Goal: Task Accomplishment & Management: Complete application form

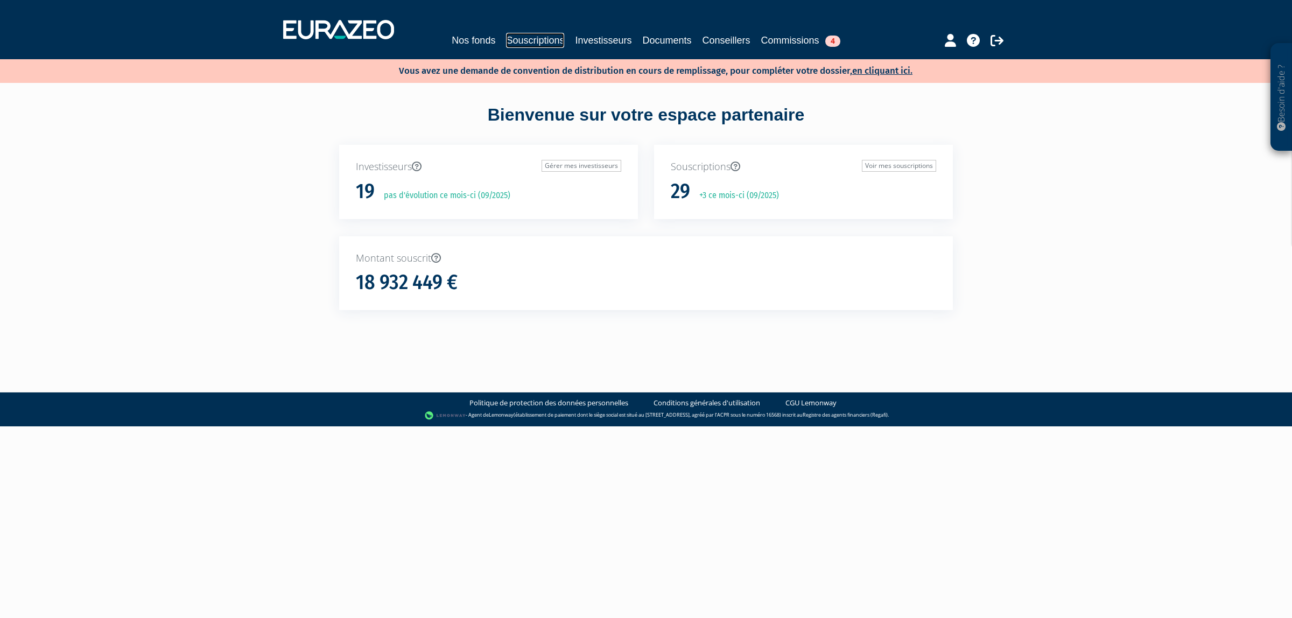
click at [537, 43] on link "Souscriptions" at bounding box center [535, 40] width 58 height 15
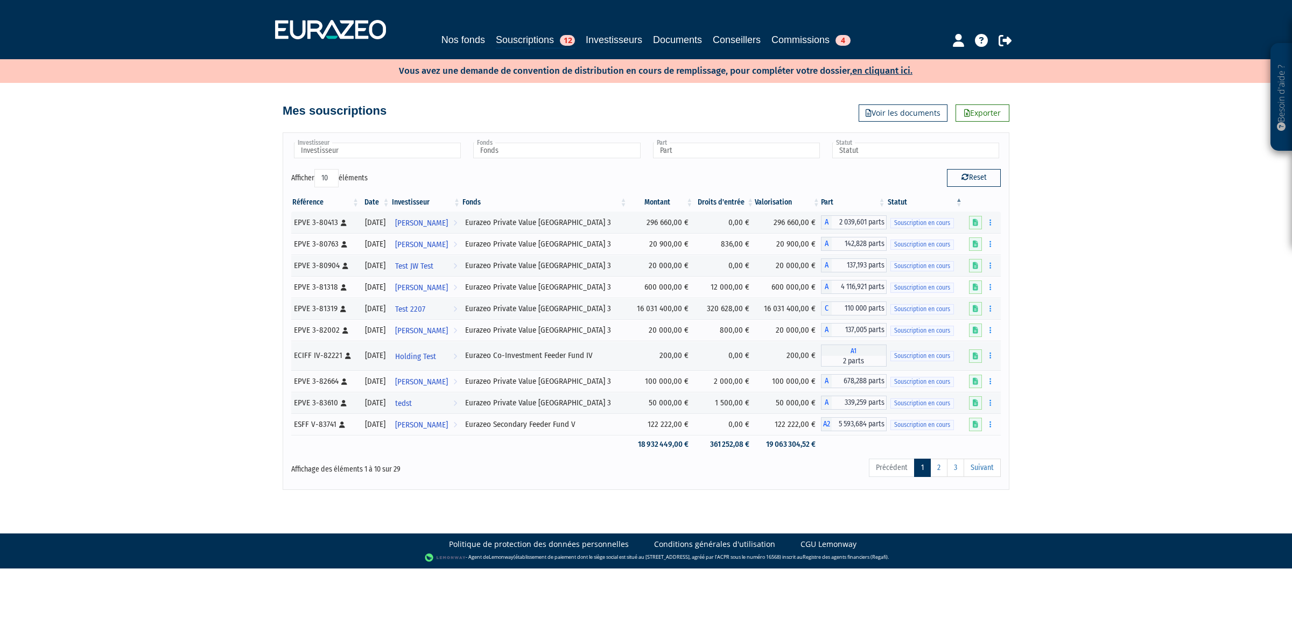
click at [412, 29] on div "Nos fonds Souscriptions 12 Investisseurs Documents Conseillers Commissions 4" at bounding box center [646, 30] width 758 height 40
click at [418, 30] on div "Nos fonds Souscriptions 12 Investisseurs Documents Conseillers Commissions 4" at bounding box center [646, 30] width 758 height 40
click at [441, 32] on link "Nos fonds" at bounding box center [463, 39] width 44 height 15
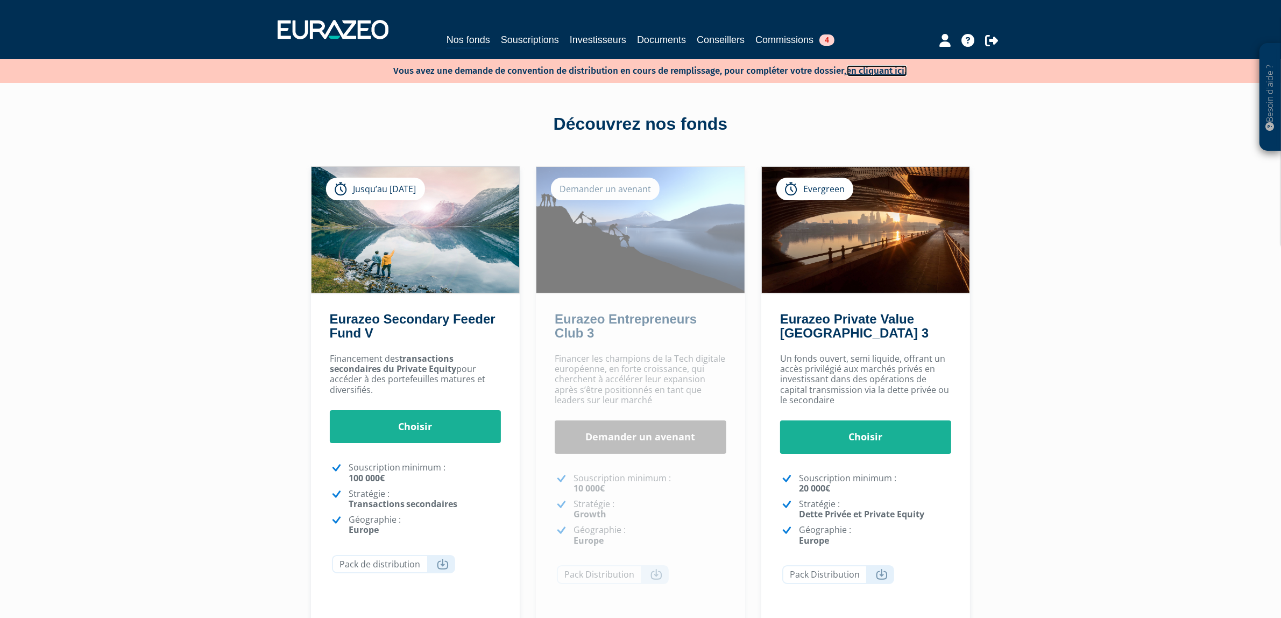
click at [889, 70] on link "en cliquant ici." at bounding box center [877, 70] width 60 height 11
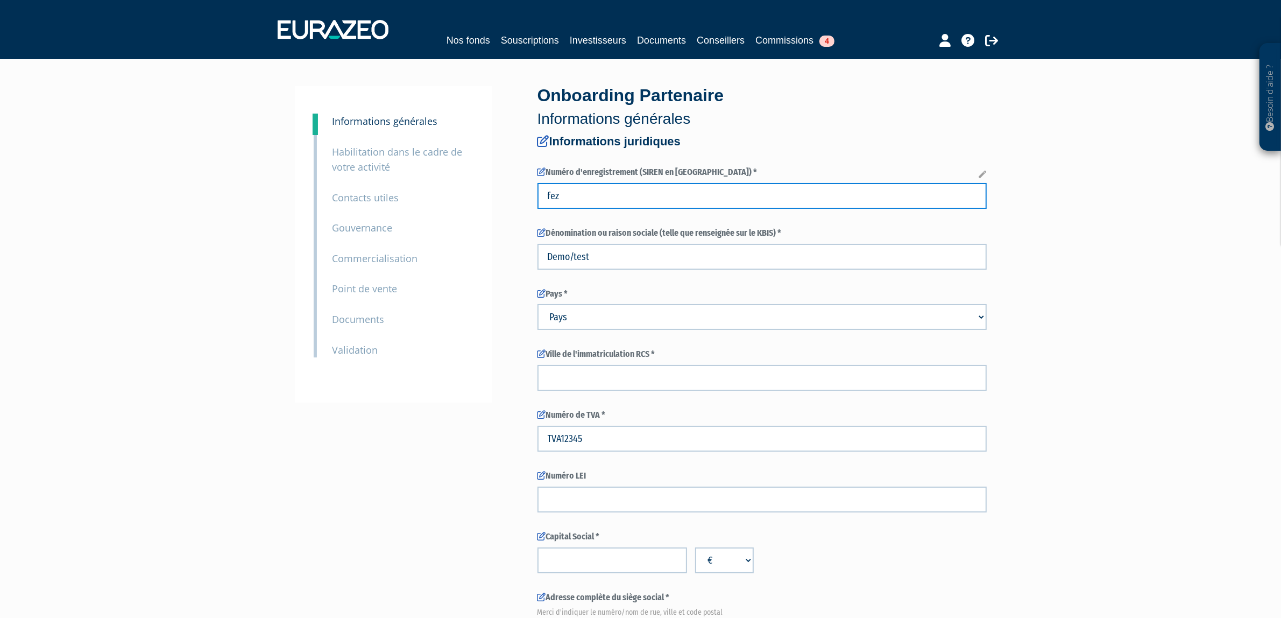
click at [595, 195] on input "fez" at bounding box center [762, 196] width 449 height 26
drag, startPoint x: 590, startPoint y: 197, endPoint x: 501, endPoint y: 195, distance: 88.8
drag, startPoint x: 608, startPoint y: 196, endPoint x: 434, endPoint y: 189, distance: 174.5
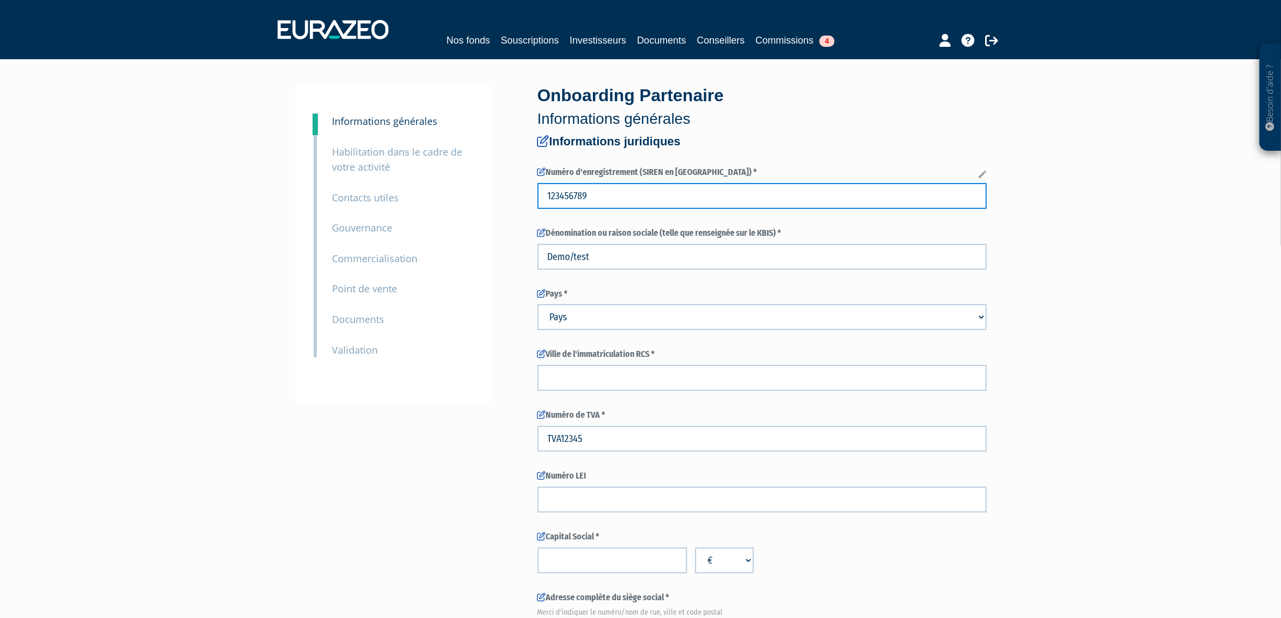
type input "123456789"
click at [674, 186] on input "text" at bounding box center [762, 196] width 449 height 26
type input "123456789"
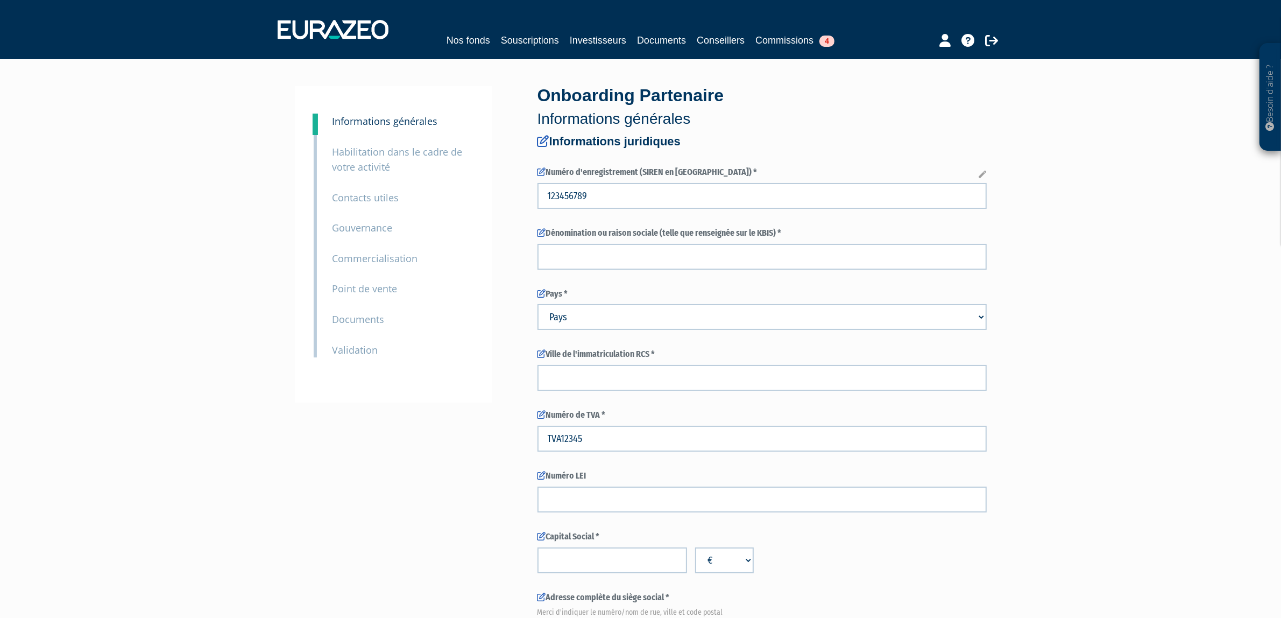
click at [628, 241] on div "Dénomination ou raison sociale (telle que renseignée sur le KBIS) *" at bounding box center [762, 248] width 449 height 43
click at [625, 245] on input "text" at bounding box center [762, 257] width 449 height 26
click at [574, 180] on div "Numéro d'enregistrement (SIREN en France) *" at bounding box center [762, 187] width 449 height 43
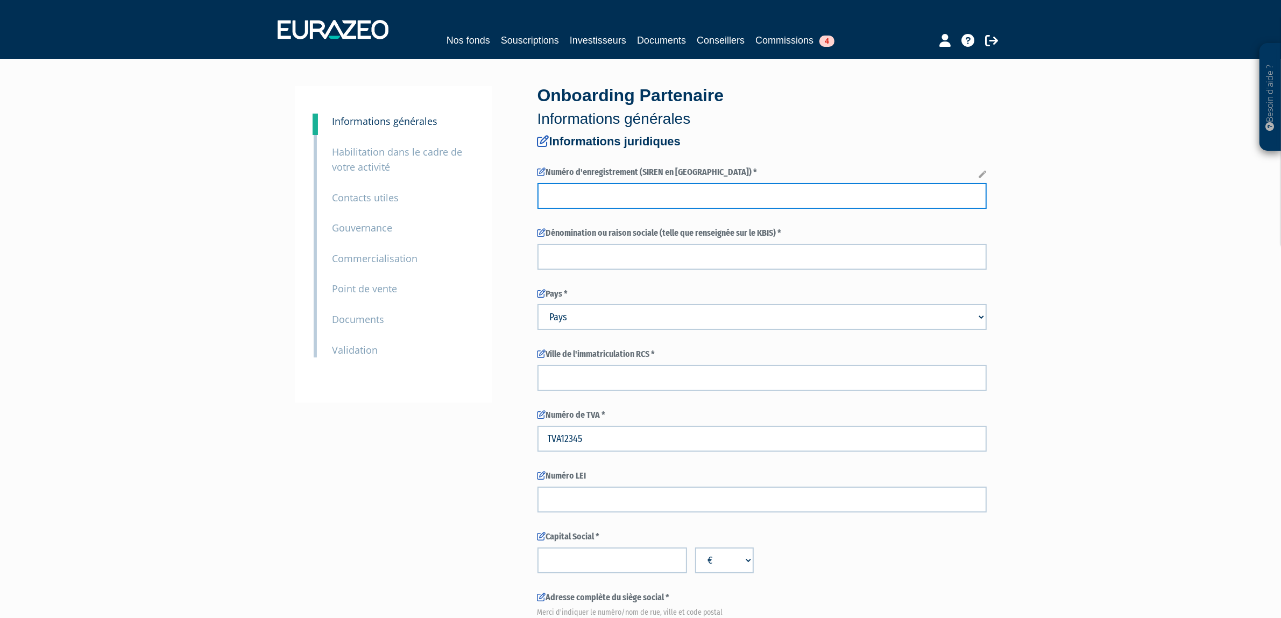
click at [591, 192] on input "text" at bounding box center [762, 196] width 449 height 26
type input "123456789"
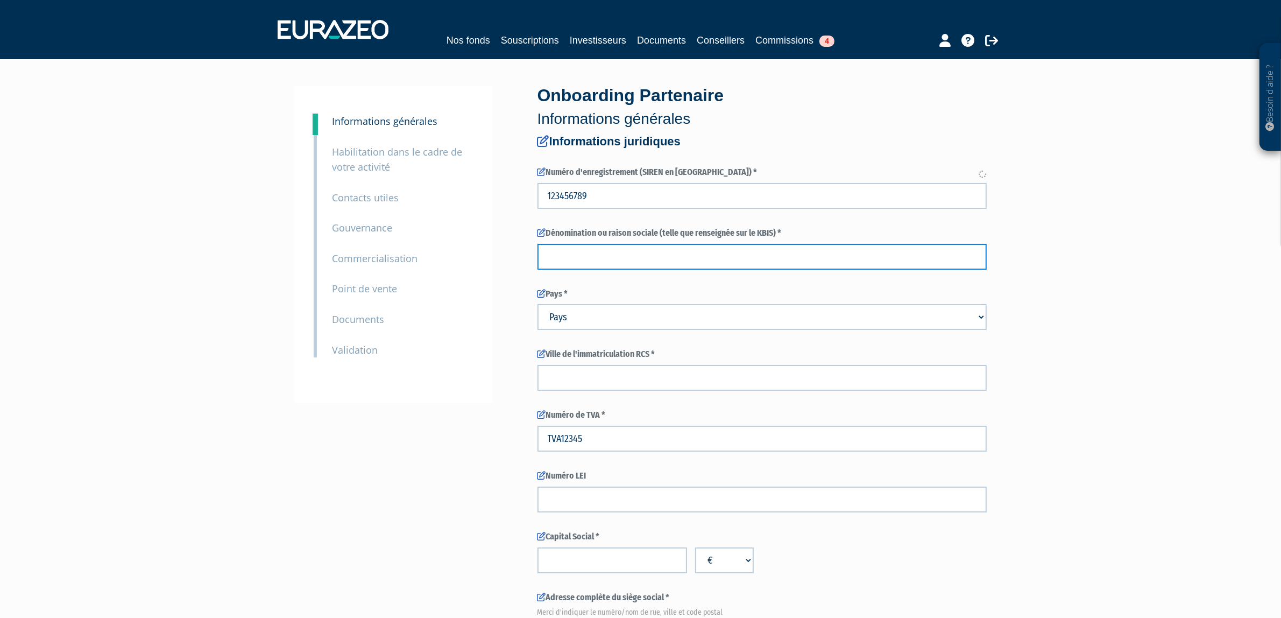
click at [639, 255] on input "text" at bounding box center [762, 257] width 449 height 26
click at [983, 172] on icon at bounding box center [983, 175] width 8 height 8
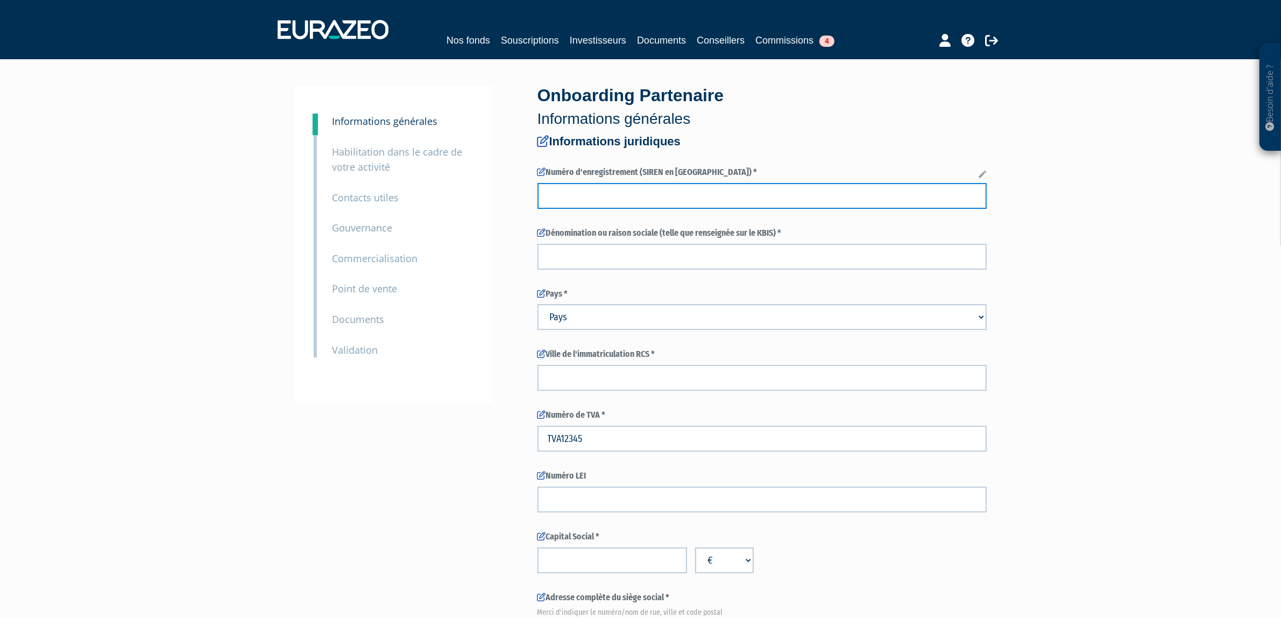
click at [883, 197] on input "text" at bounding box center [762, 196] width 449 height 26
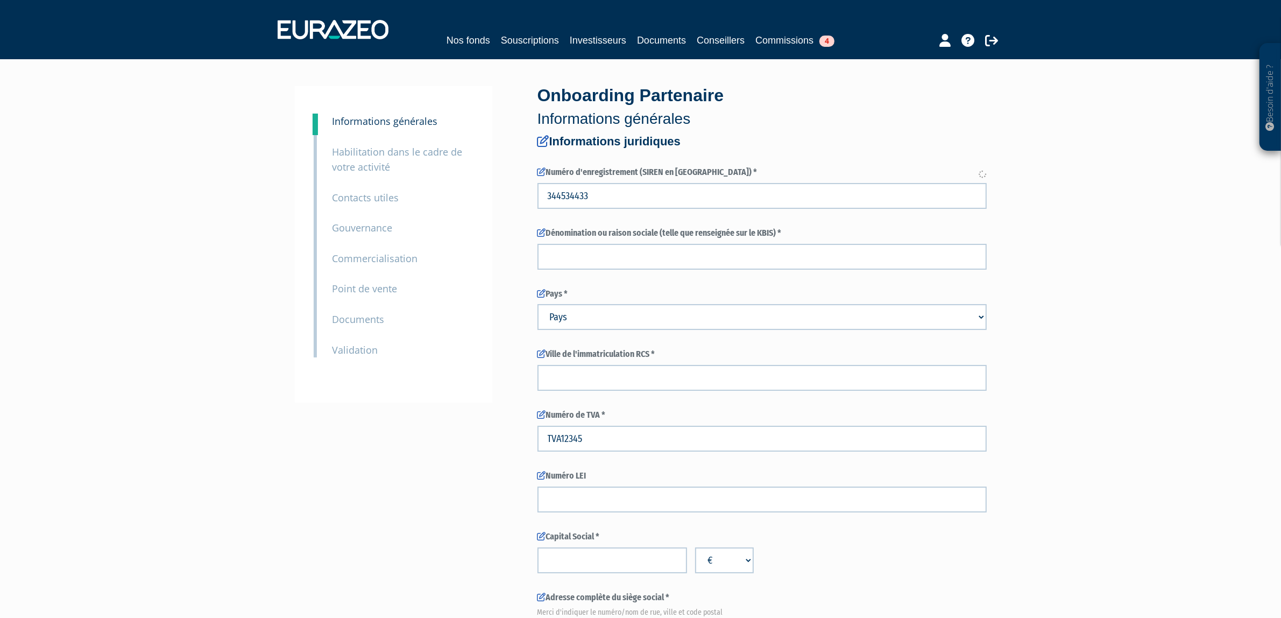
click at [750, 230] on label "Dénomination ou raison sociale (telle que renseignée sur le KBIS) *" at bounding box center [762, 233] width 449 height 12
click at [752, 264] on input "text" at bounding box center [762, 257] width 449 height 26
type input "34453443300042"
type input "HART CAMILLE"
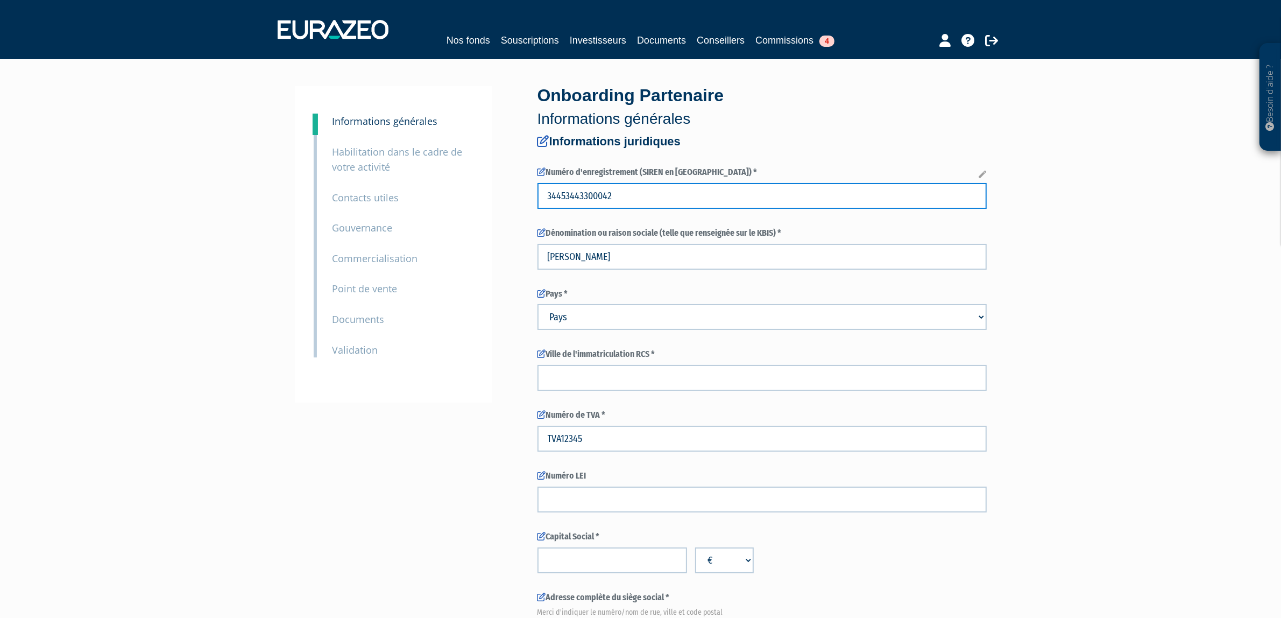
drag, startPoint x: 644, startPoint y: 195, endPoint x: 505, endPoint y: 197, distance: 139.4
type input "ze"
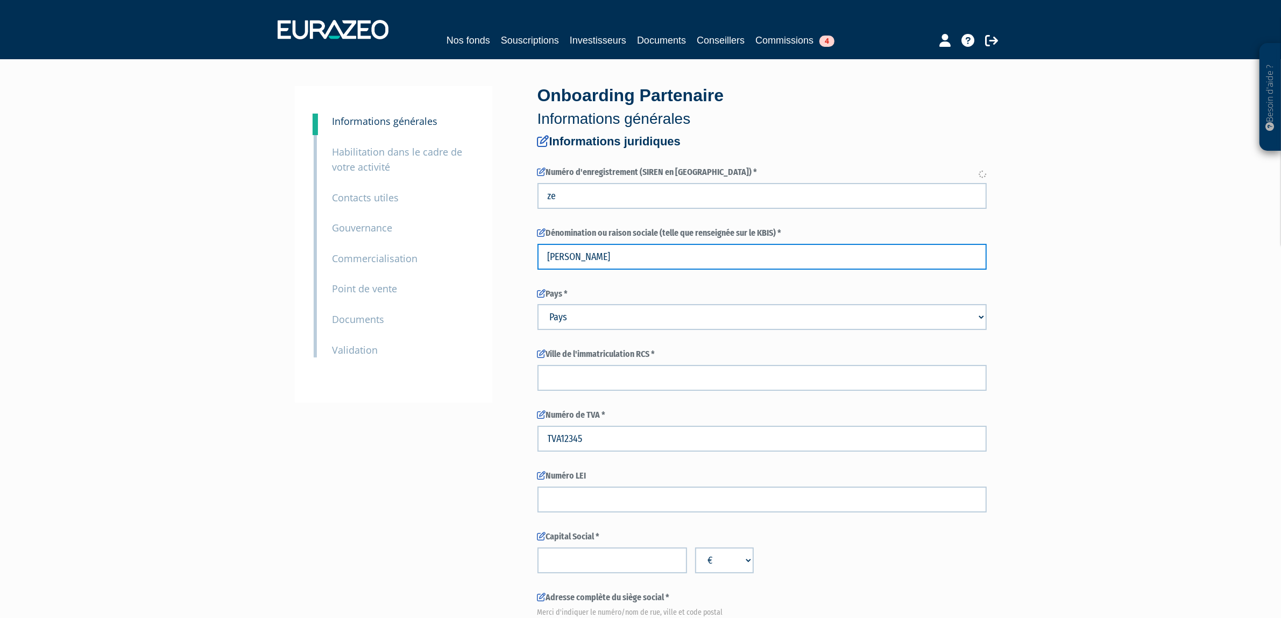
click at [625, 245] on input "HART CAMILLE" at bounding box center [762, 257] width 449 height 26
drag, startPoint x: 592, startPoint y: 248, endPoint x: 507, endPoint y: 246, distance: 85.0
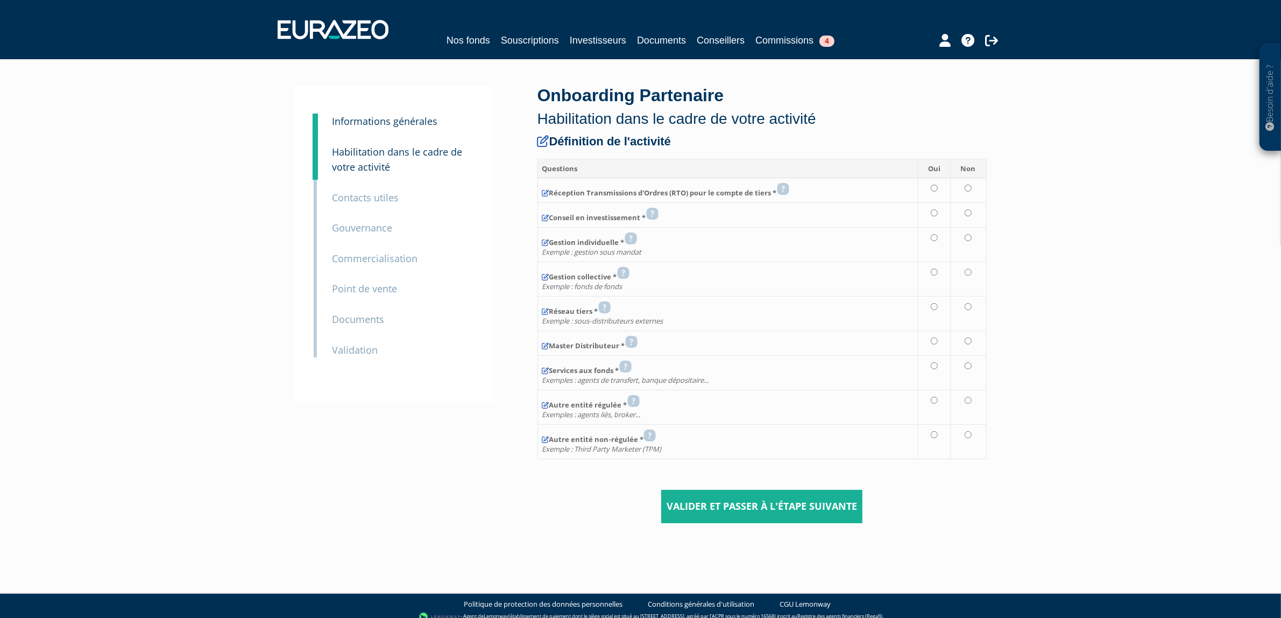
click at [410, 119] on small "Informations générales" at bounding box center [385, 121] width 105 height 13
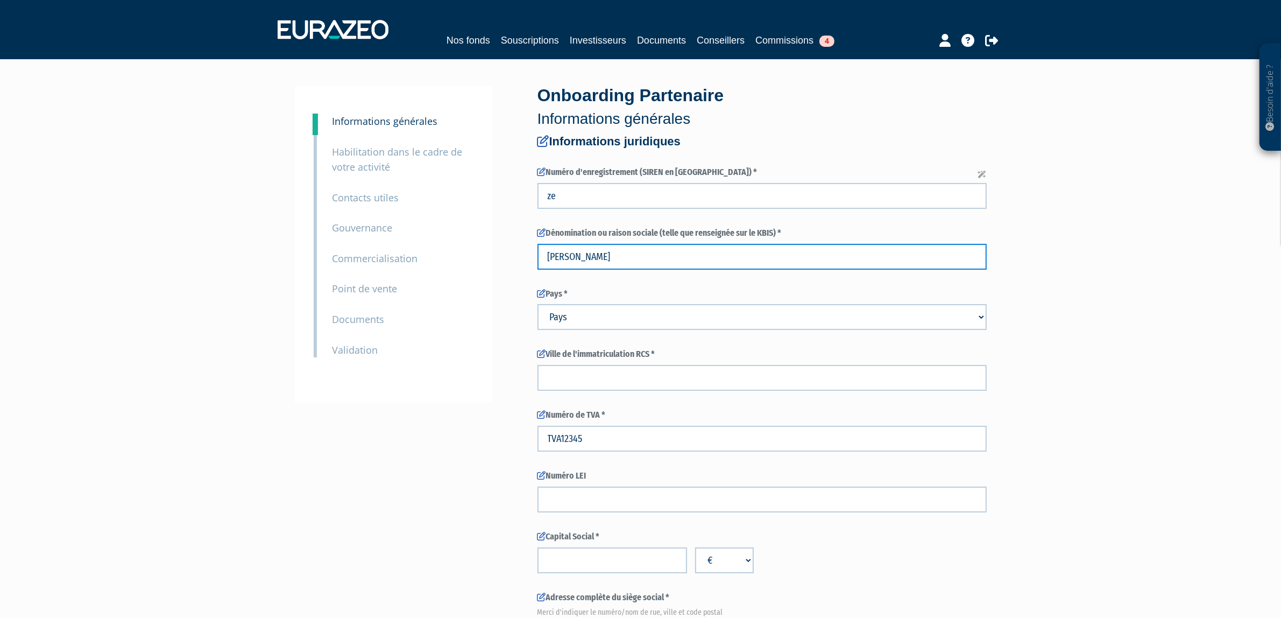
click at [625, 267] on input "[PERSON_NAME]" at bounding box center [762, 257] width 449 height 26
drag, startPoint x: 624, startPoint y: 260, endPoint x: 462, endPoint y: 264, distance: 162.6
drag, startPoint x: 580, startPoint y: 316, endPoint x: 475, endPoint y: 315, distance: 104.9
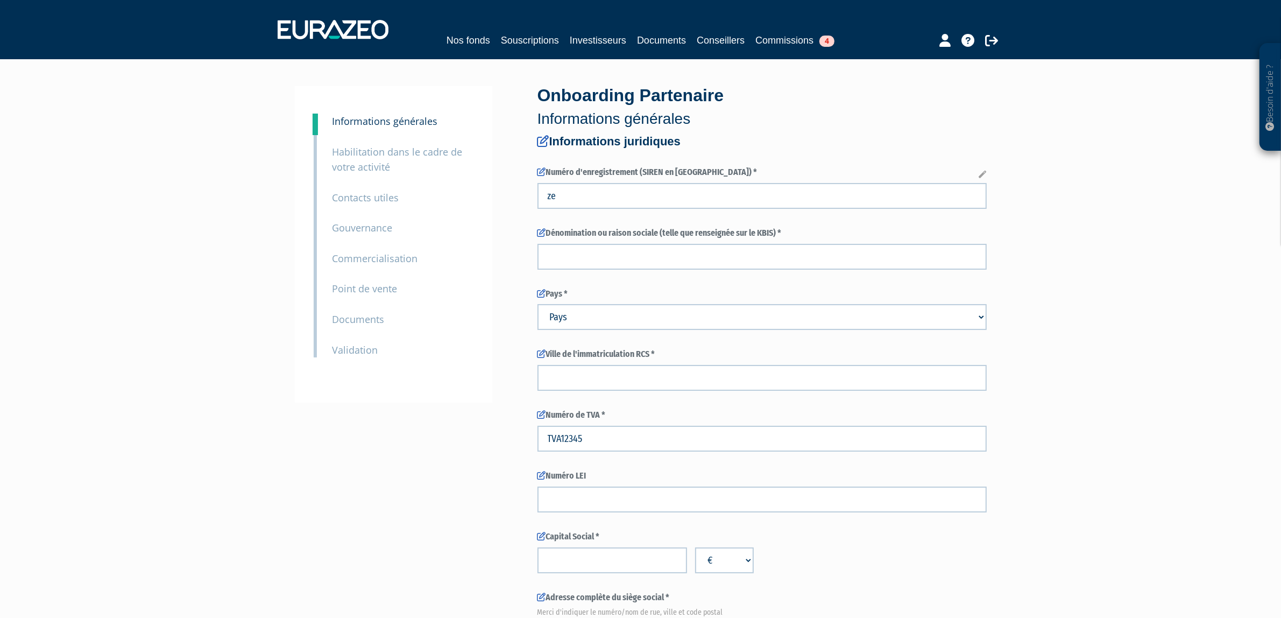
click at [468, 326] on div "9 Documents" at bounding box center [402, 312] width 157 height 31
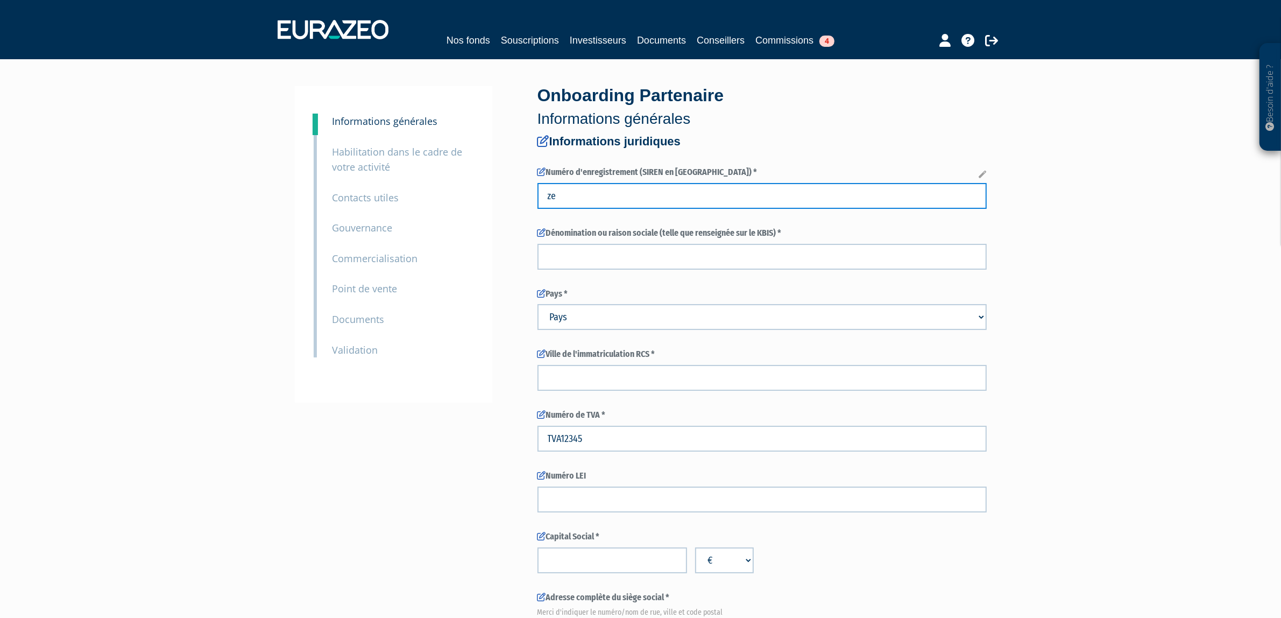
click at [560, 196] on input "ze" at bounding box center [762, 196] width 449 height 26
type input "z"
type input "123456789"
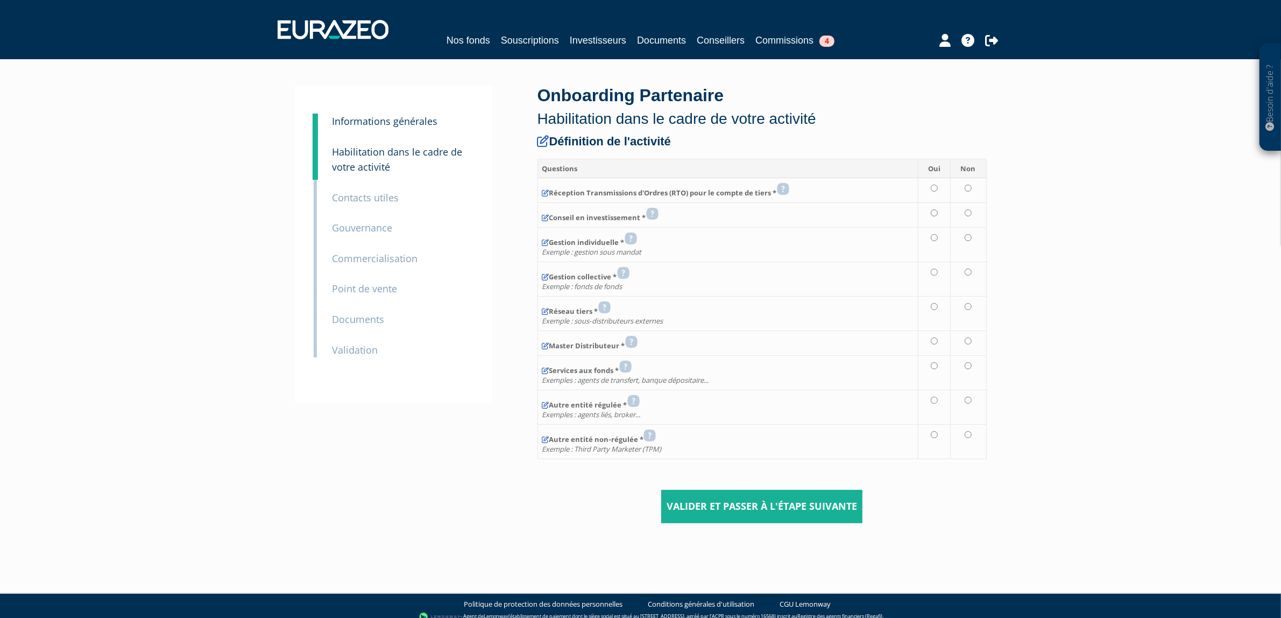
click at [376, 122] on small "Informations générales" at bounding box center [385, 121] width 105 height 13
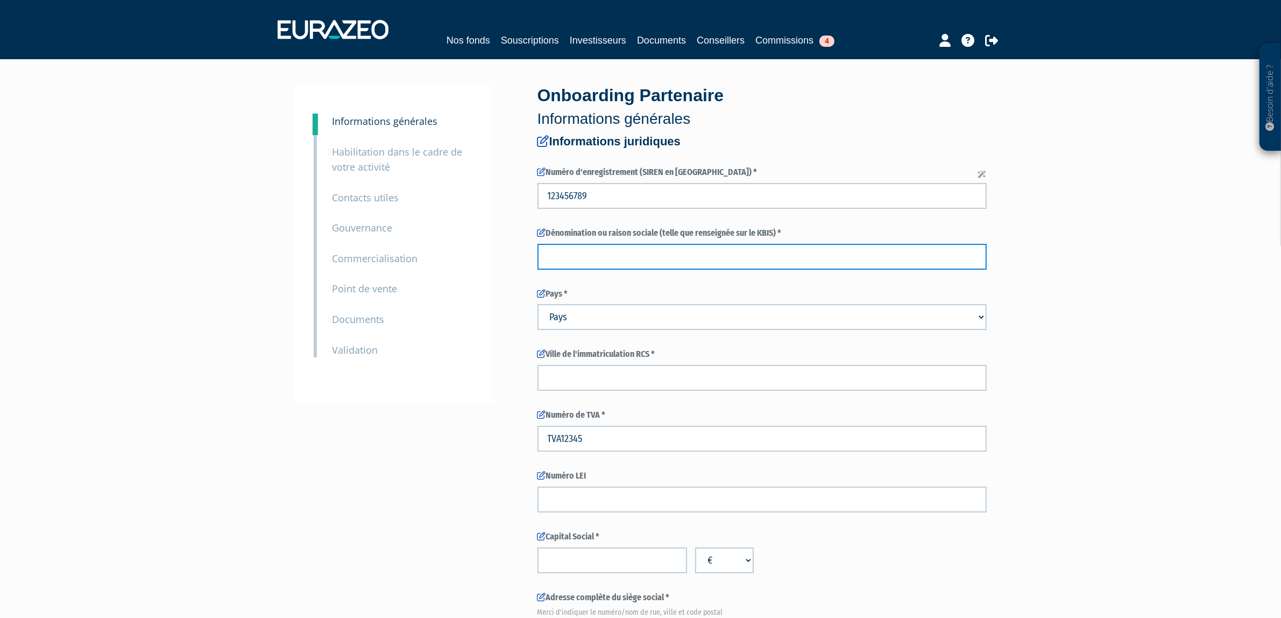
click at [604, 249] on input "text" at bounding box center [762, 257] width 449 height 26
paste input "Exemple Investissements SARL"
type input "Exemple Investissements SARL"
click at [616, 309] on select "Pays [GEOGRAPHIC_DATA] [GEOGRAPHIC_DATA] [GEOGRAPHIC_DATA] [GEOGRAPHIC_DATA] [G…" at bounding box center [762, 317] width 449 height 26
drag, startPoint x: 616, startPoint y: 309, endPoint x: 608, endPoint y: 319, distance: 12.6
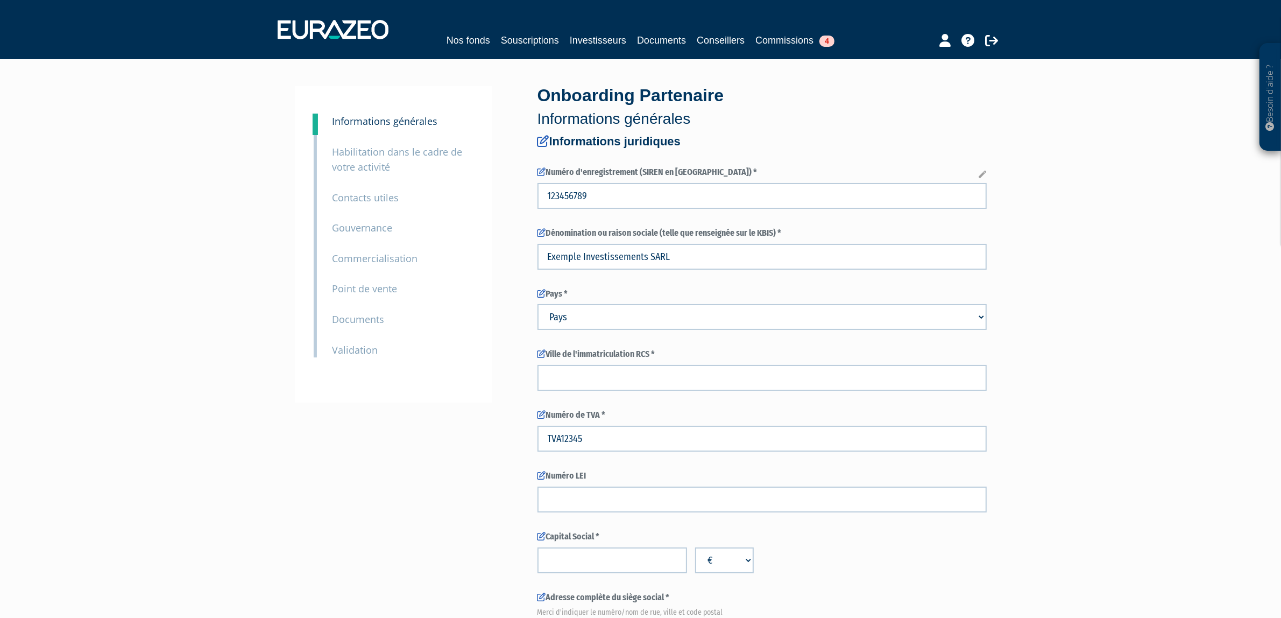
click at [608, 319] on select "Pays [GEOGRAPHIC_DATA] [GEOGRAPHIC_DATA] [GEOGRAPHIC_DATA] [GEOGRAPHIC_DATA] [G…" at bounding box center [762, 317] width 449 height 26
click at [604, 315] on select "Pays [GEOGRAPHIC_DATA] [GEOGRAPHIC_DATA] [GEOGRAPHIC_DATA] [GEOGRAPHIC_DATA] [G…" at bounding box center [762, 317] width 449 height 26
select select "75"
click at [538, 304] on select "Pays [GEOGRAPHIC_DATA] [GEOGRAPHIC_DATA] [GEOGRAPHIC_DATA] [GEOGRAPHIC_DATA] [G…" at bounding box center [762, 317] width 449 height 26
click at [588, 376] on input "text" at bounding box center [762, 378] width 449 height 26
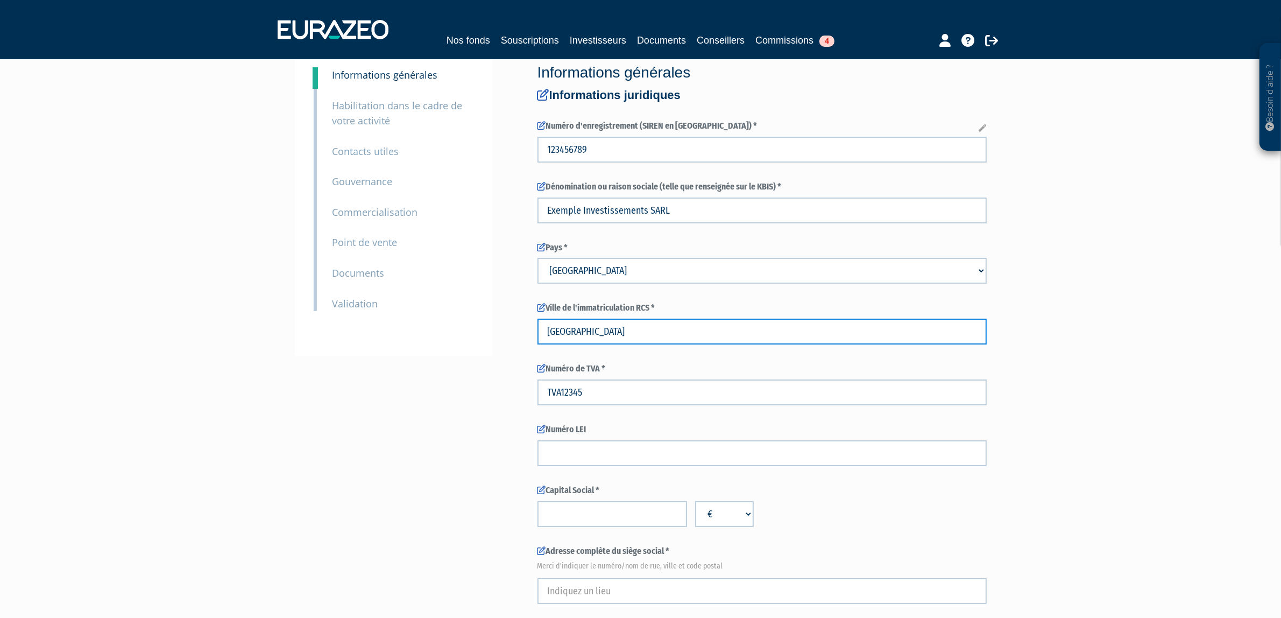
scroll to position [47, 0]
type input "Paris"
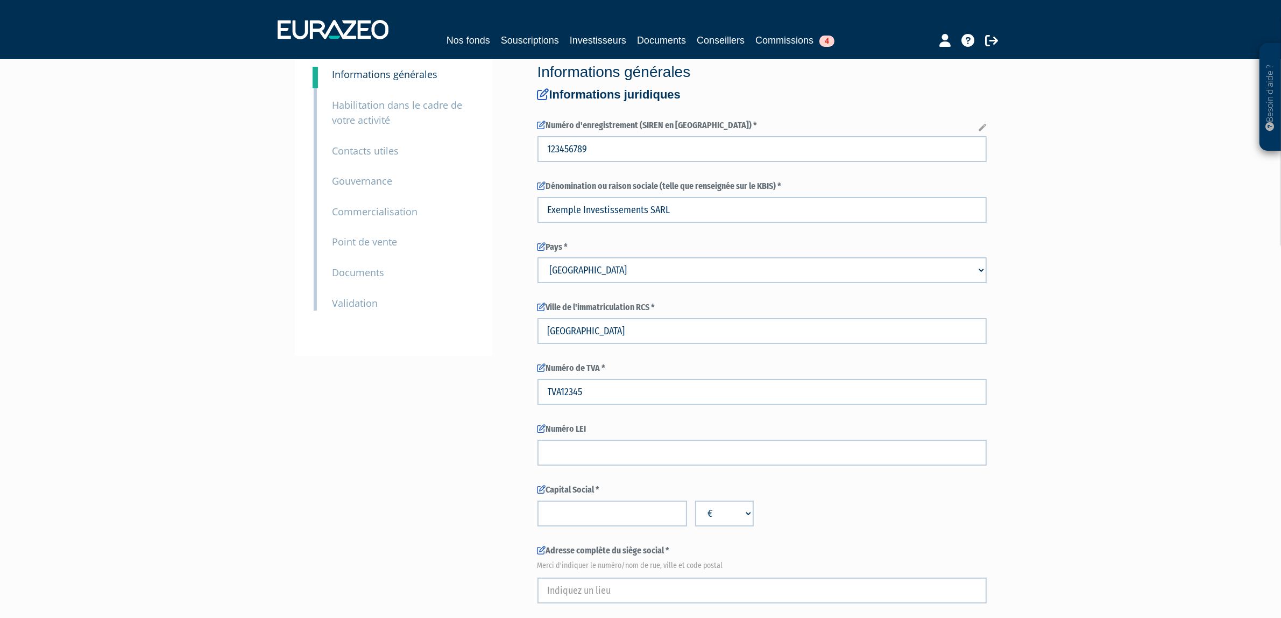
click at [639, 433] on label "Numéro LEI" at bounding box center [762, 429] width 449 height 12
click at [627, 387] on input "TVA12345" at bounding box center [762, 392] width 449 height 26
click at [589, 451] on input "text" at bounding box center [762, 453] width 449 height 26
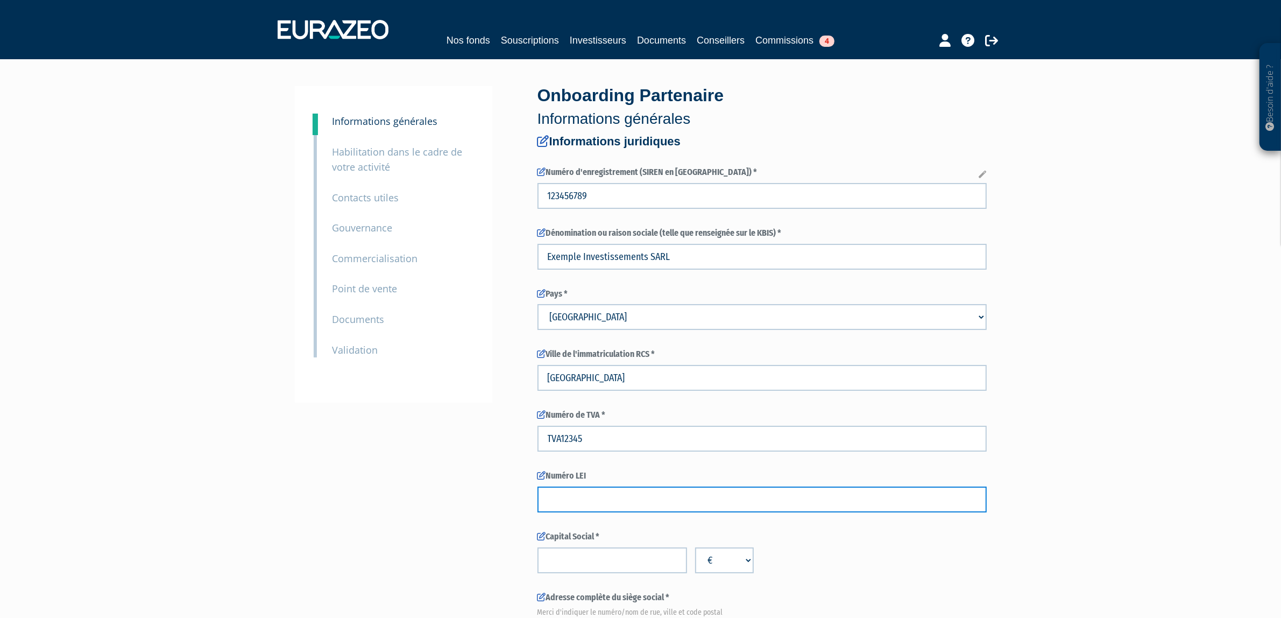
scroll to position [67, 0]
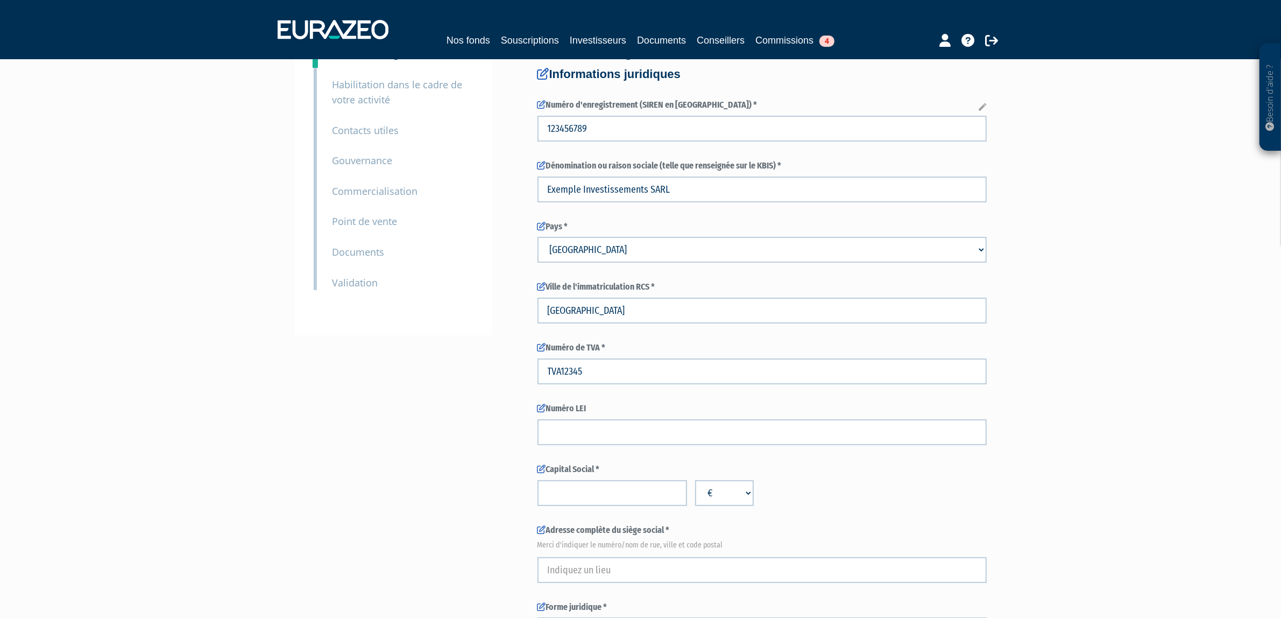
click at [608, 418] on div "Numéro LEI" at bounding box center [762, 424] width 449 height 43
click at [602, 426] on input "text" at bounding box center [762, 432] width 449 height 26
paste input "TEST0000000000000000"
type input "TEST0000000000000000"
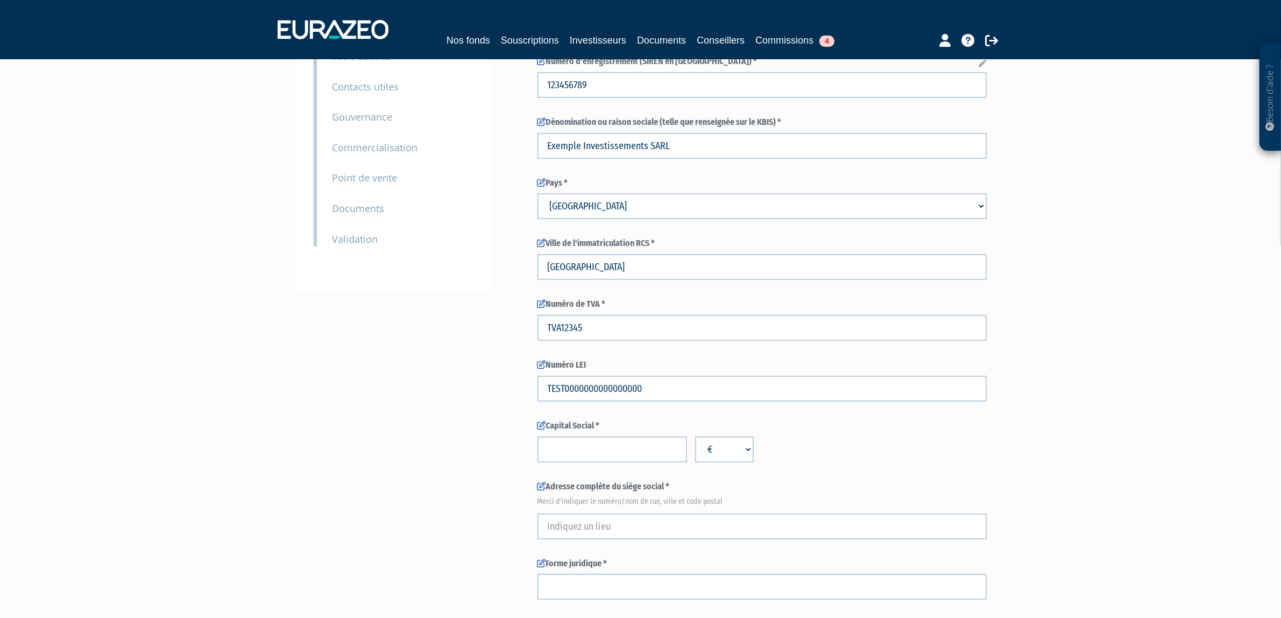
scroll to position [135, 0]
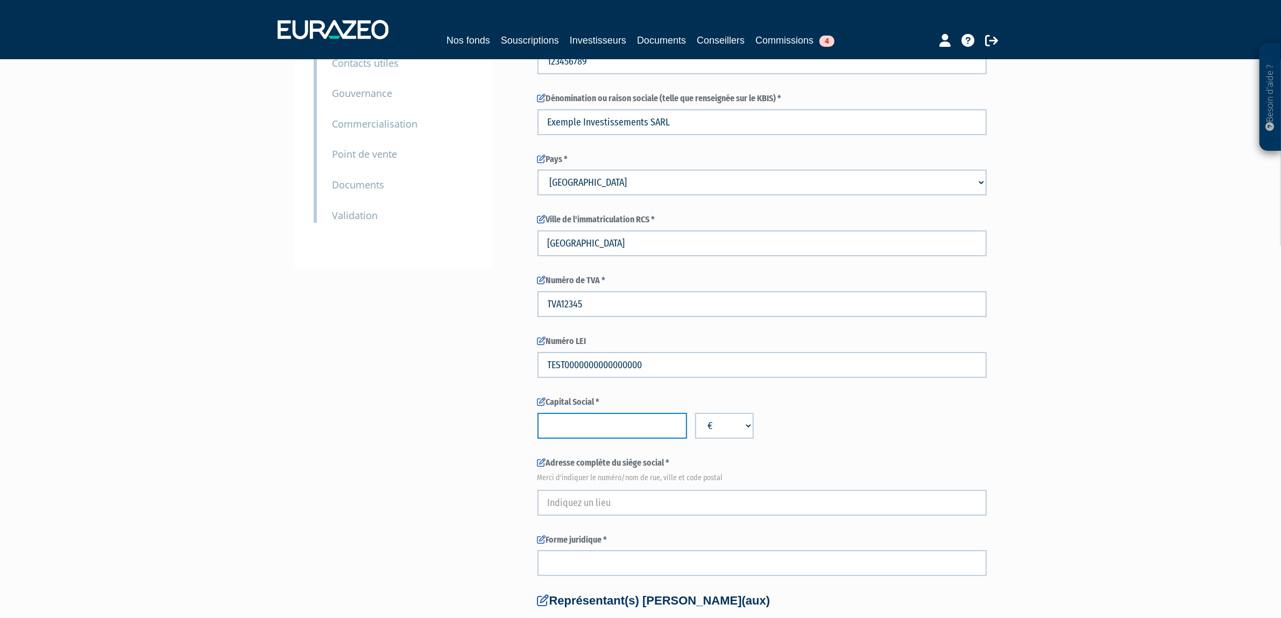
click at [585, 424] on input "number" at bounding box center [613, 426] width 150 height 26
type input "1000"
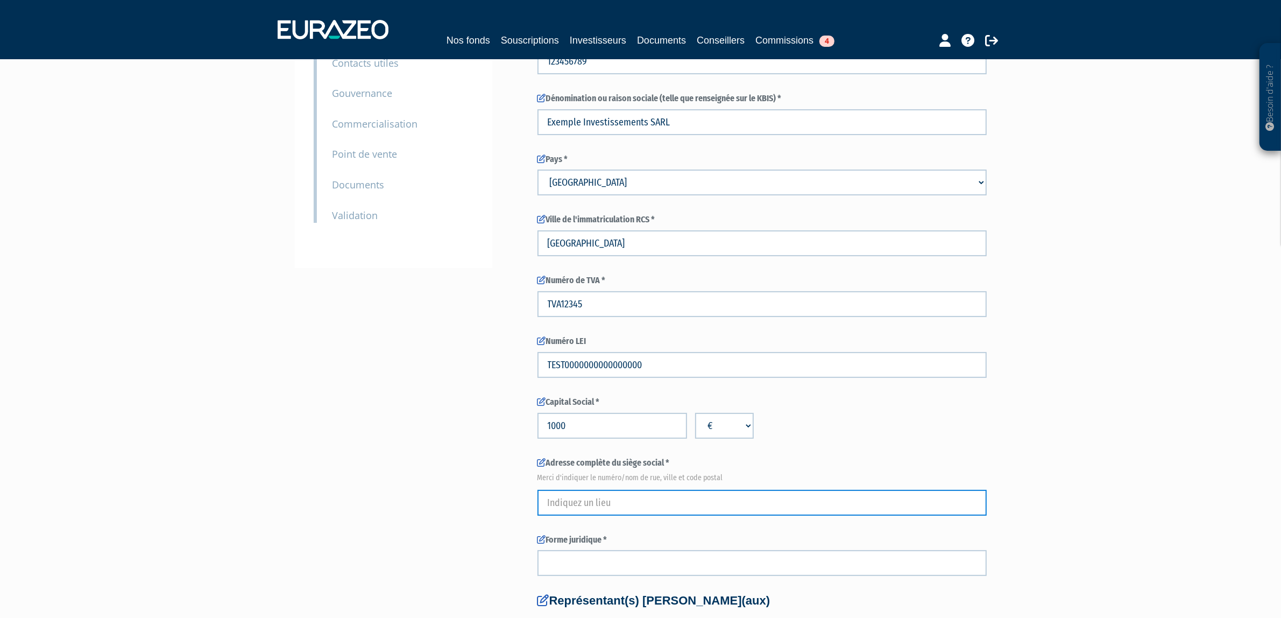
click at [623, 515] on input "text" at bounding box center [762, 503] width 449 height 26
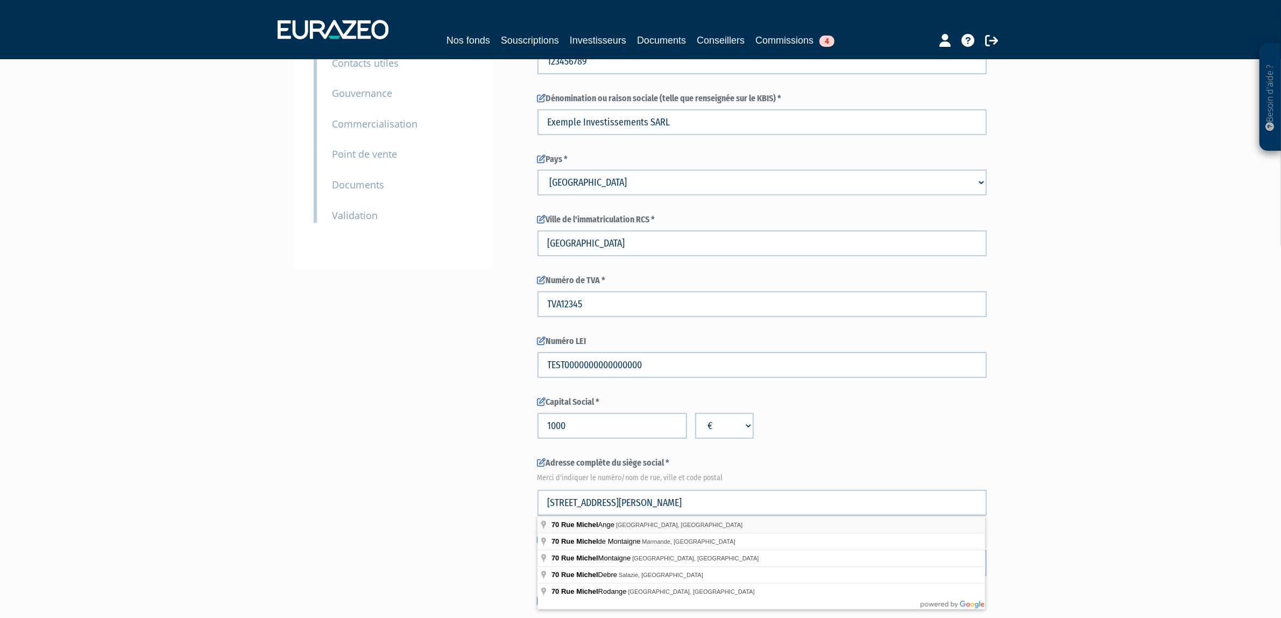
type input "70 Rue Michel Ange"
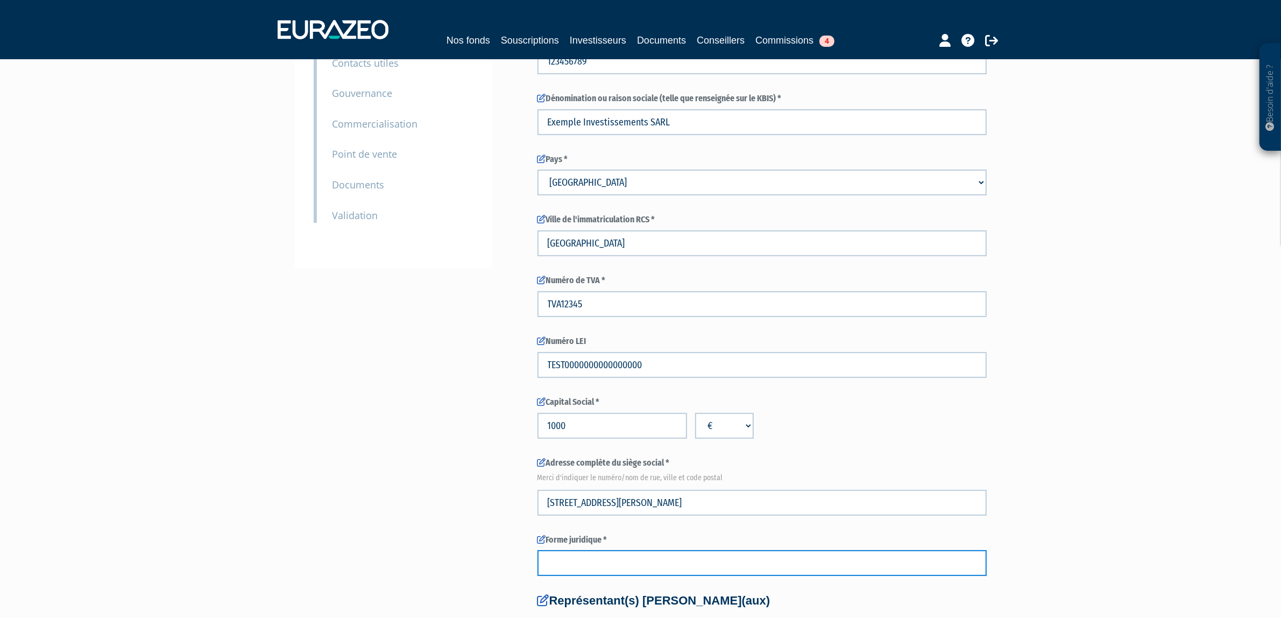
click at [584, 560] on input "text" at bounding box center [762, 563] width 449 height 26
type input "SAS"
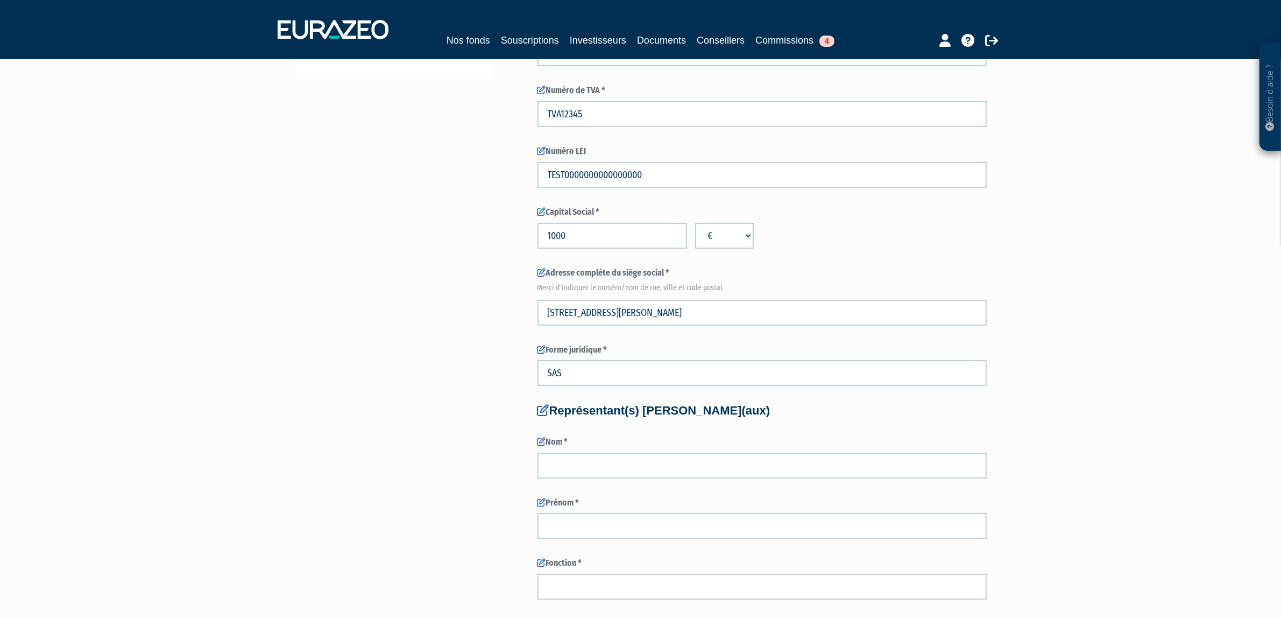
scroll to position [370, 0]
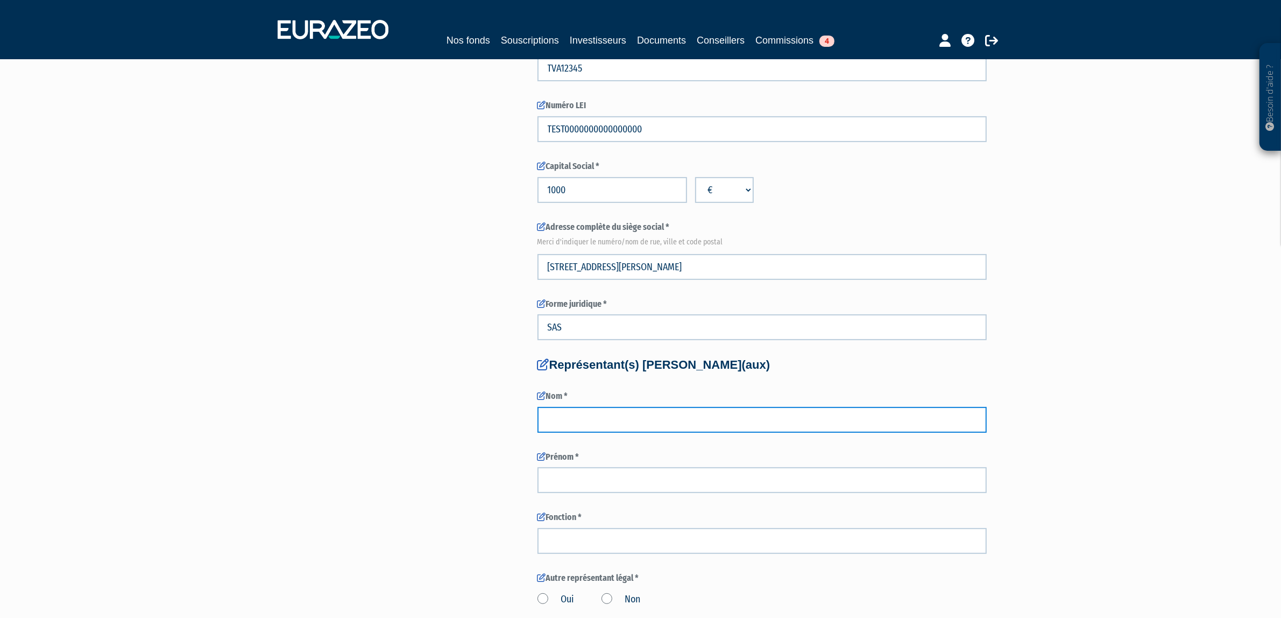
click at [583, 427] on input "text" at bounding box center [762, 420] width 449 height 26
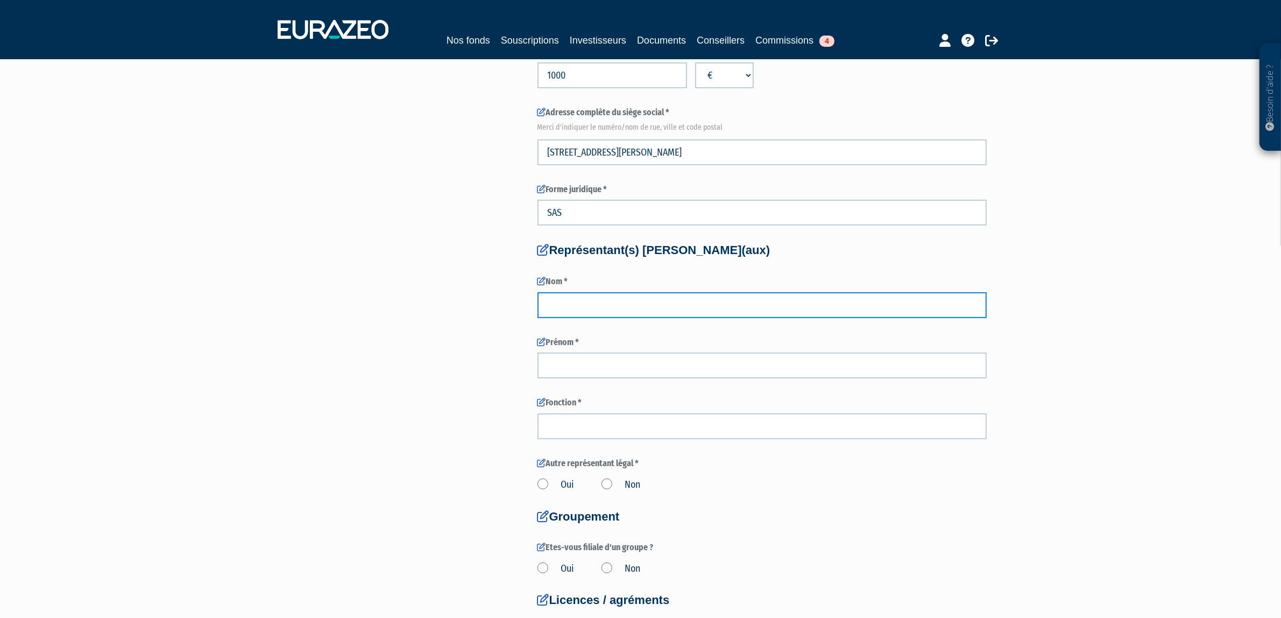
scroll to position [505, 0]
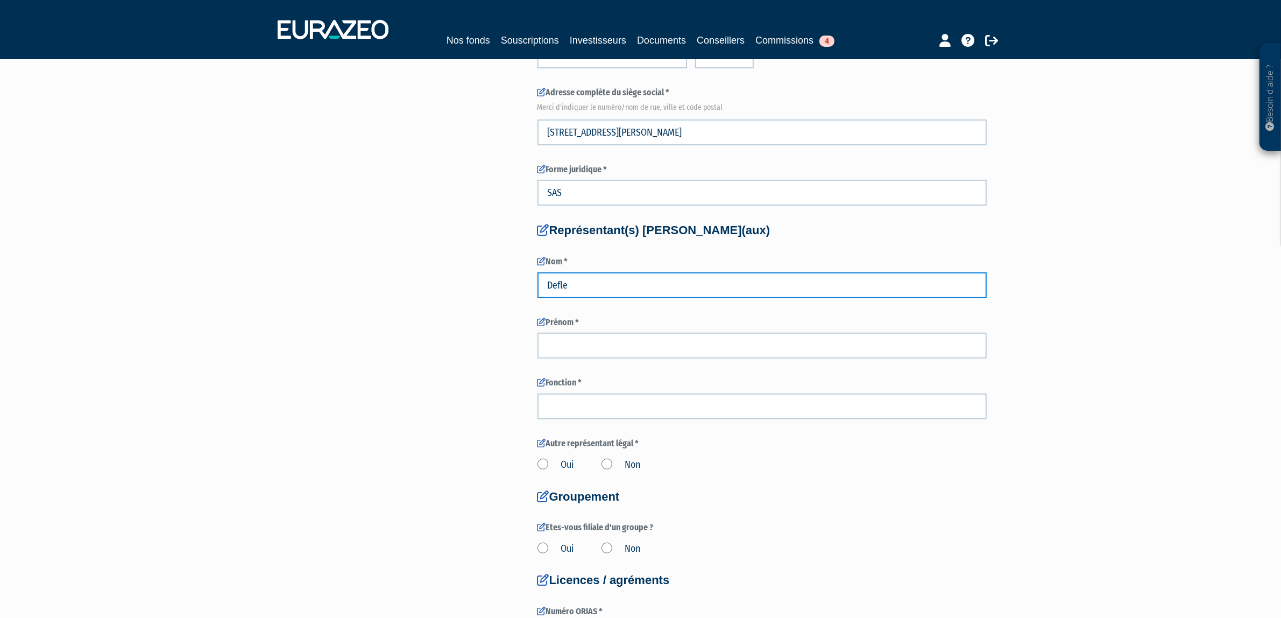
type input "Defle"
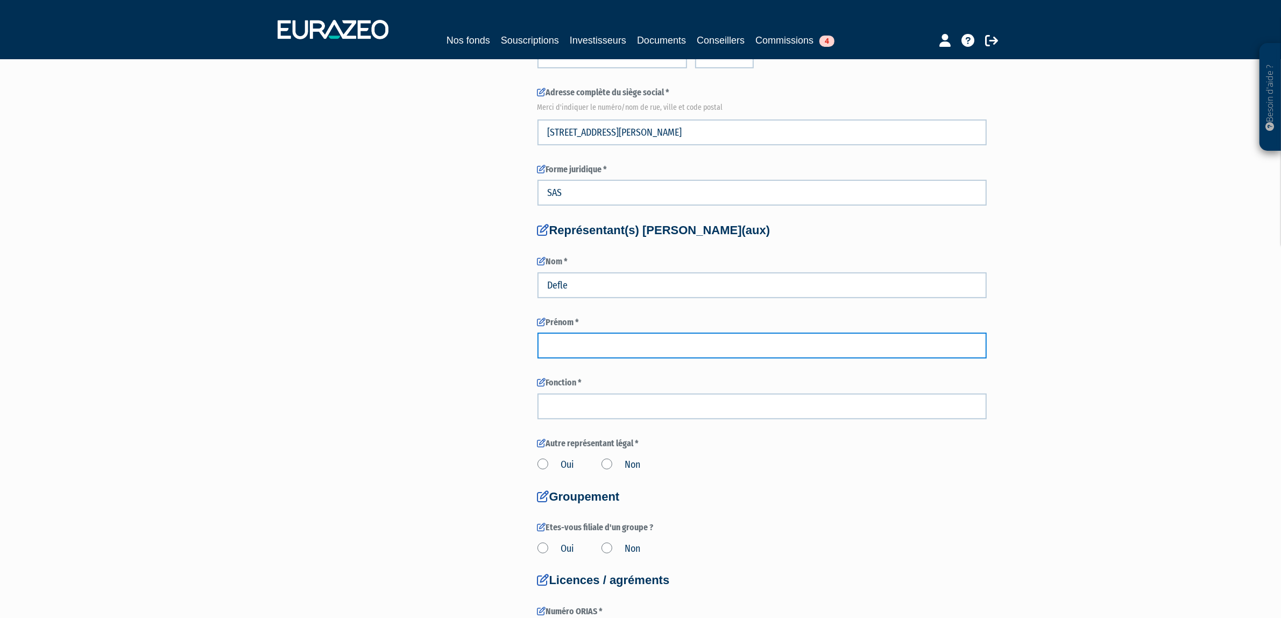
click at [598, 343] on input "text" at bounding box center [762, 346] width 449 height 26
type input "Guillaume"
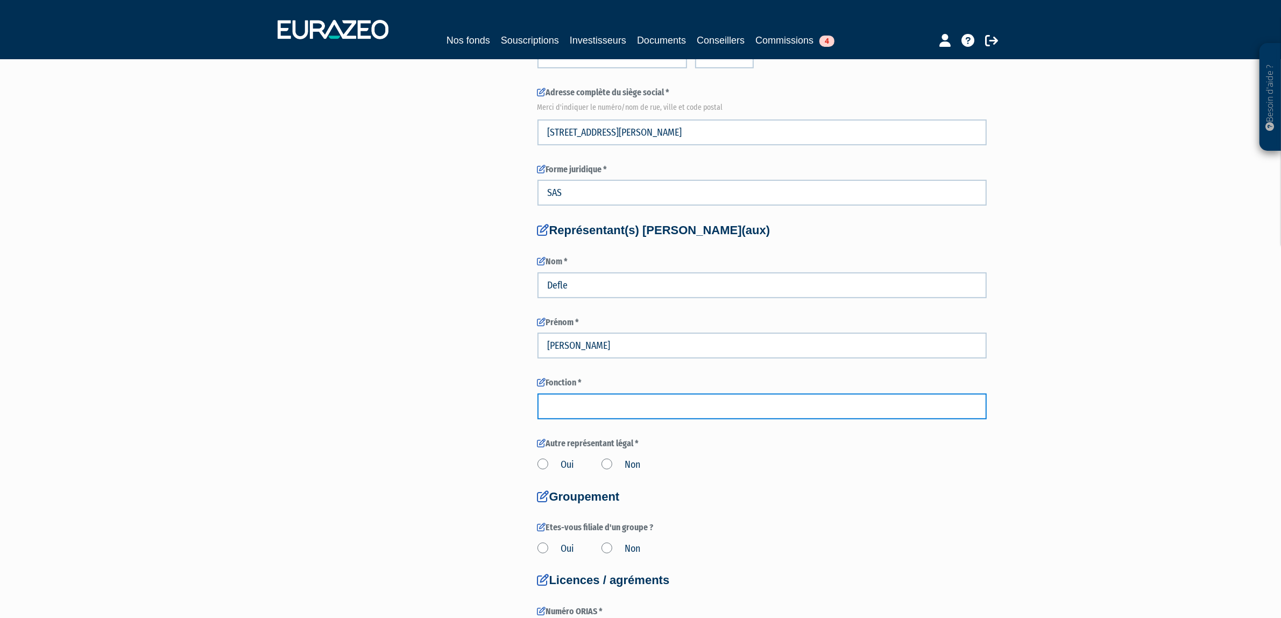
click at [583, 409] on input "text" at bounding box center [762, 406] width 449 height 26
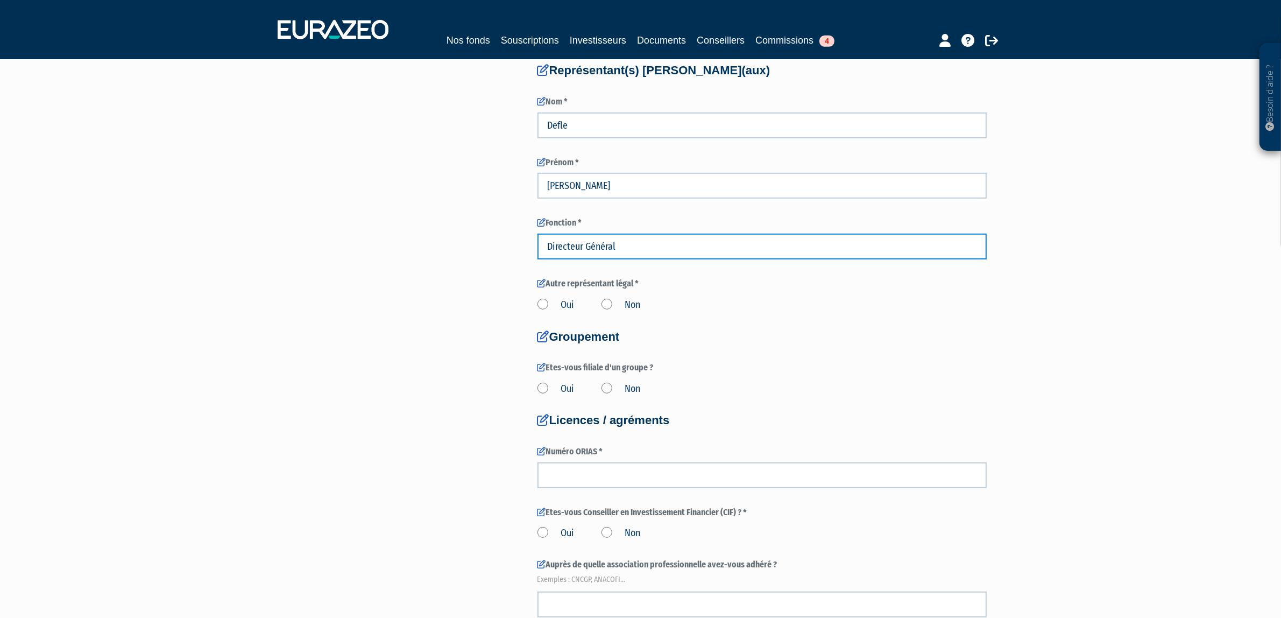
scroll to position [664, 0]
type input "Directeur Général"
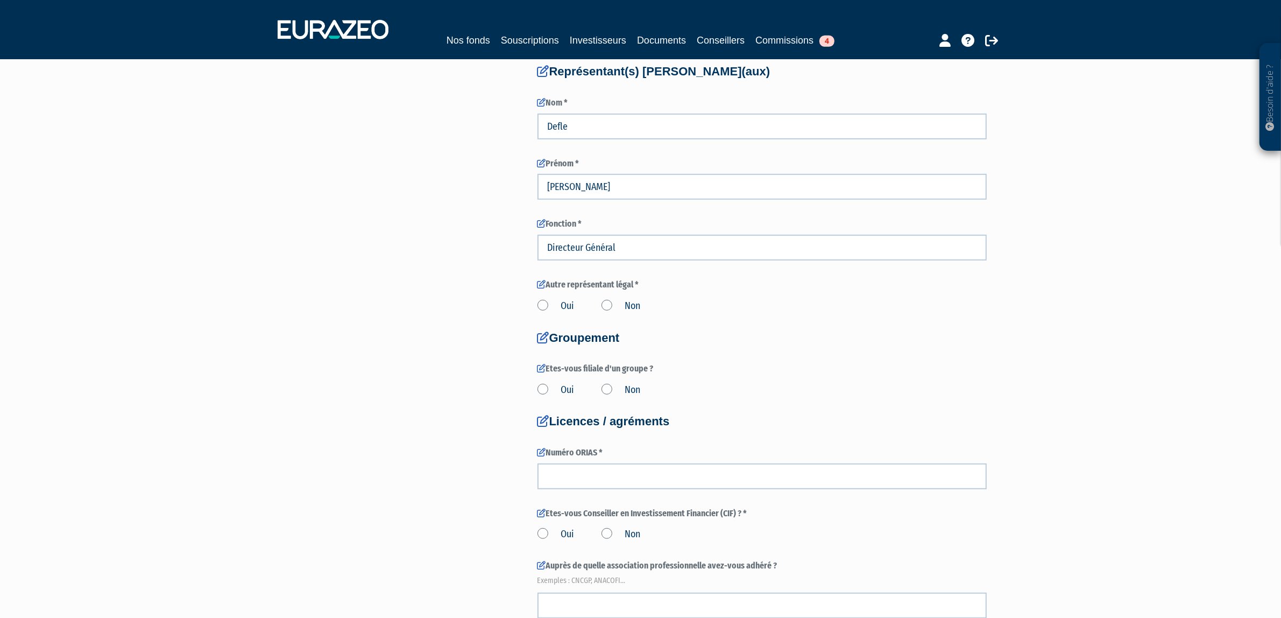
click at [604, 309] on label "Non" at bounding box center [621, 306] width 39 height 14
click at [0, 0] on input "Non" at bounding box center [0, 0] width 0 height 0
click at [602, 389] on label "Non" at bounding box center [621, 390] width 39 height 14
click at [0, 0] on input "Non" at bounding box center [0, 0] width 0 height 0
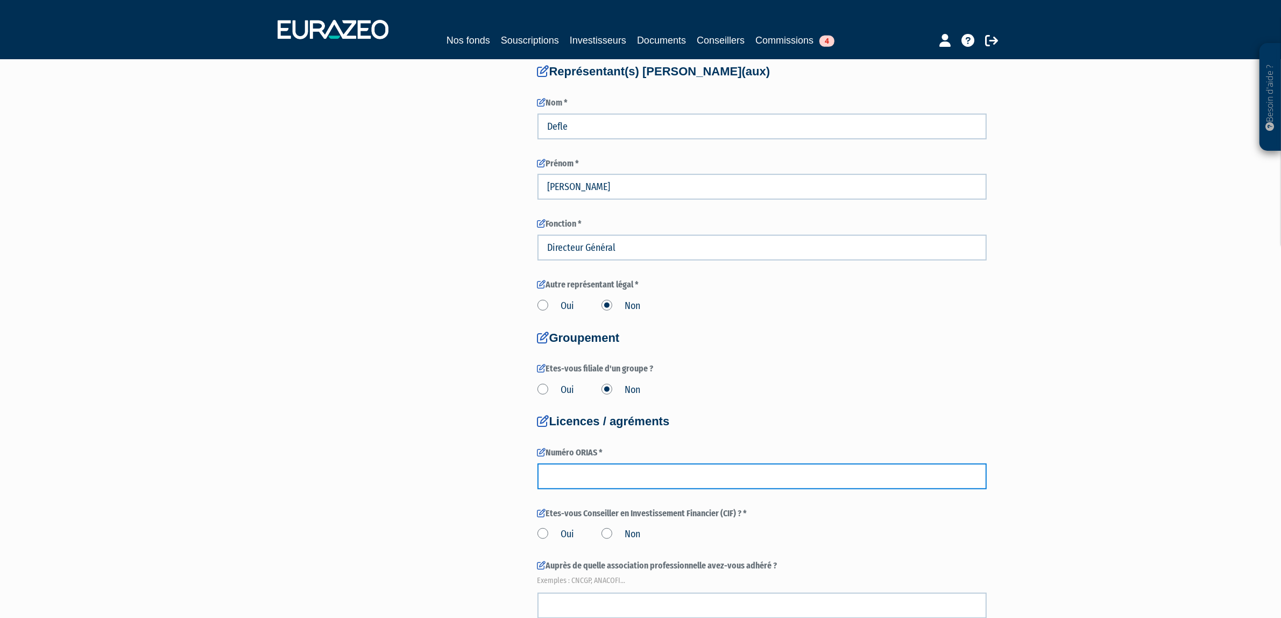
click at [597, 467] on input "number" at bounding box center [762, 476] width 449 height 26
paste input "1357913"
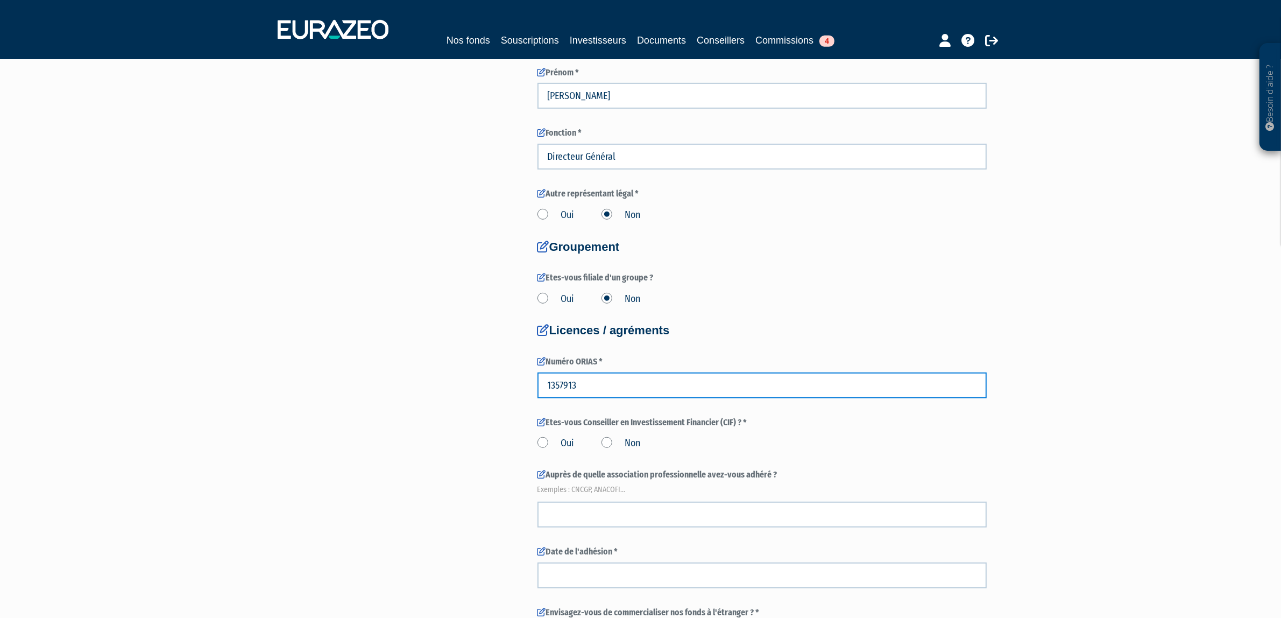
scroll to position [731, 0]
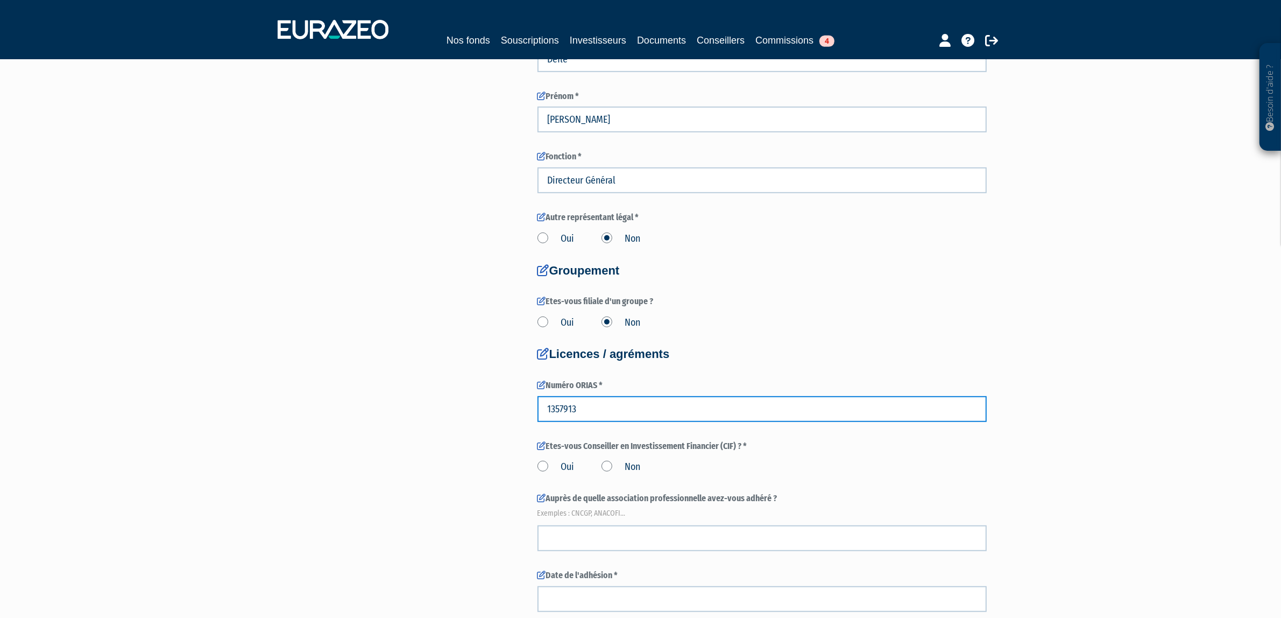
type input "1357913"
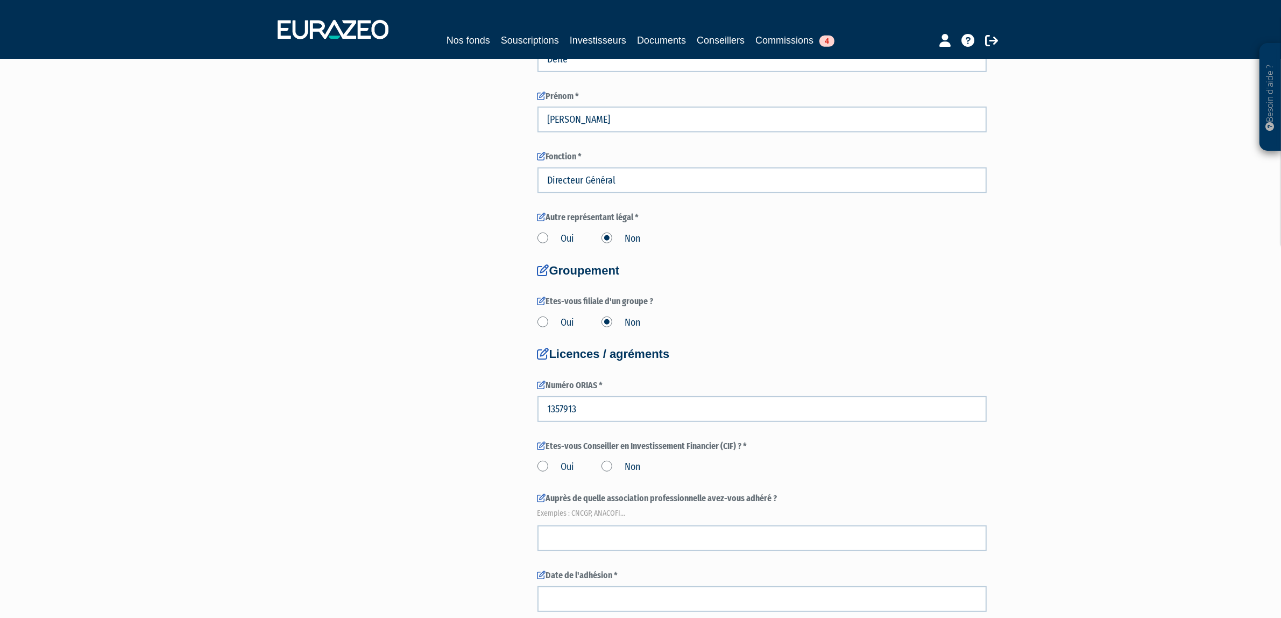
click at [547, 467] on label "Oui" at bounding box center [556, 467] width 37 height 14
click at [0, 0] on input "Oui" at bounding box center [0, 0] width 0 height 0
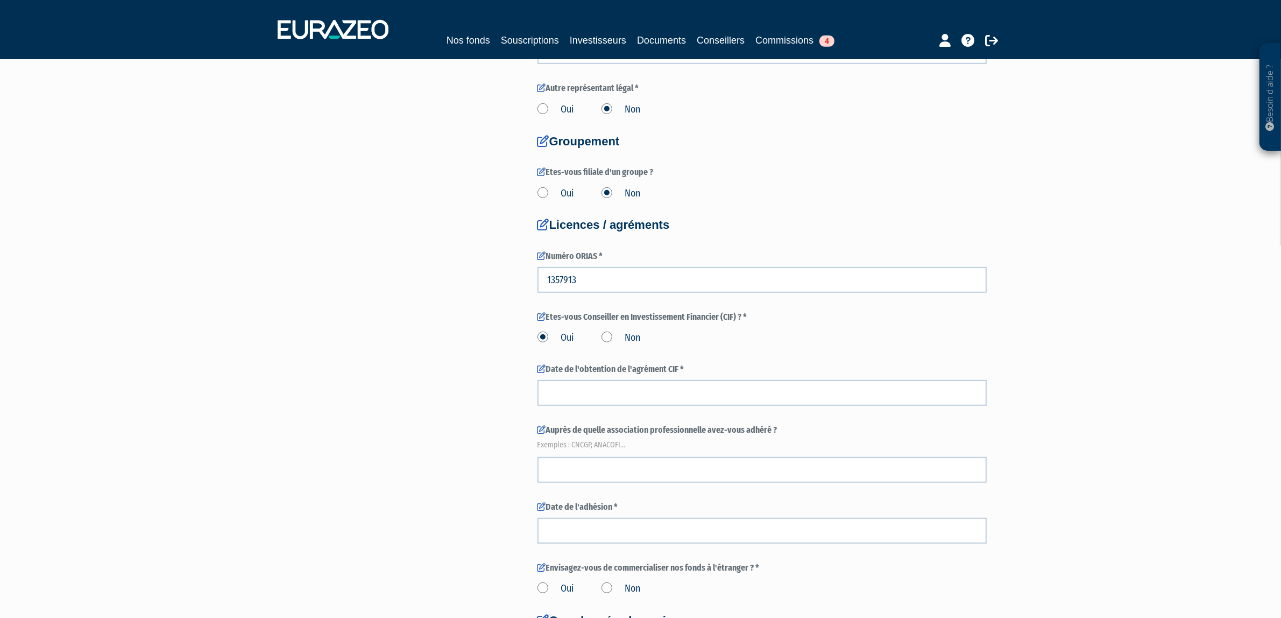
scroll to position [865, 0]
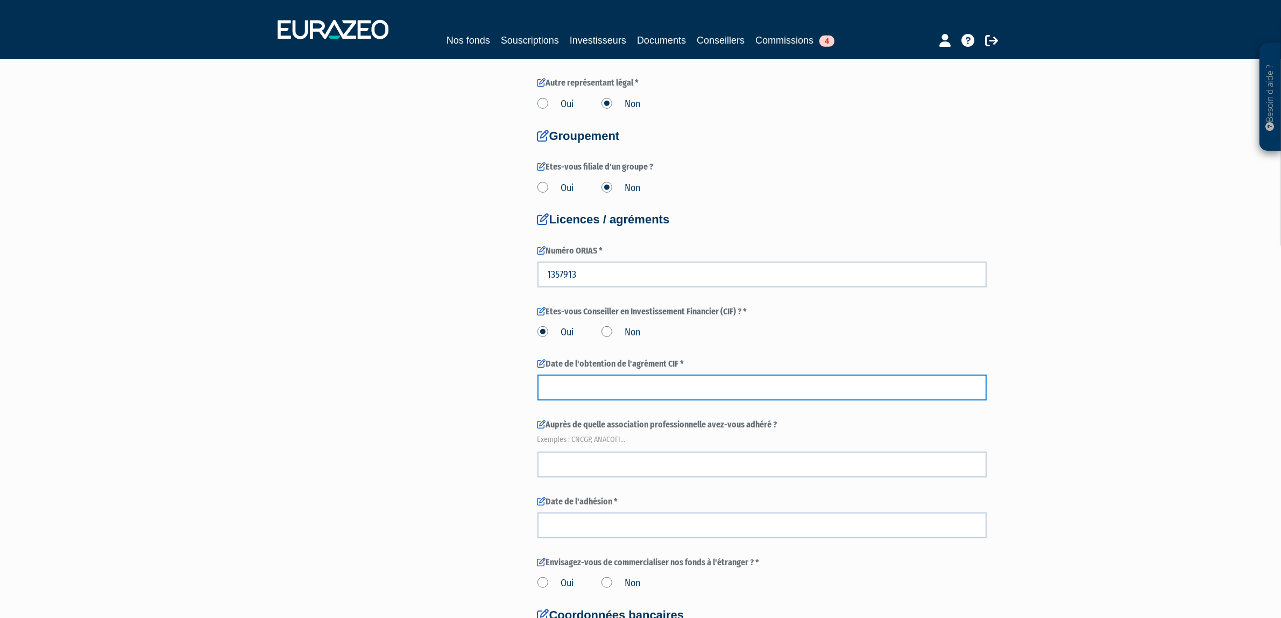
click at [657, 391] on input at bounding box center [762, 388] width 449 height 26
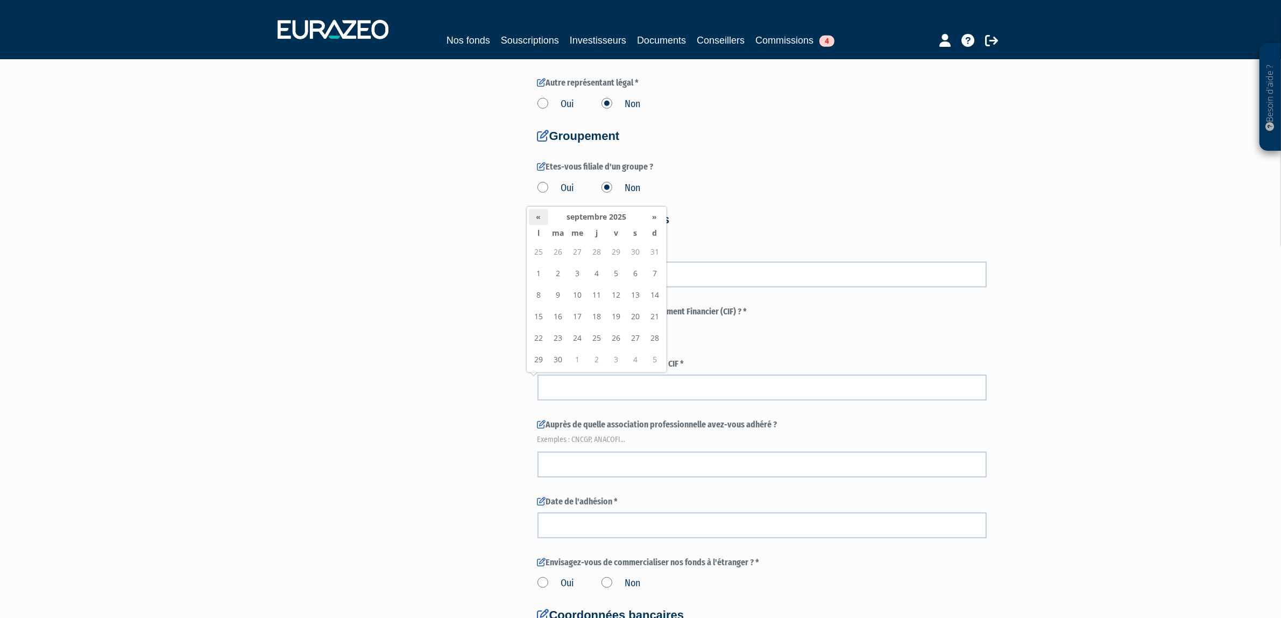
click at [534, 214] on th "«" at bounding box center [538, 217] width 19 height 16
click at [545, 218] on th "«" at bounding box center [538, 217] width 19 height 16
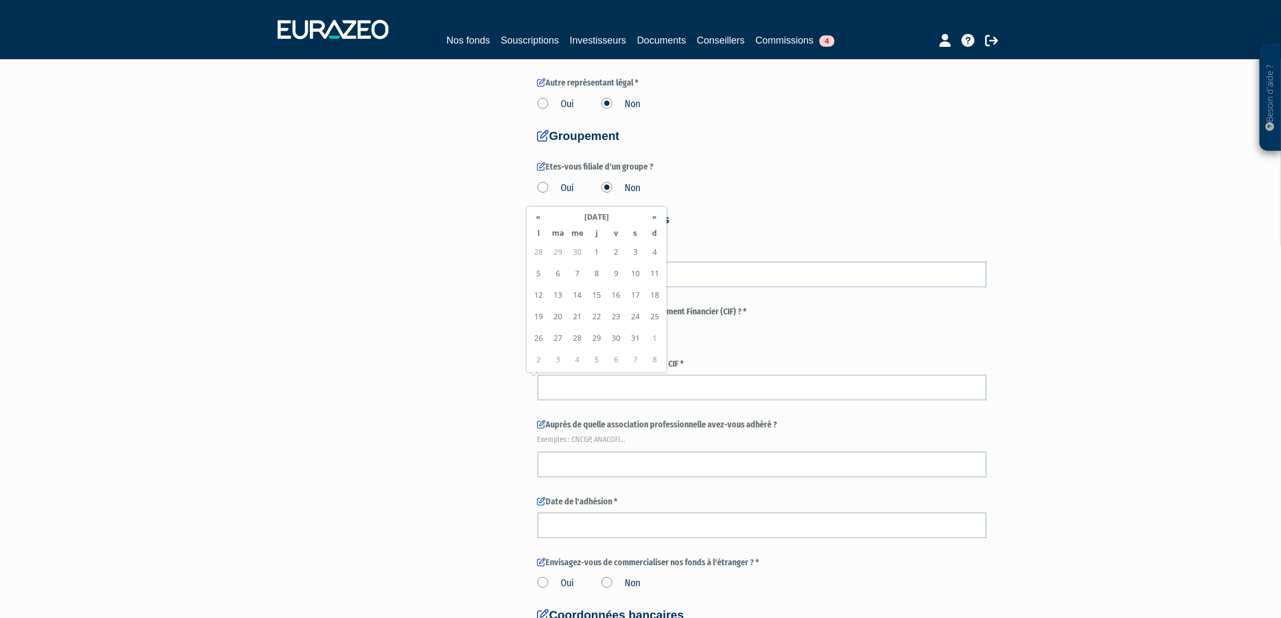
click at [545, 218] on th "«" at bounding box center [538, 217] width 19 height 16
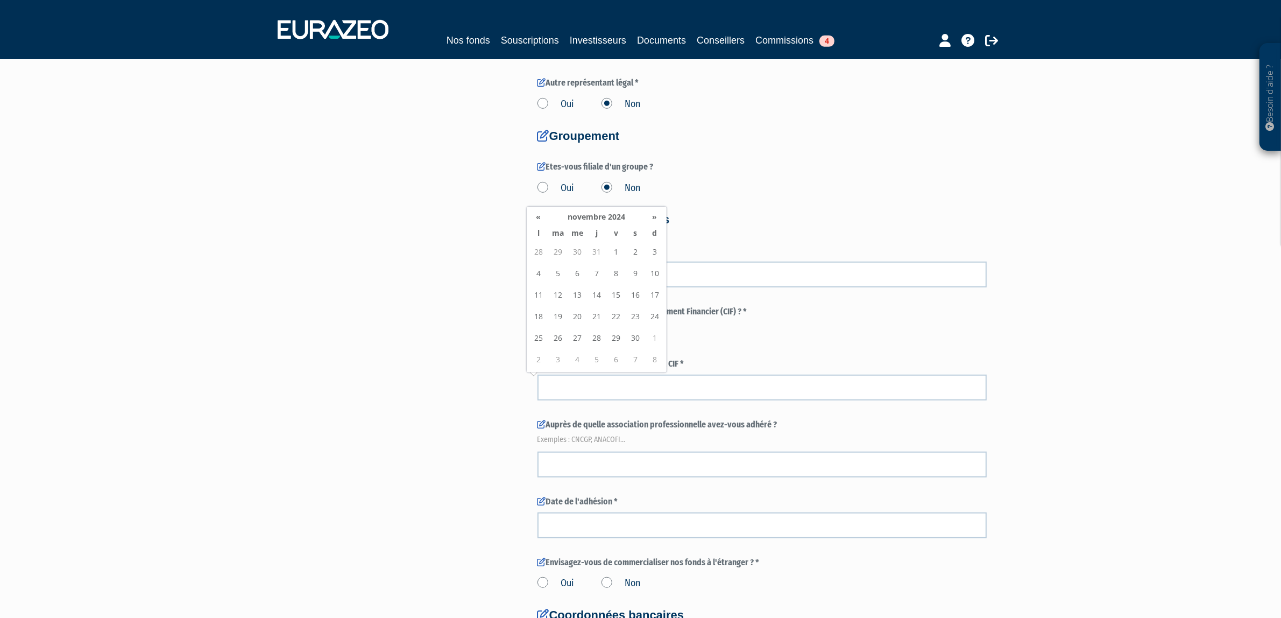
click at [545, 218] on th "«" at bounding box center [538, 217] width 19 height 16
click at [615, 381] on input at bounding box center [762, 388] width 449 height 26
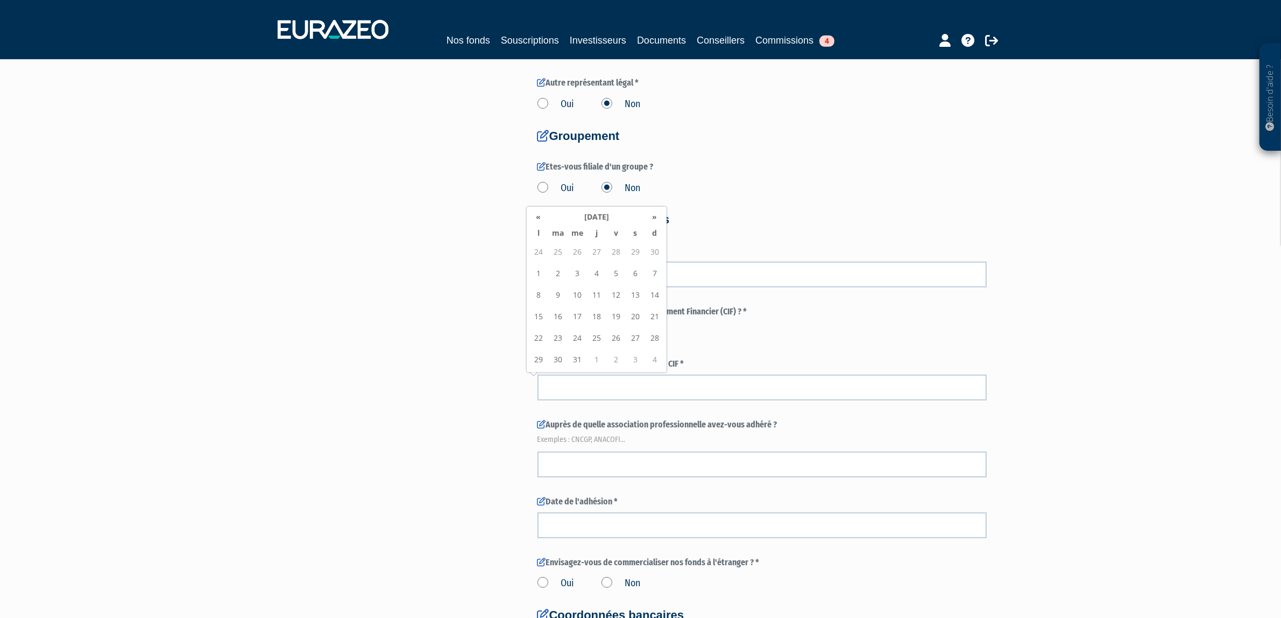
click at [574, 335] on td "24" at bounding box center [577, 338] width 19 height 22
type input "24/07/2024"
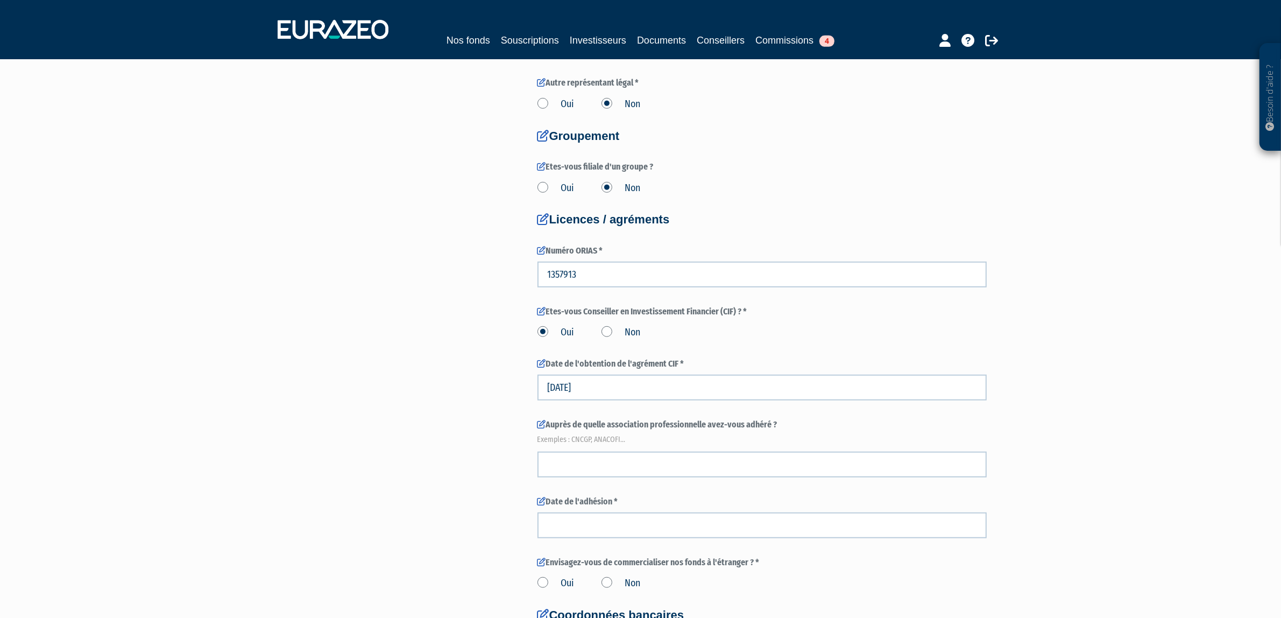
click at [404, 291] on div "3 Informations générales 4 Habilitation dans le cadre de votre activité 5 Conta…" at bounding box center [641, 39] width 676 height 1636
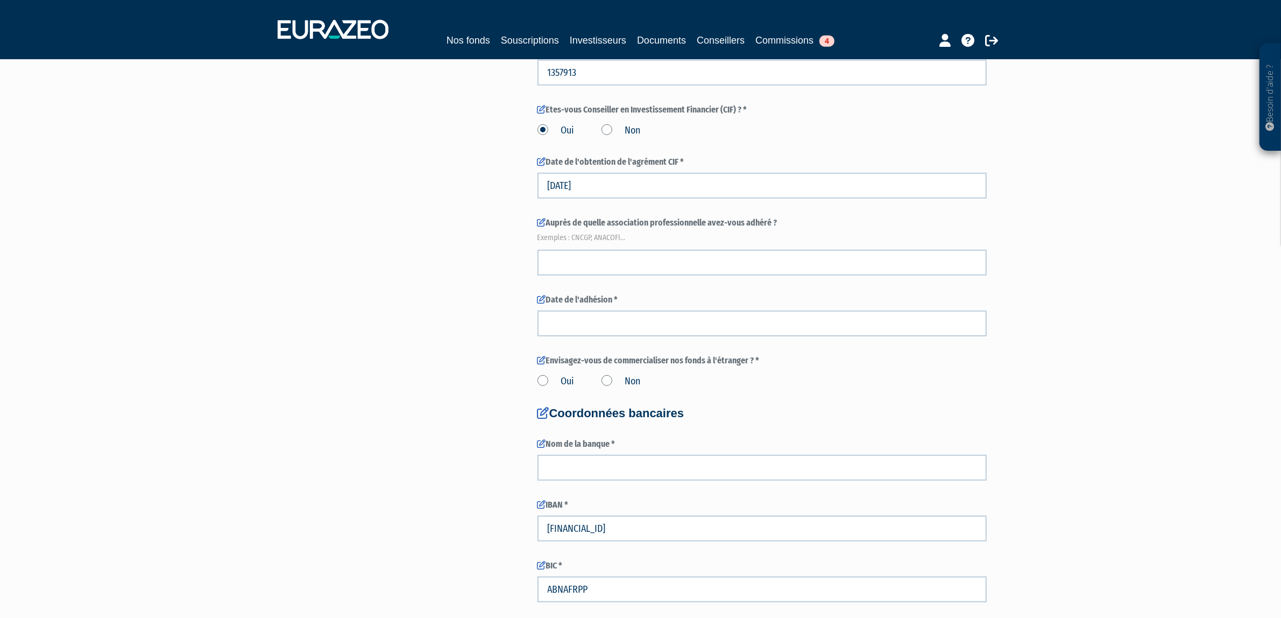
scroll to position [1134, 0]
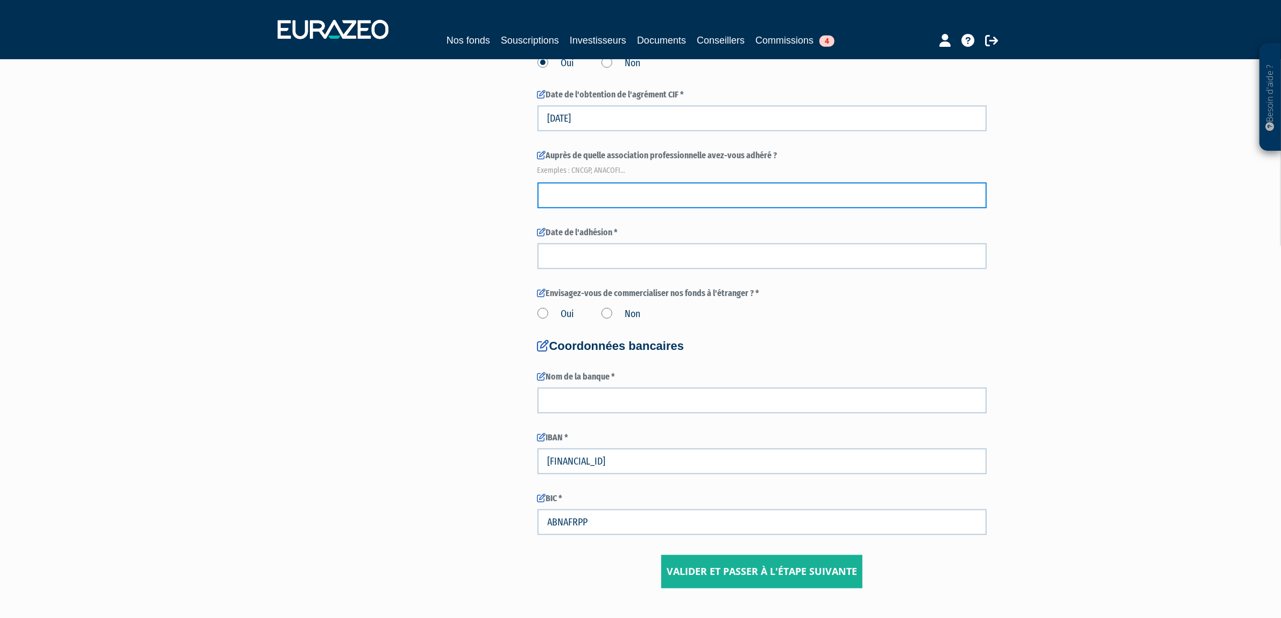
click at [584, 195] on input "text" at bounding box center [762, 195] width 449 height 26
type input "A"
type input "CNCGP"
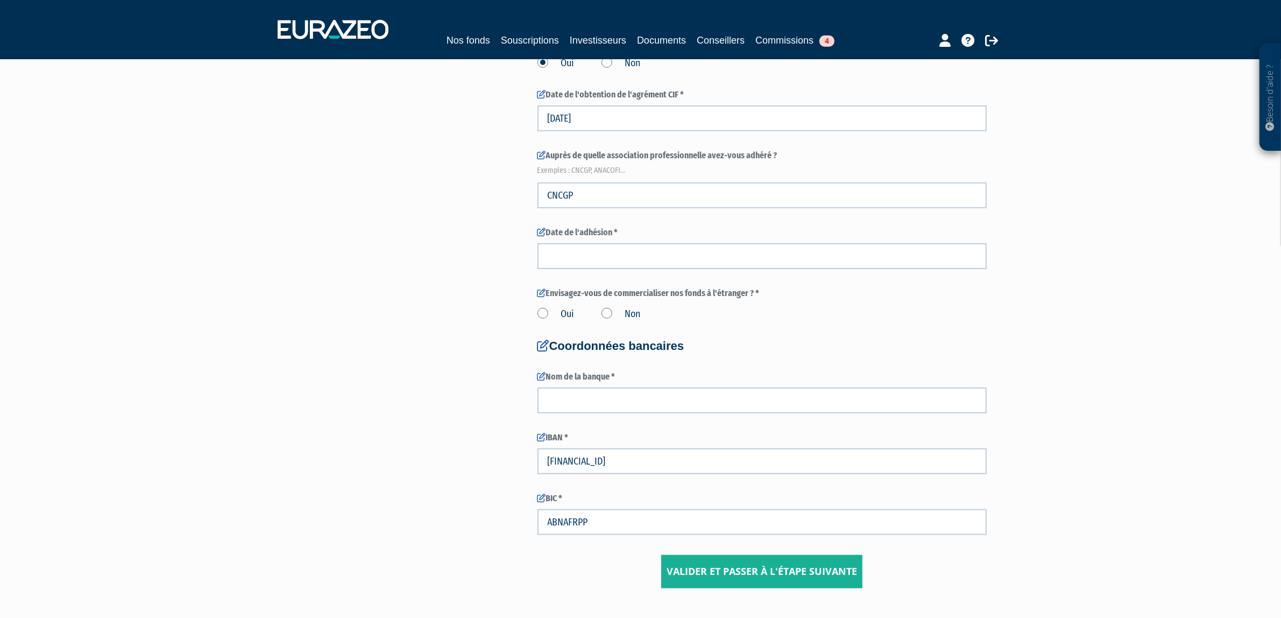
click at [607, 238] on div "Date de l'adhésion *" at bounding box center [762, 248] width 449 height 43
click at [609, 246] on input at bounding box center [762, 256] width 449 height 26
click at [535, 85] on th "«" at bounding box center [538, 85] width 19 height 16
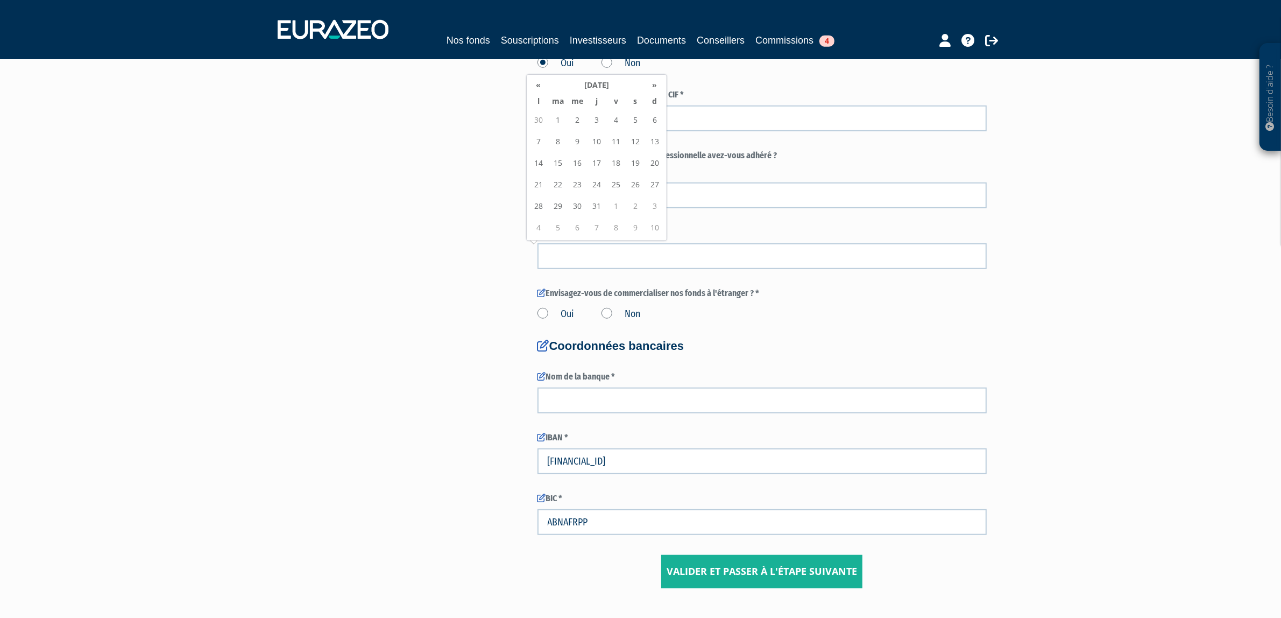
click at [535, 85] on th "«" at bounding box center [538, 85] width 19 height 16
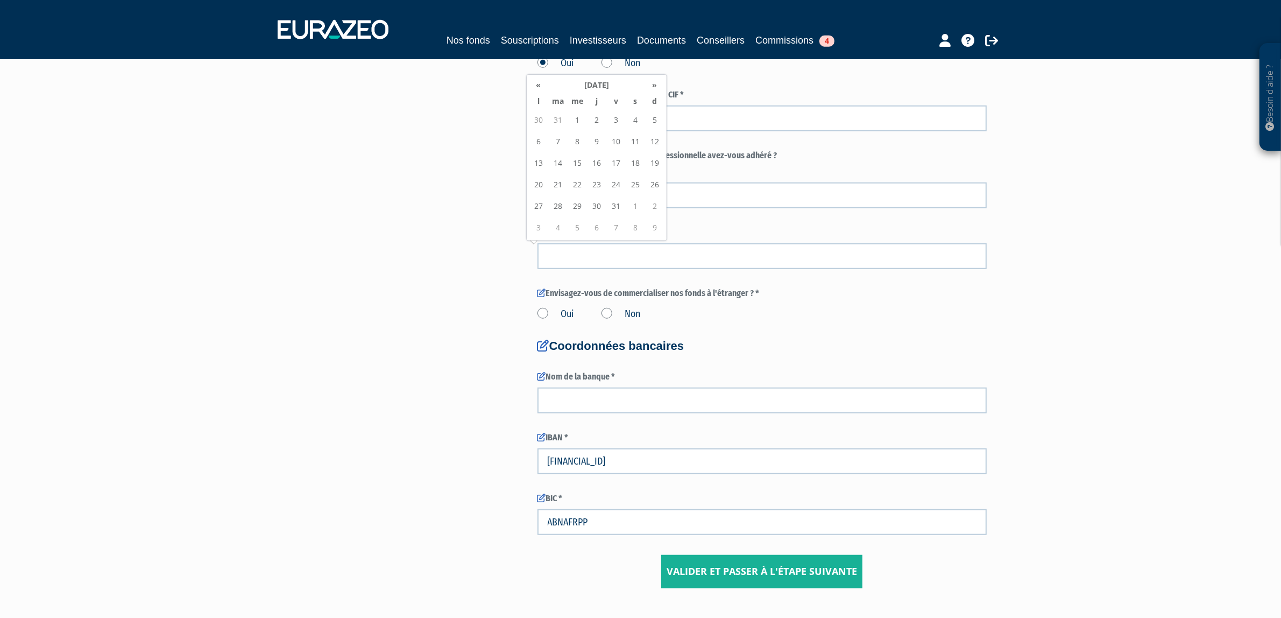
click at [535, 85] on th "«" at bounding box center [538, 85] width 19 height 16
drag, startPoint x: 535, startPoint y: 85, endPoint x: 524, endPoint y: 85, distance: 11.8
click at [534, 85] on th "«" at bounding box center [538, 85] width 19 height 16
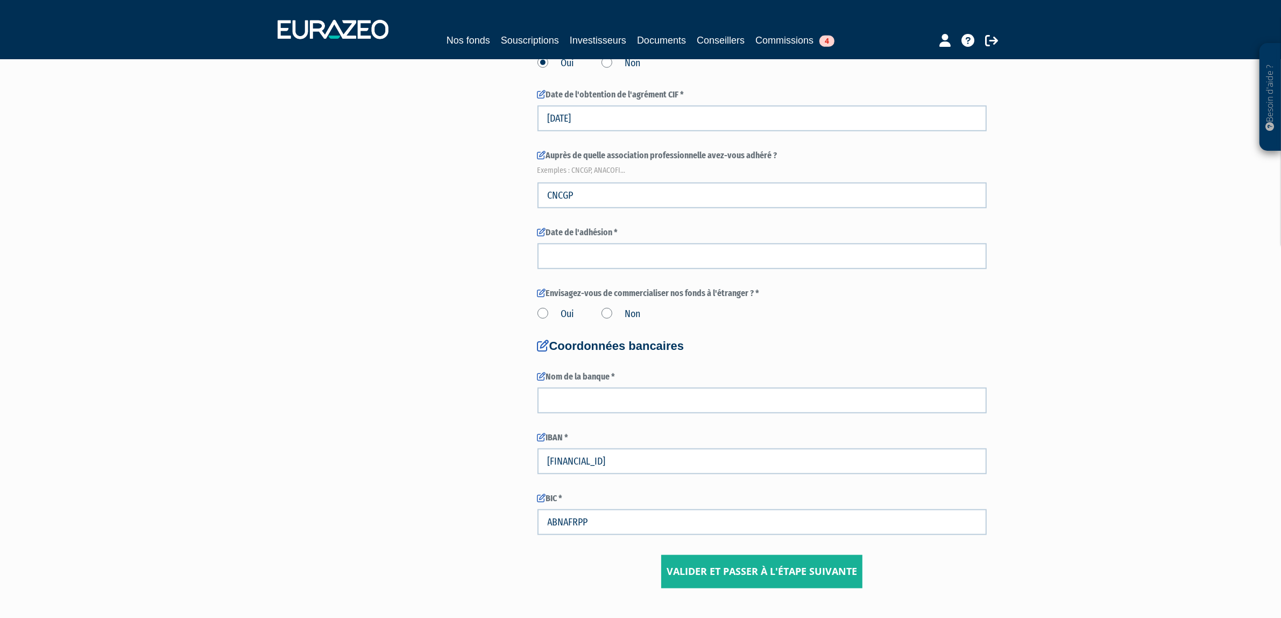
click at [591, 256] on input at bounding box center [762, 256] width 449 height 26
click at [539, 87] on th "«" at bounding box center [538, 85] width 19 height 16
click at [618, 227] on td "4" at bounding box center [615, 228] width 19 height 22
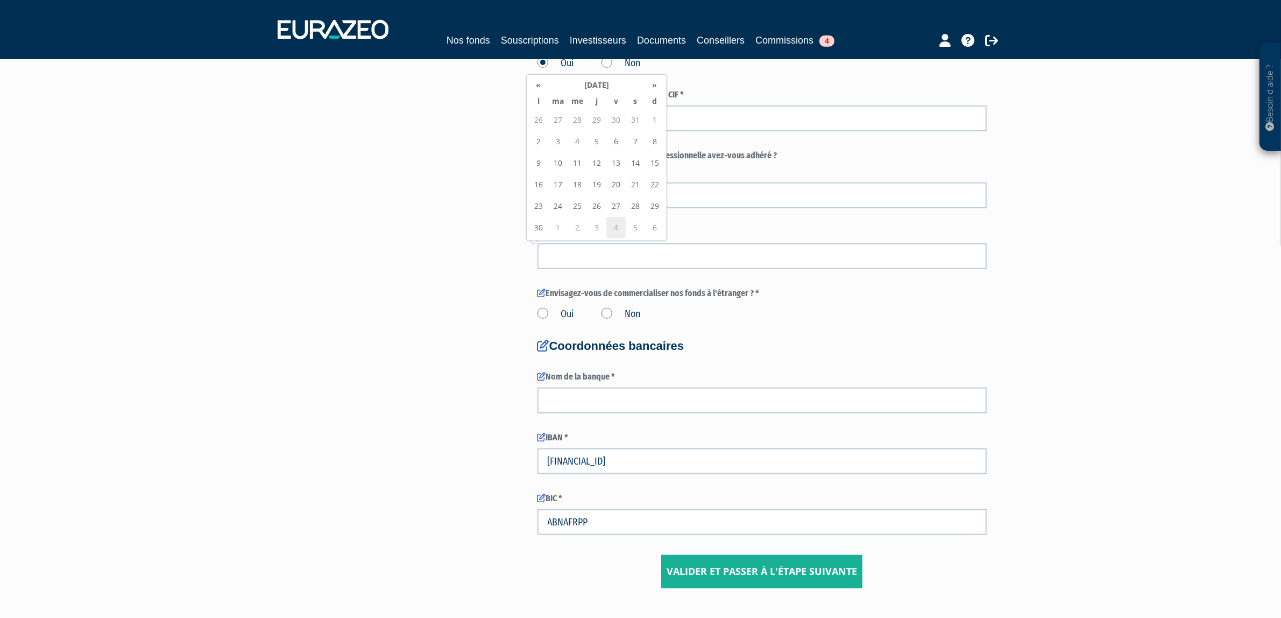
type input "04/10/2024"
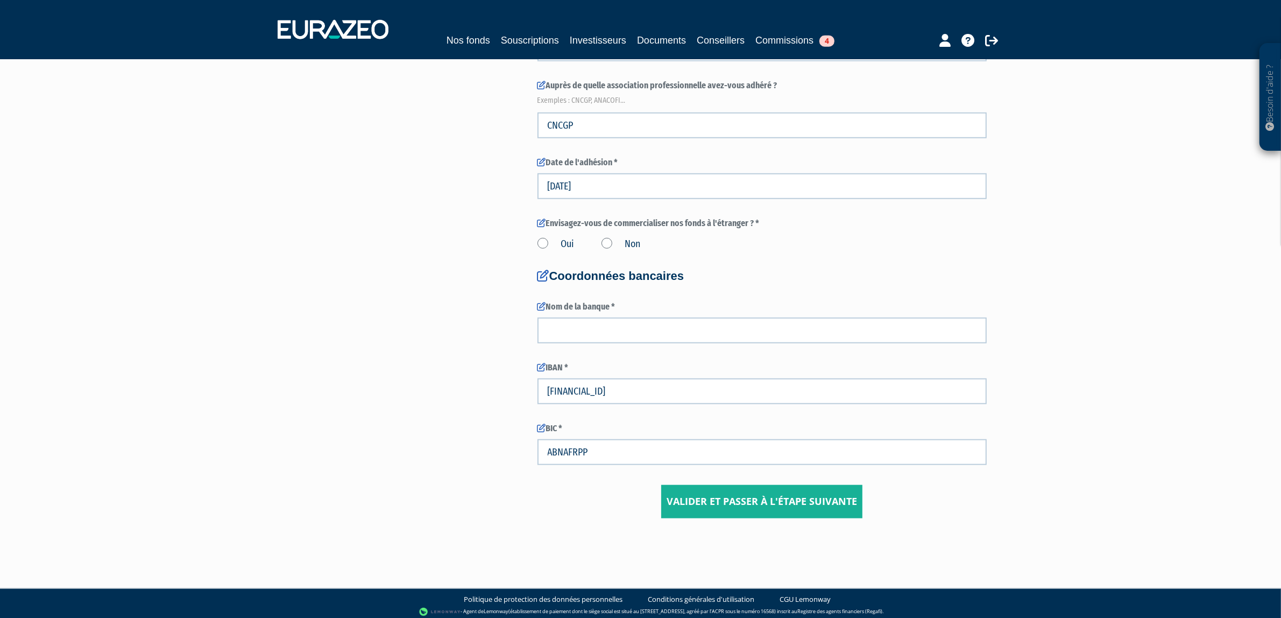
scroll to position [1209, 0]
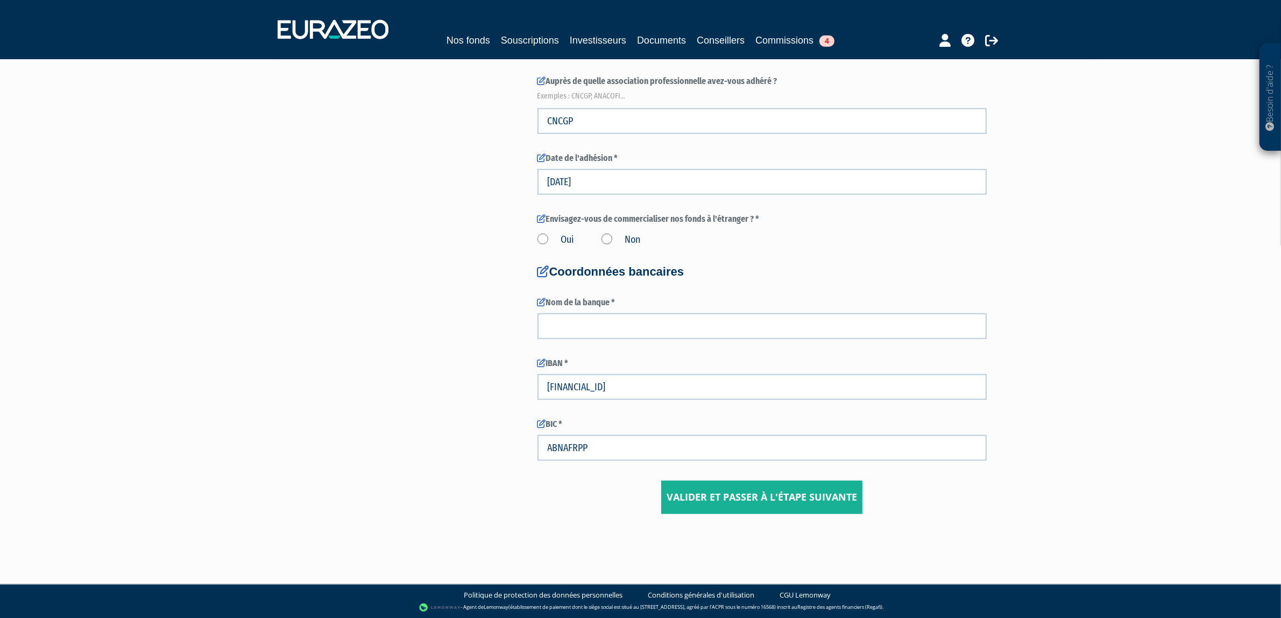
click at [558, 240] on label "Oui" at bounding box center [556, 240] width 37 height 14
click at [0, 0] on input "Oui" at bounding box center [0, 0] width 0 height 0
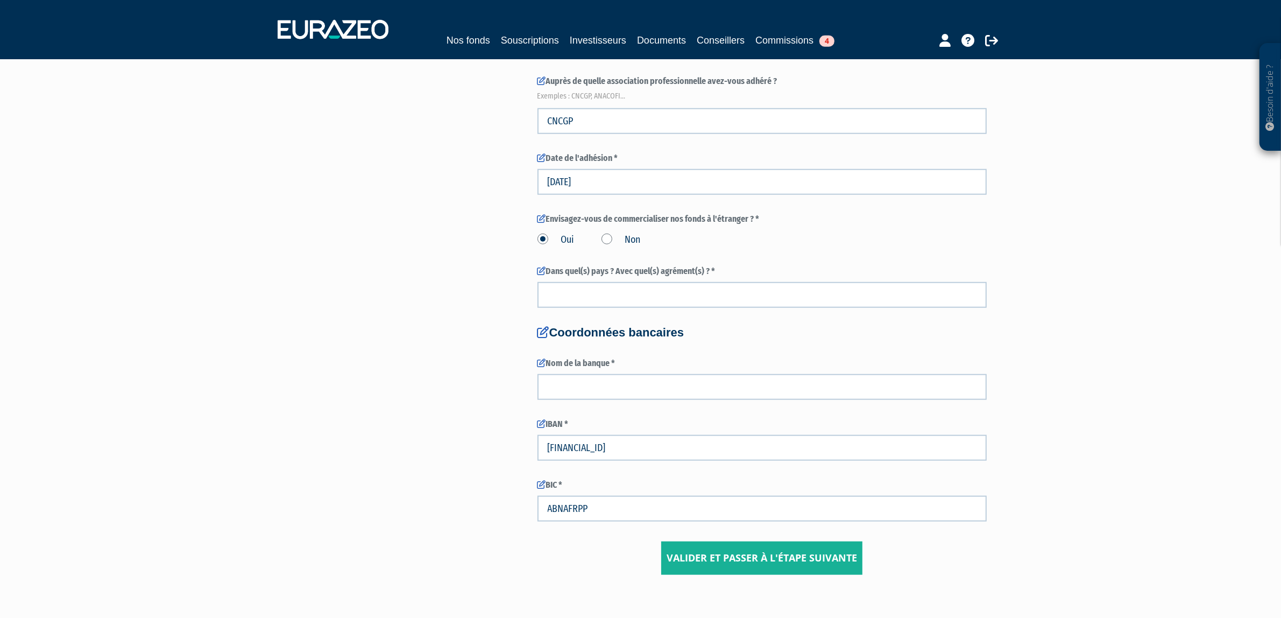
click at [611, 238] on label "Non" at bounding box center [621, 240] width 39 height 14
click at [0, 0] on input "Non" at bounding box center [0, 0] width 0 height 0
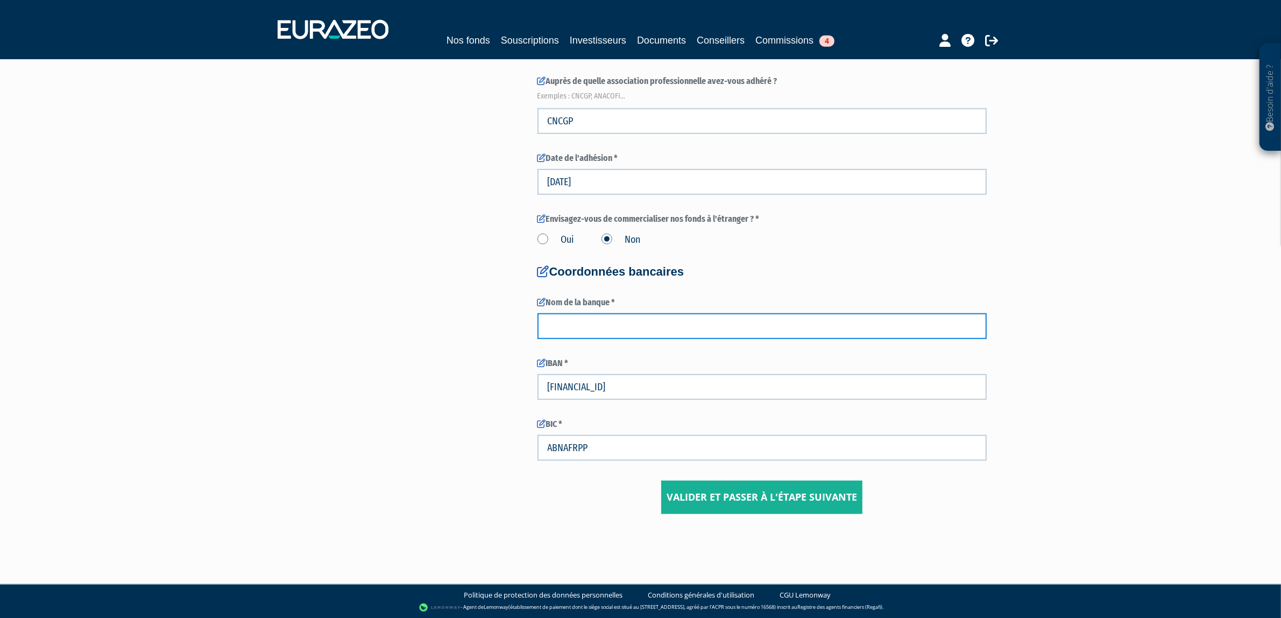
click at [601, 315] on input "text" at bounding box center [762, 326] width 449 height 26
type input "Société Générale"
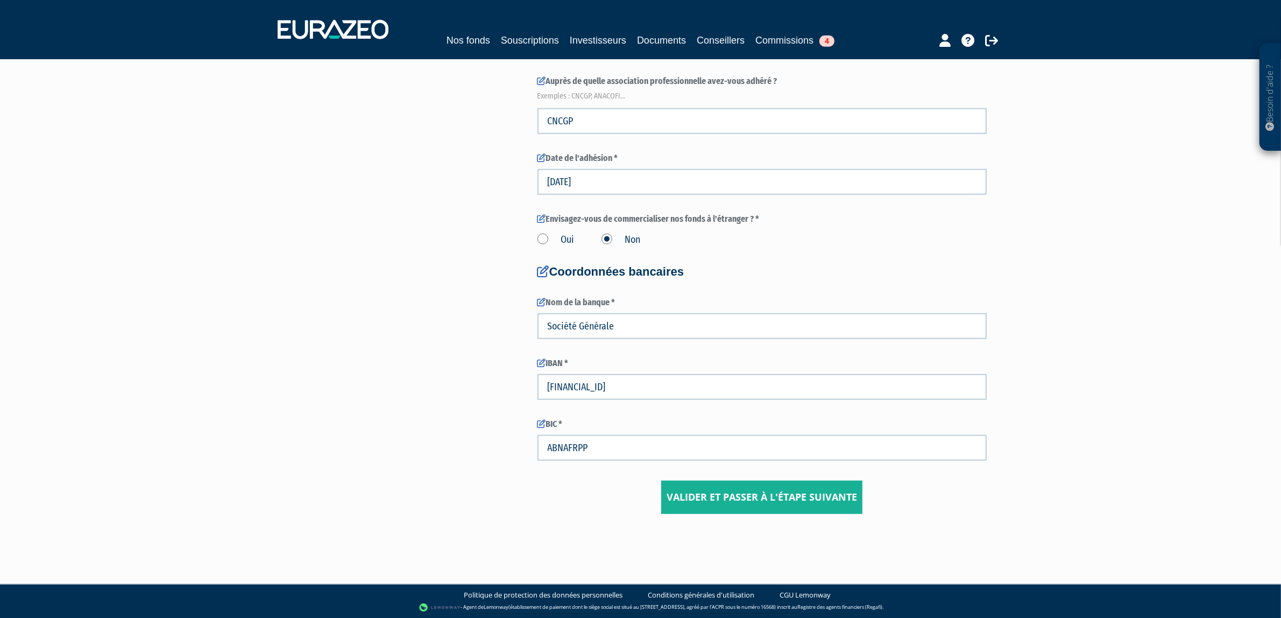
click at [712, 498] on input "Valider et passer à l'étape suivante" at bounding box center [761, 497] width 201 height 33
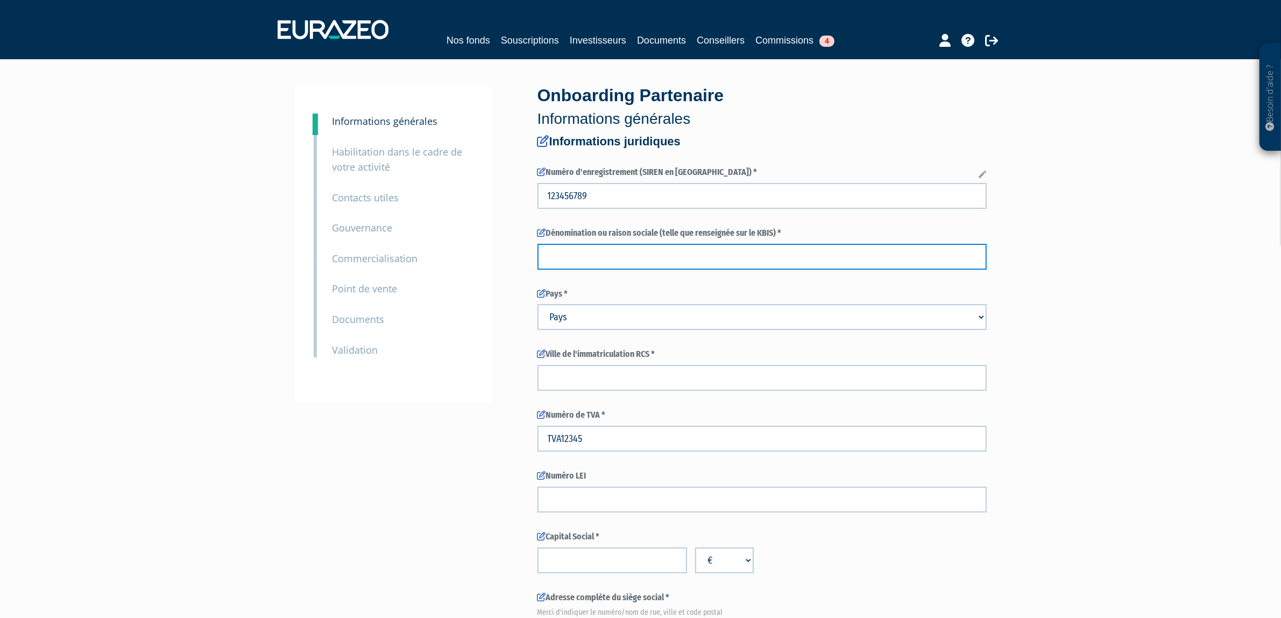
click at [770, 262] on input "text" at bounding box center [762, 257] width 449 height 26
click at [625, 251] on input "text" at bounding box center [762, 257] width 449 height 26
type input "Exemple Investissements SARL"
click at [472, 356] on div "10 Validation" at bounding box center [402, 342] width 157 height 31
drag, startPoint x: 550, startPoint y: 310, endPoint x: 554, endPoint y: 315, distance: 6.5
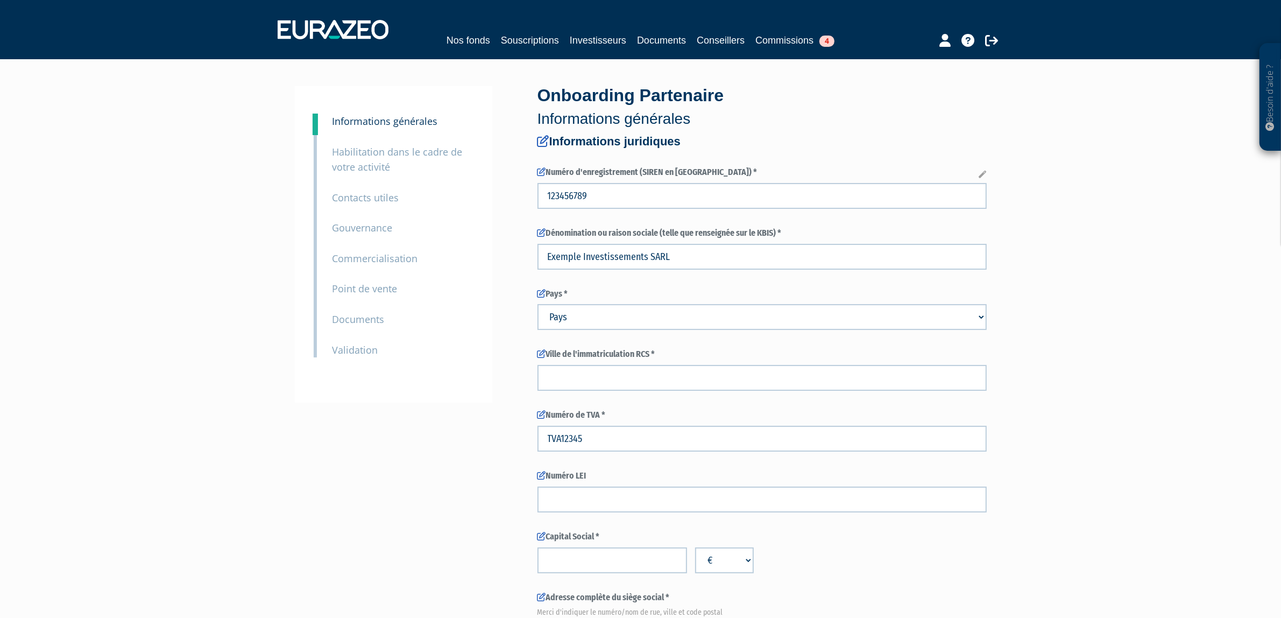
click at [550, 310] on select "Pays [GEOGRAPHIC_DATA] [GEOGRAPHIC_DATA] [GEOGRAPHIC_DATA] [GEOGRAPHIC_DATA] [G…" at bounding box center [762, 317] width 449 height 26
select select "75"
click at [538, 304] on select "Pays [GEOGRAPHIC_DATA] [GEOGRAPHIC_DATA] [GEOGRAPHIC_DATA] [GEOGRAPHIC_DATA] [G…" at bounding box center [762, 317] width 449 height 26
click at [584, 370] on input "text" at bounding box center [762, 378] width 449 height 26
type input "Paris"
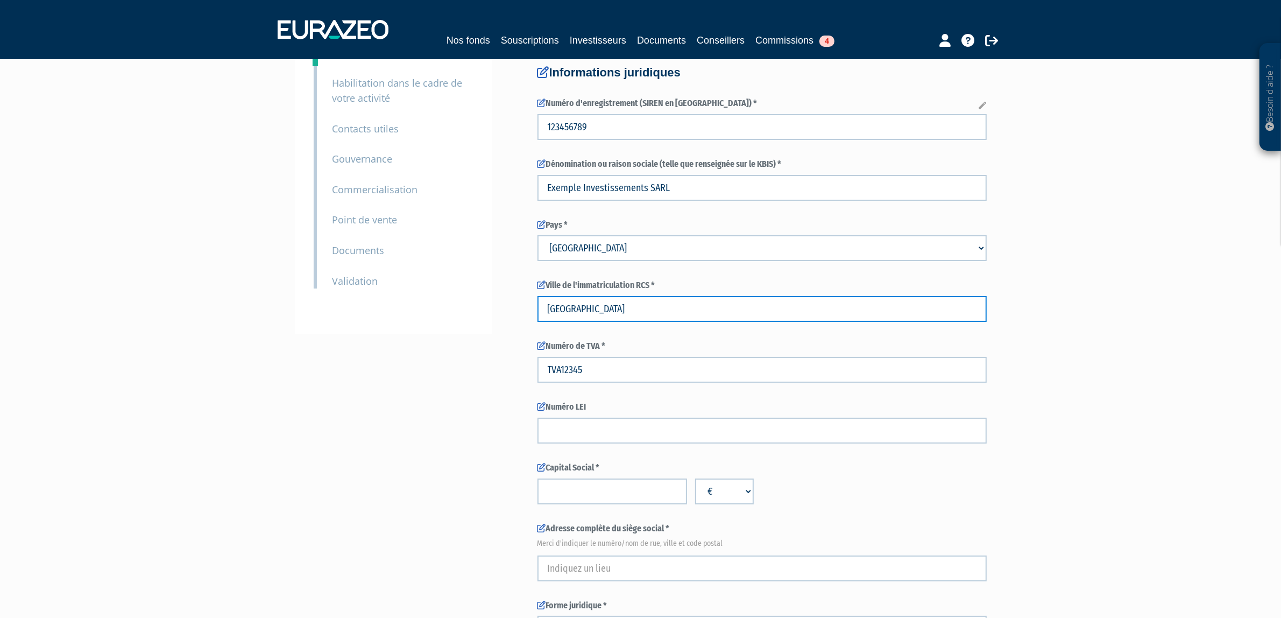
scroll to position [135, 0]
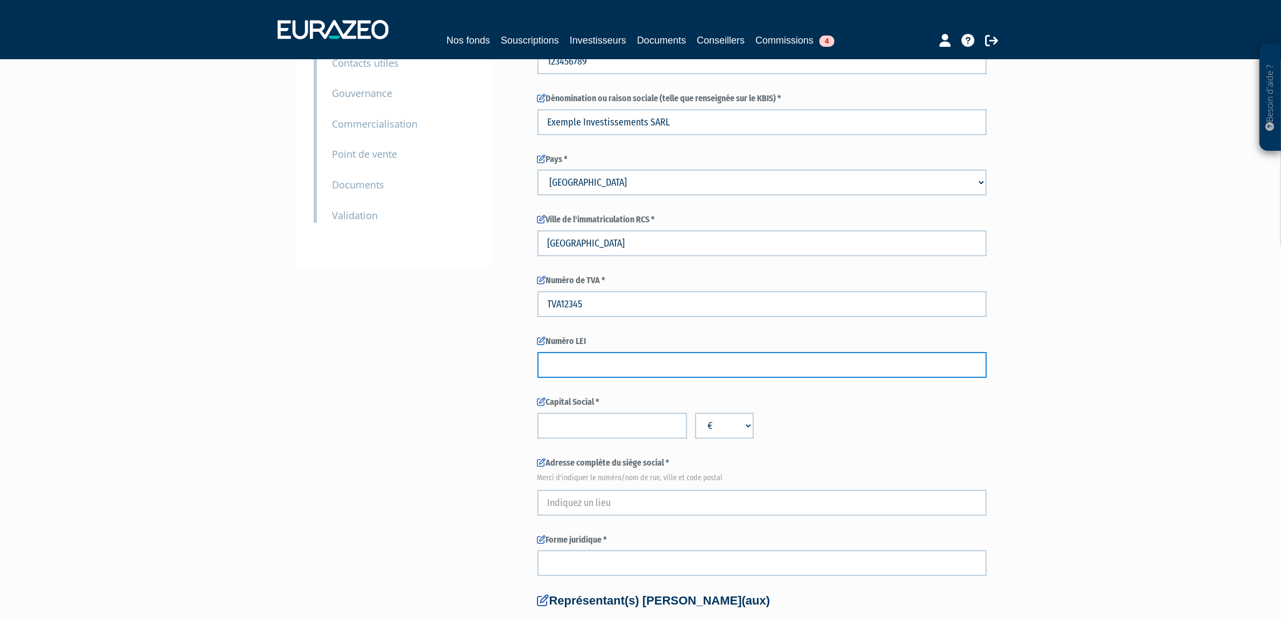
click at [577, 359] on input "text" at bounding box center [762, 365] width 449 height 26
type input "TEST0000000000000000"
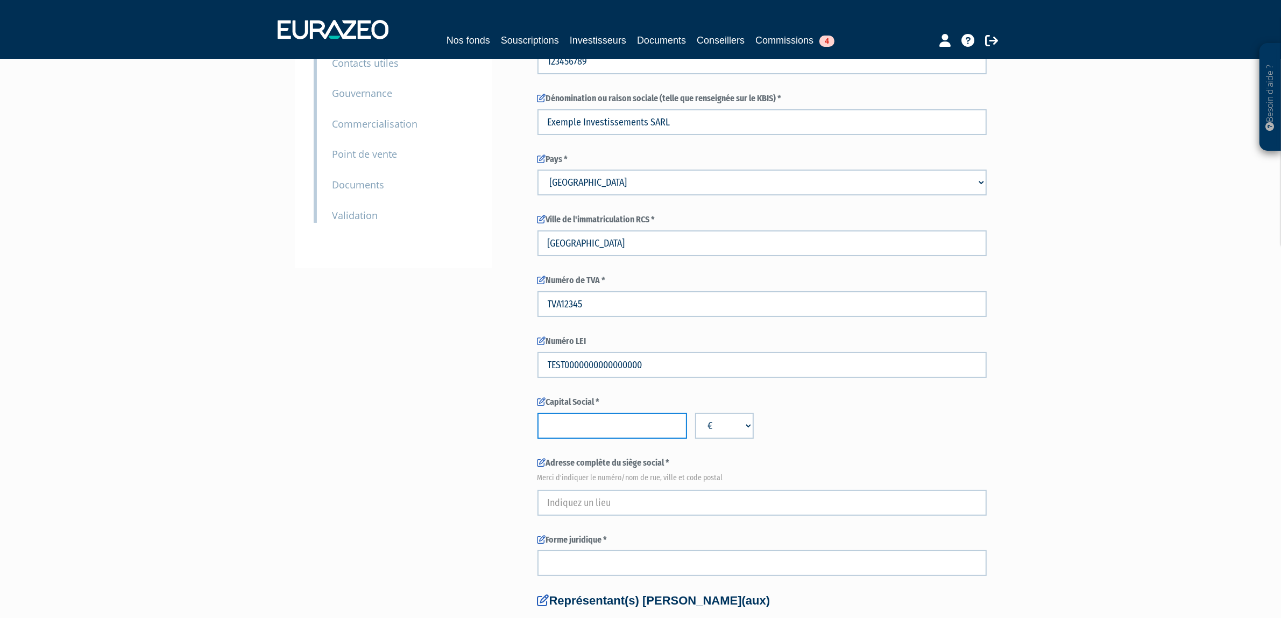
click at [603, 418] on input "number" at bounding box center [613, 426] width 150 height 26
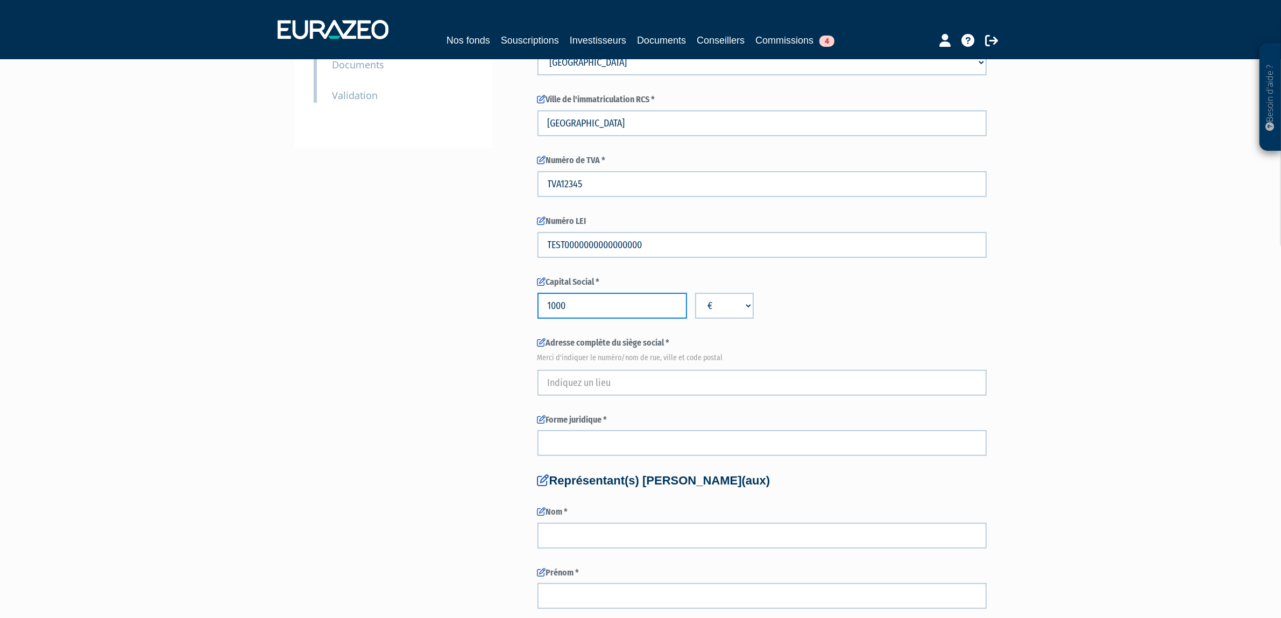
scroll to position [269, 0]
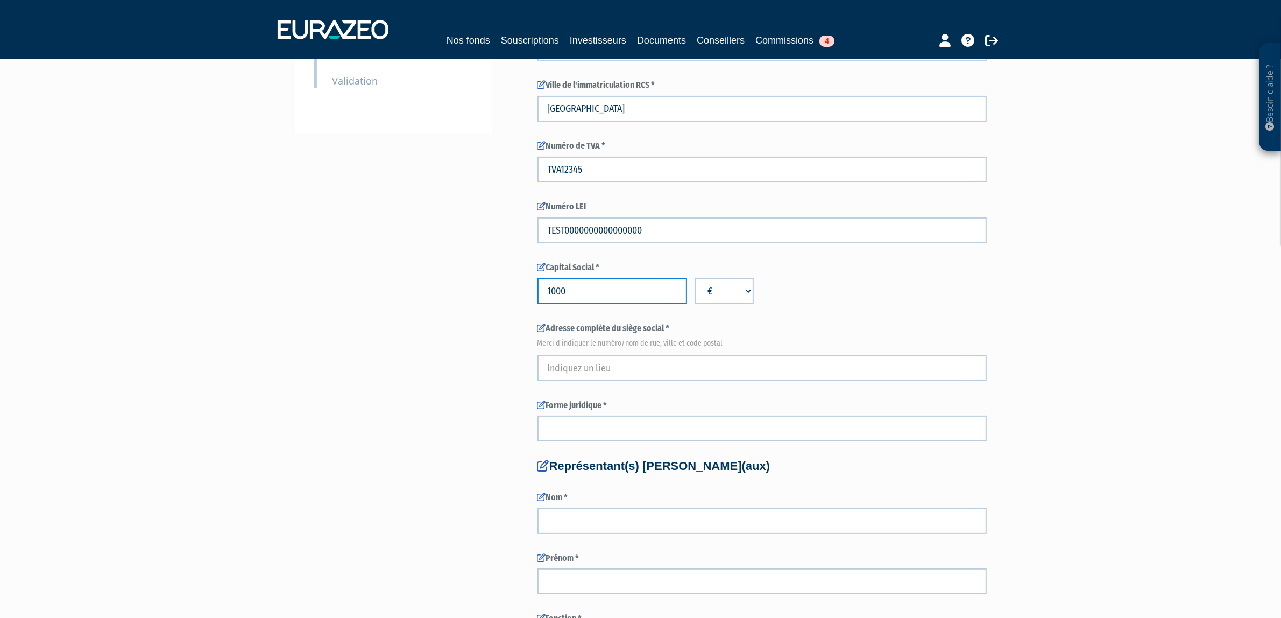
type input "1000"
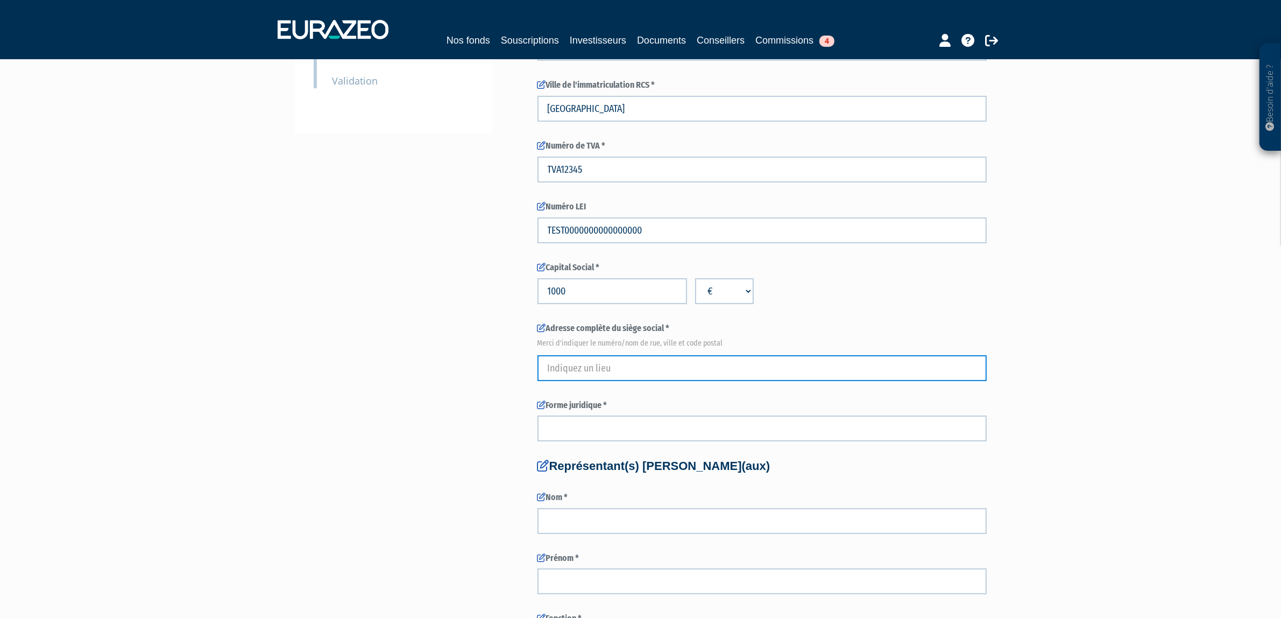
click at [612, 377] on input "text" at bounding box center [762, 368] width 449 height 26
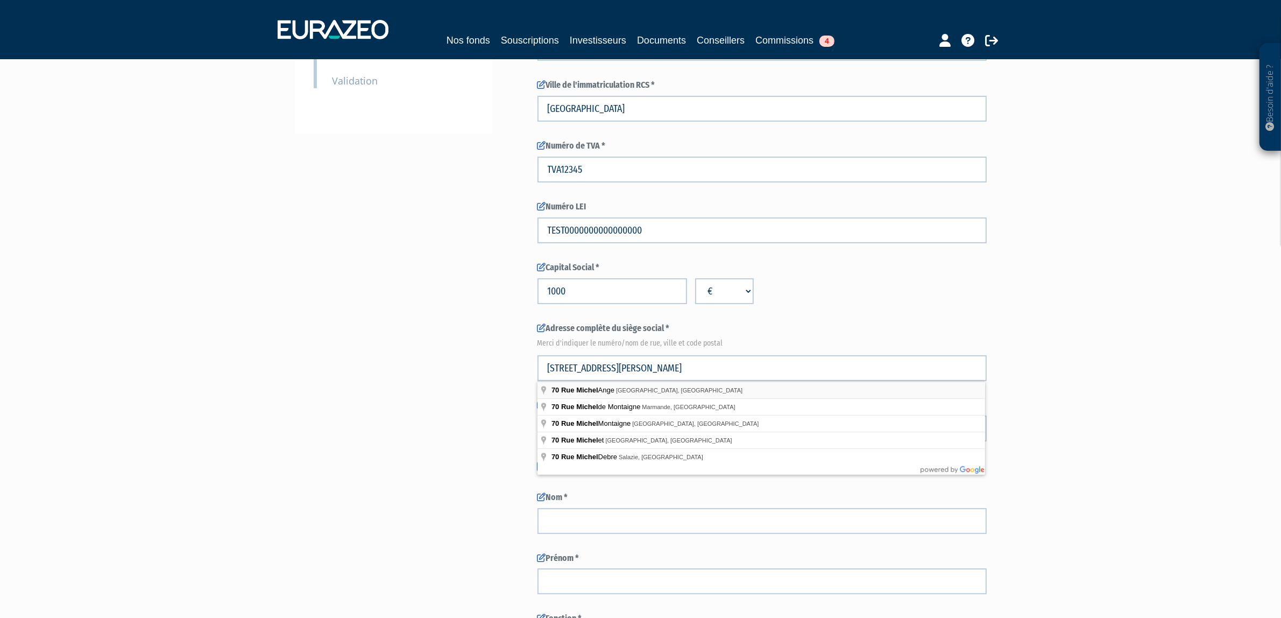
type input "70 Rue Michel Ange"
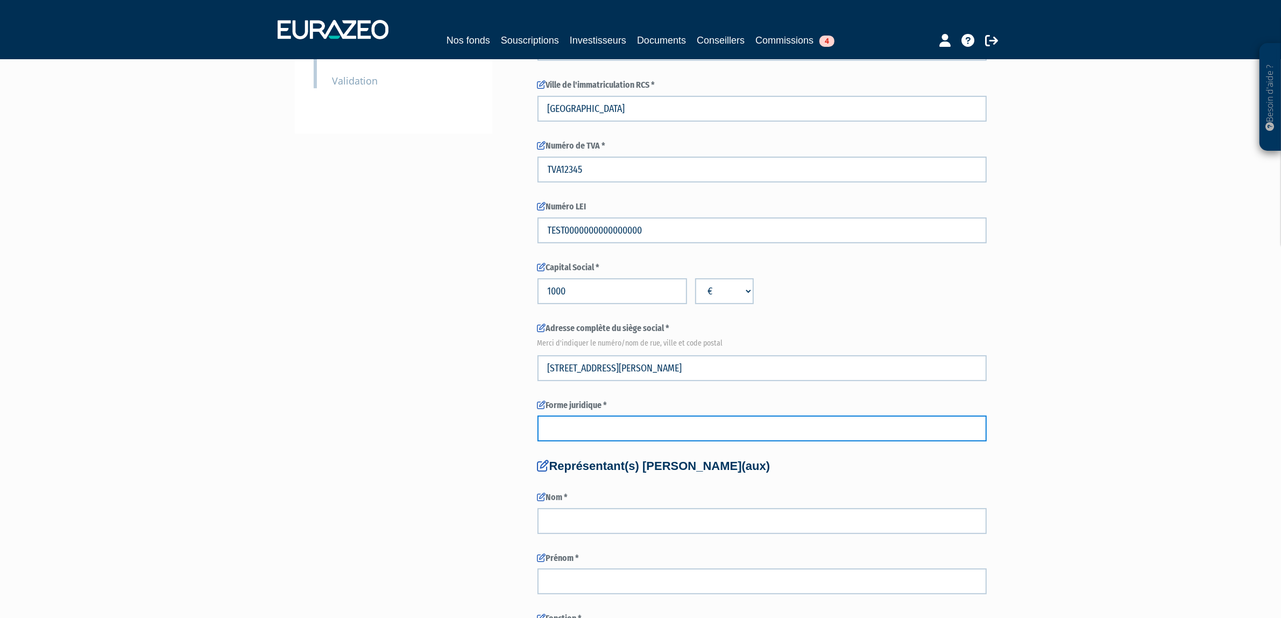
click at [602, 419] on input "text" at bounding box center [762, 428] width 449 height 26
type input "SAS"
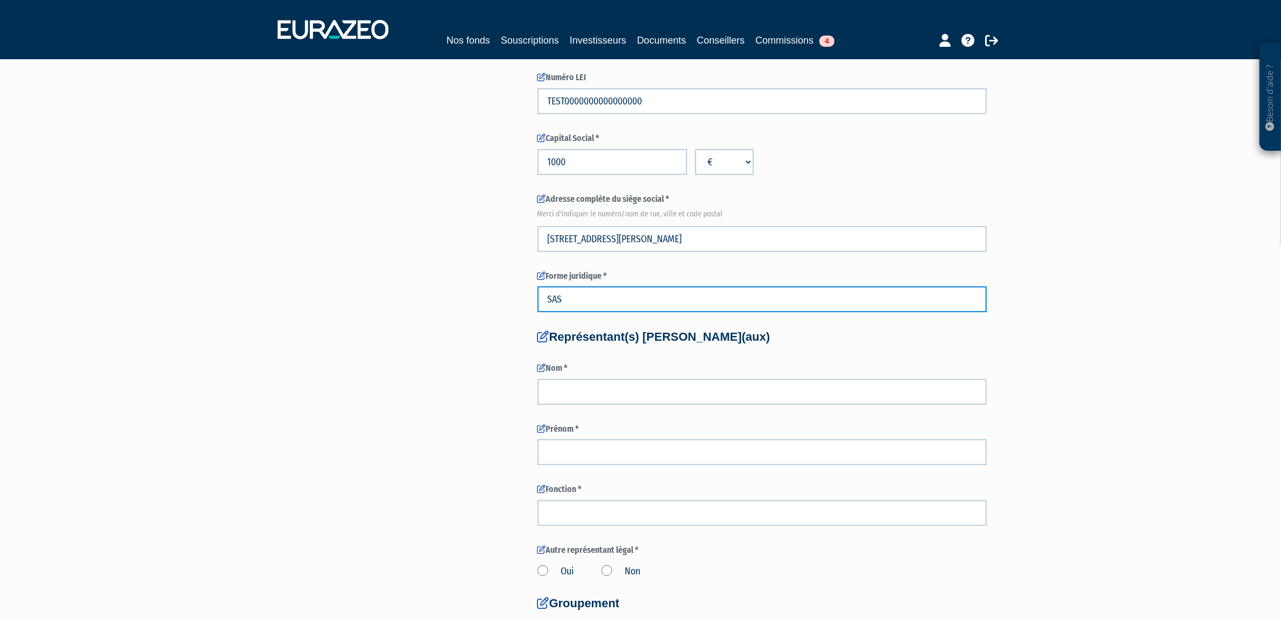
scroll to position [404, 0]
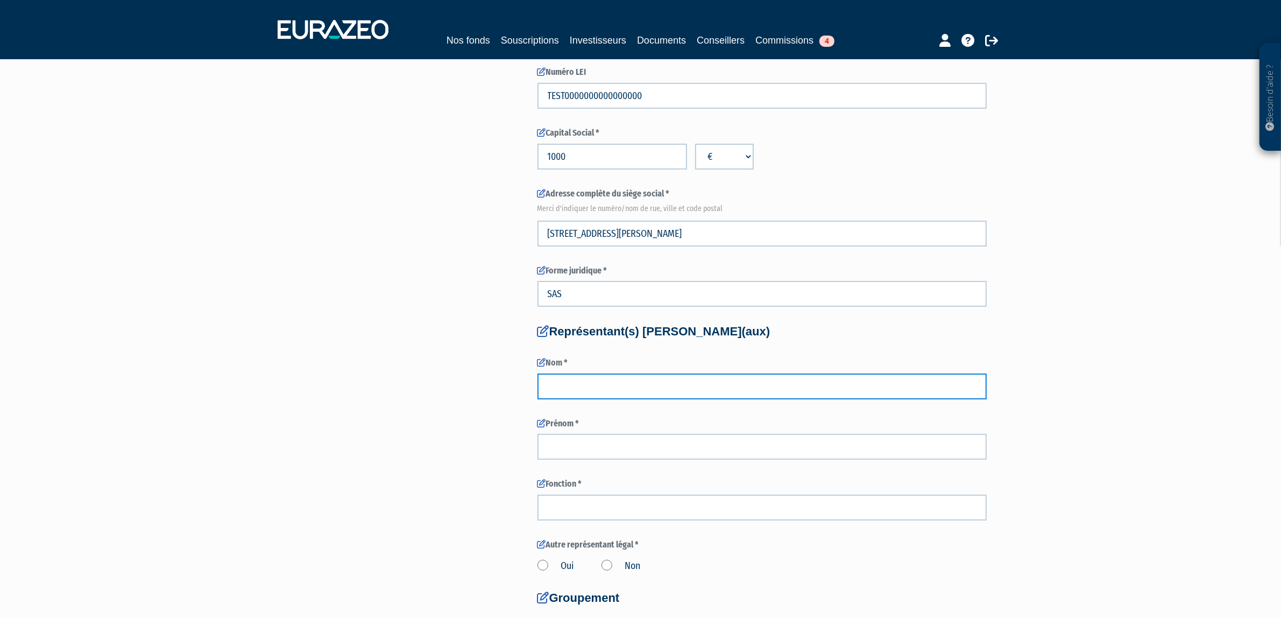
click at [602, 386] on input "text" at bounding box center [762, 386] width 449 height 26
type input "Defle"
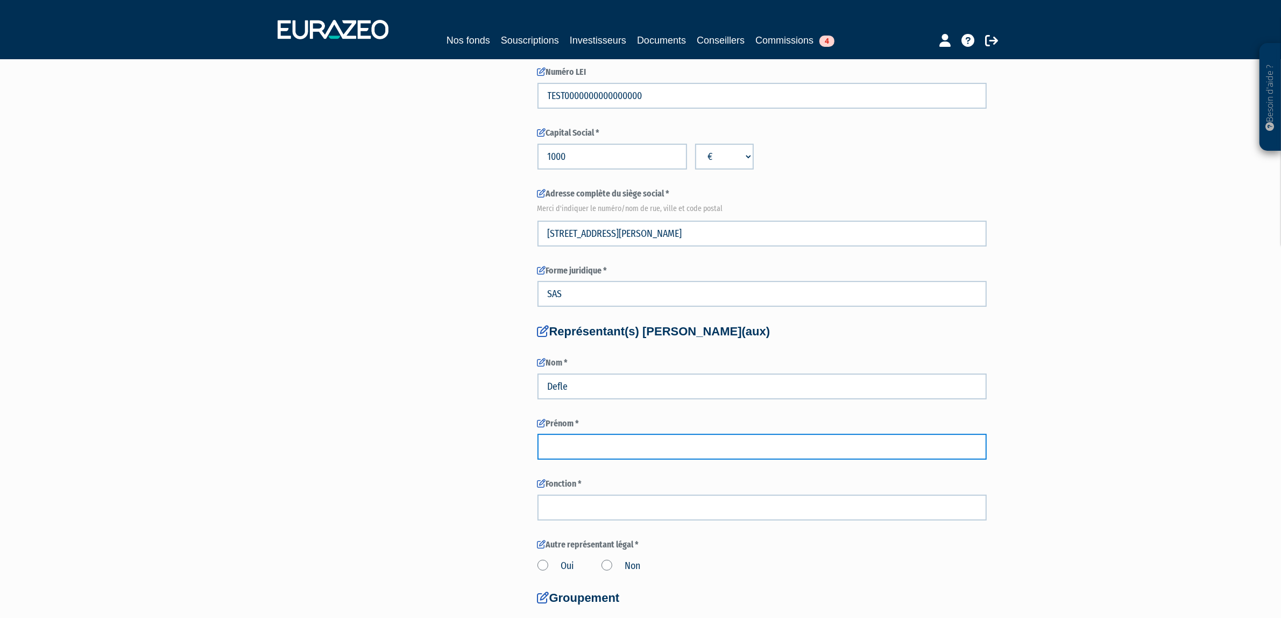
click at [606, 447] on input "text" at bounding box center [762, 447] width 449 height 26
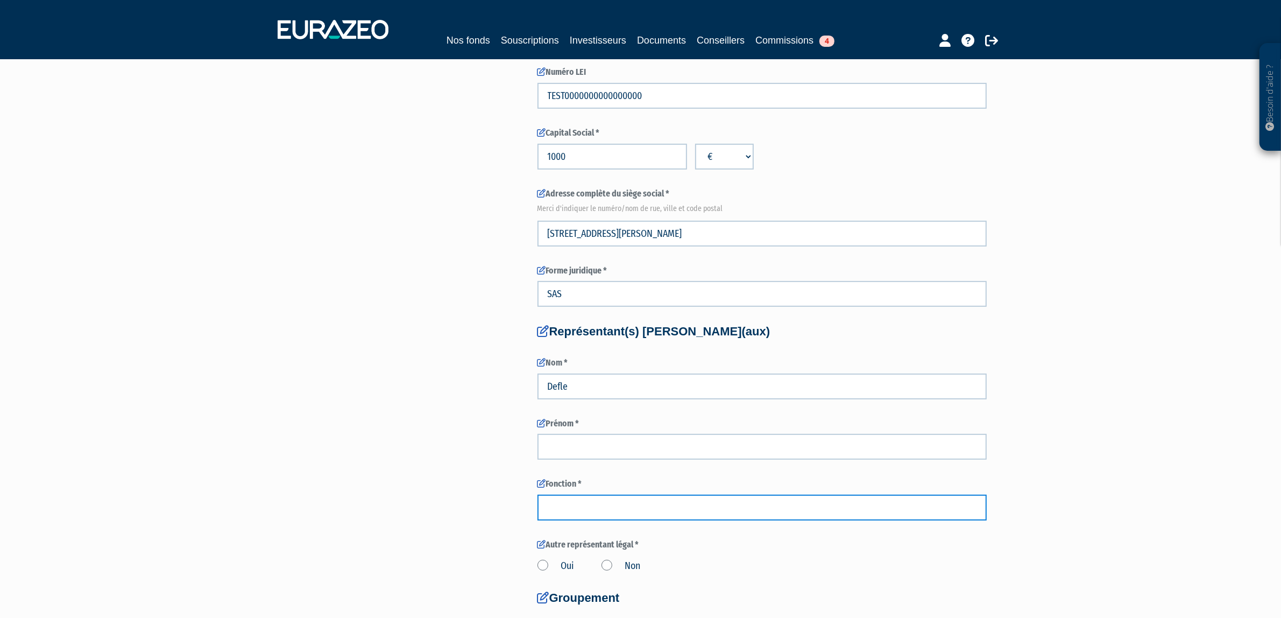
click at [614, 518] on input "text" at bounding box center [762, 508] width 449 height 26
type input "Directeur Général"
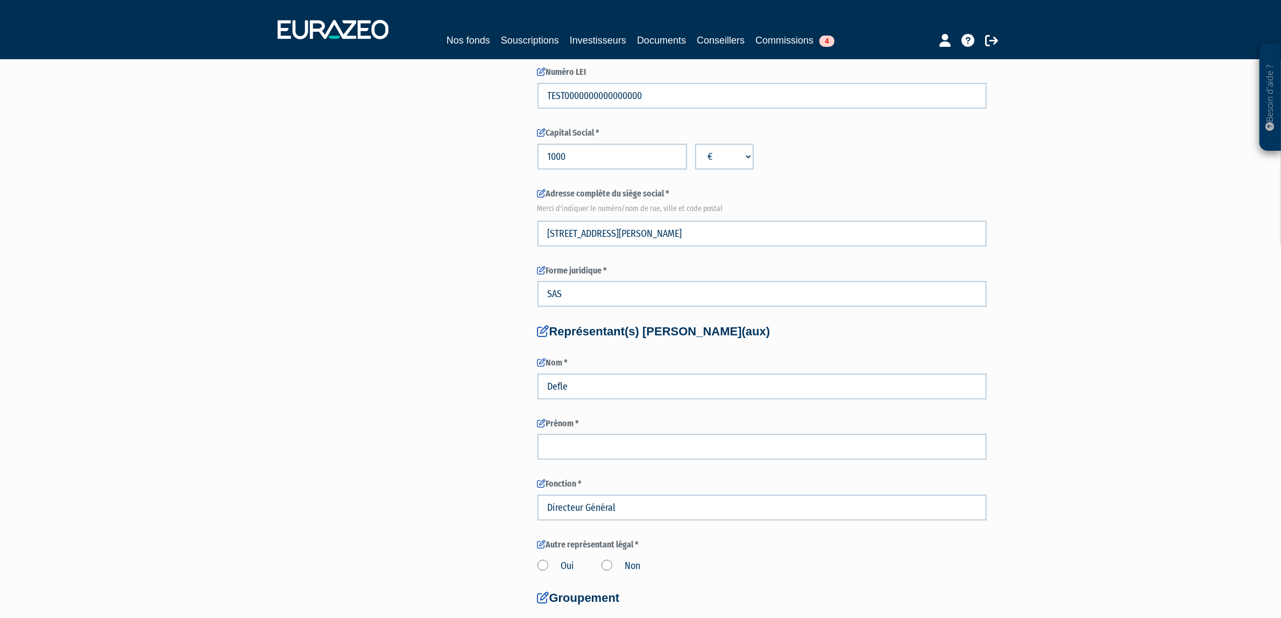
click at [606, 464] on form "Informations juridiques Numéro d'enregistrement (SIREN en France) * 123456789 P…" at bounding box center [762, 530] width 449 height 1598
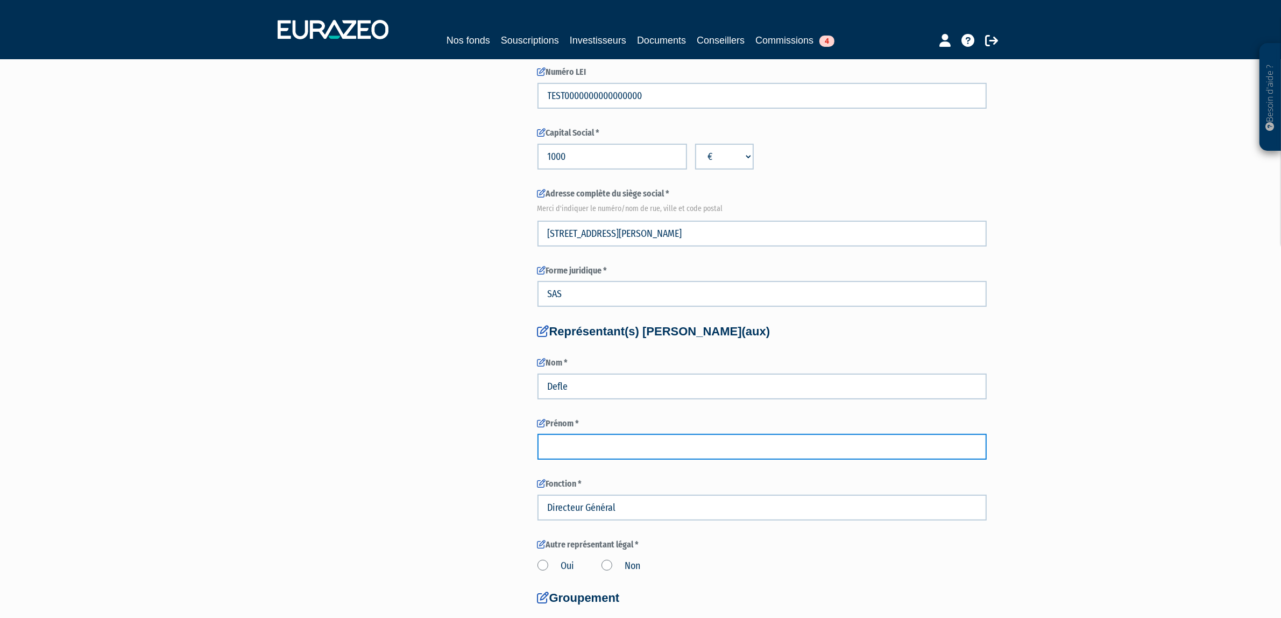
drag, startPoint x: 607, startPoint y: 444, endPoint x: 610, endPoint y: 458, distance: 14.8
click at [607, 444] on input "text" at bounding box center [762, 447] width 449 height 26
type input "Guillaume"
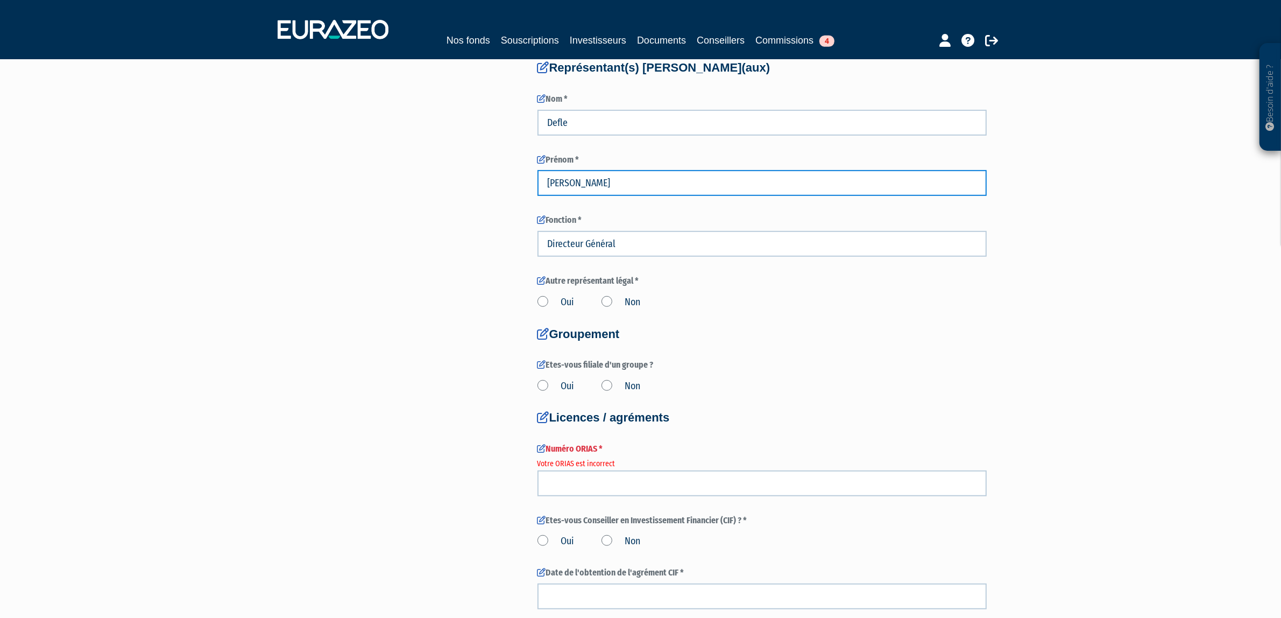
scroll to position [673, 0]
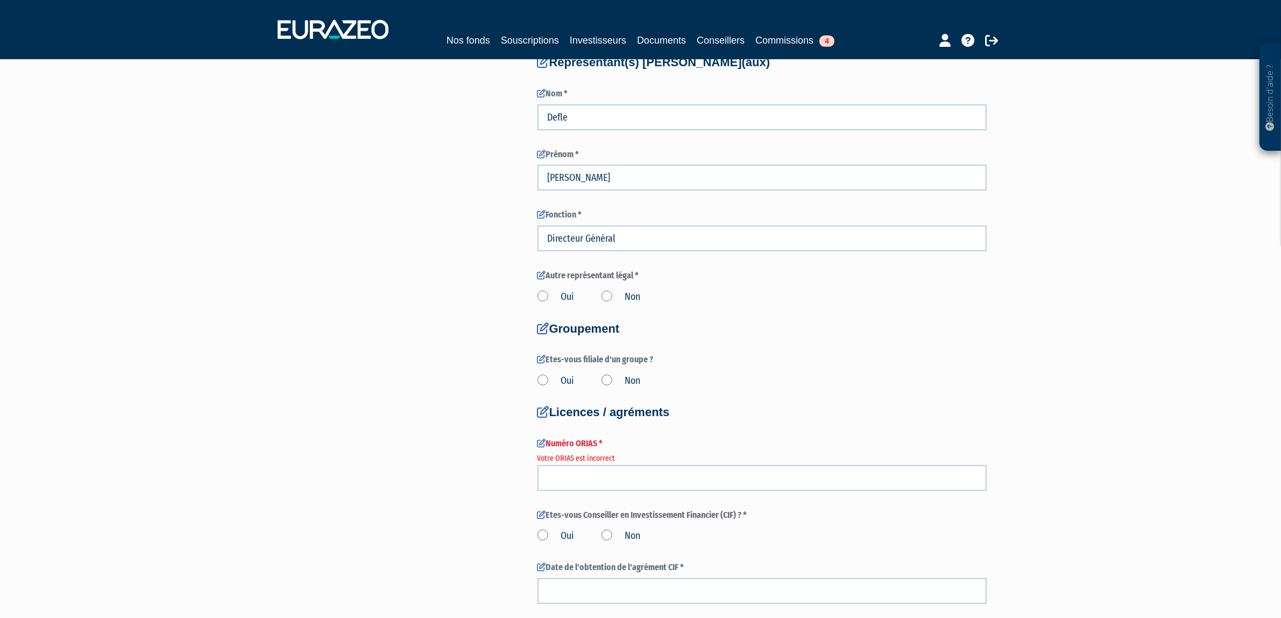
click at [612, 300] on label "Non" at bounding box center [621, 297] width 39 height 14
click at [0, 0] on input "Non" at bounding box center [0, 0] width 0 height 0
click at [611, 370] on div "Oui Non" at bounding box center [762, 379] width 449 height 18
click at [611, 374] on label "Non" at bounding box center [621, 381] width 39 height 14
click at [0, 0] on input "Non" at bounding box center [0, 0] width 0 height 0
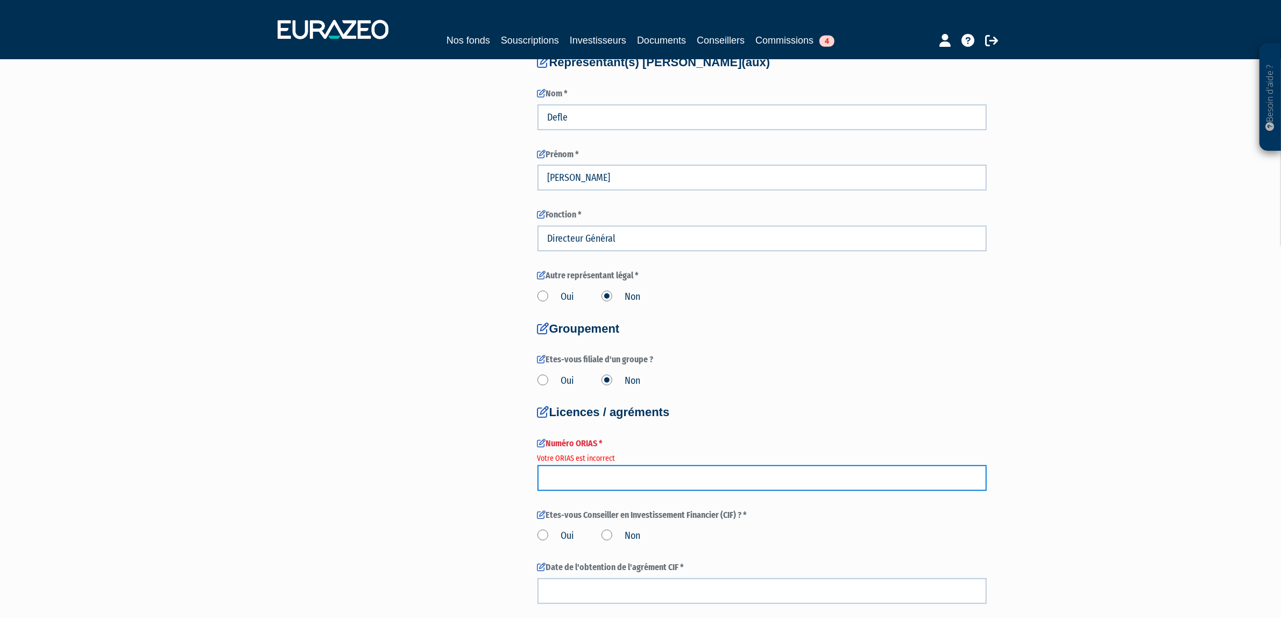
click at [610, 468] on input "number" at bounding box center [762, 478] width 449 height 26
paste input "19008710"
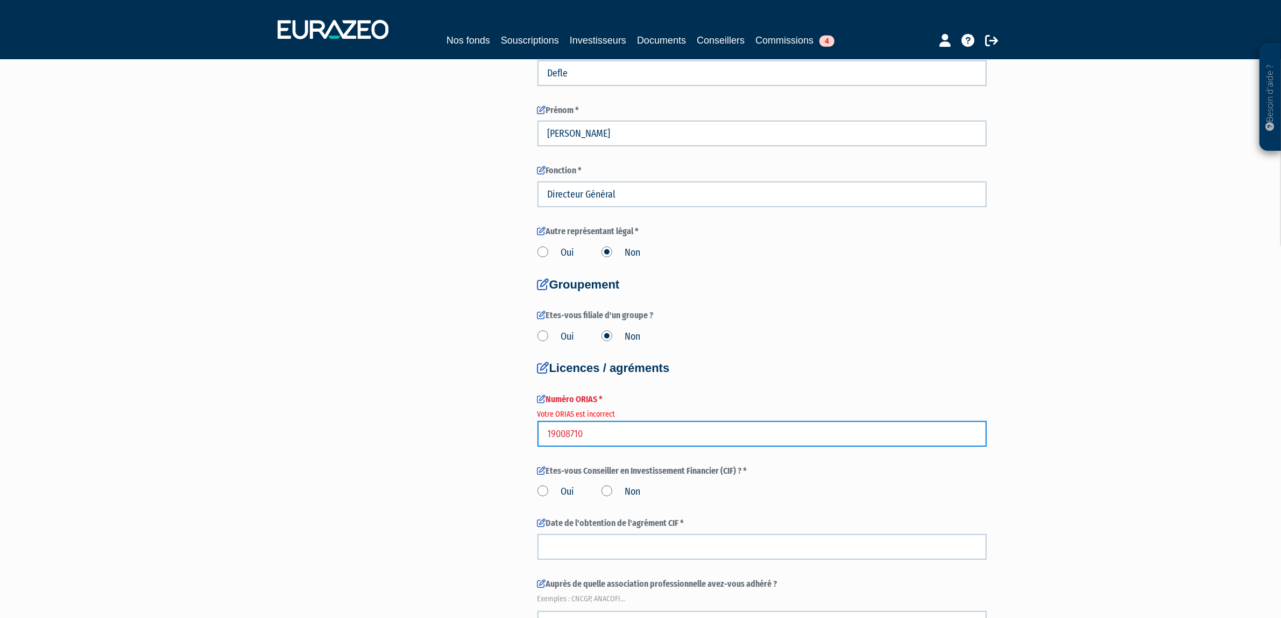
scroll to position [740, 0]
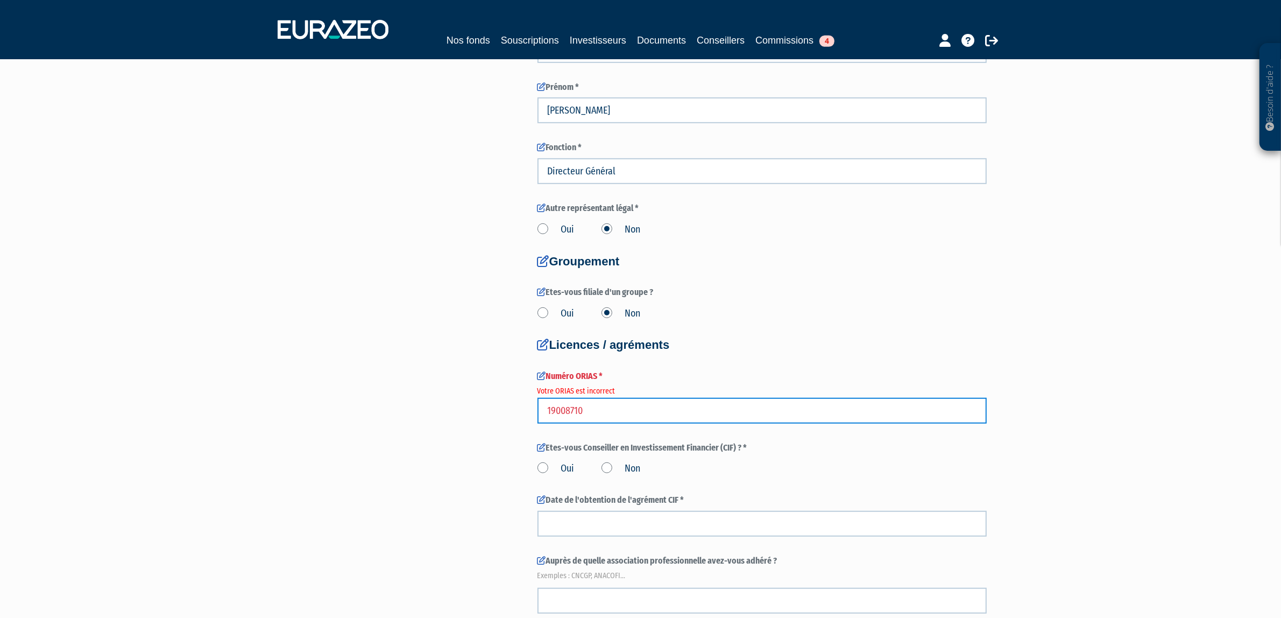
type input "19008710"
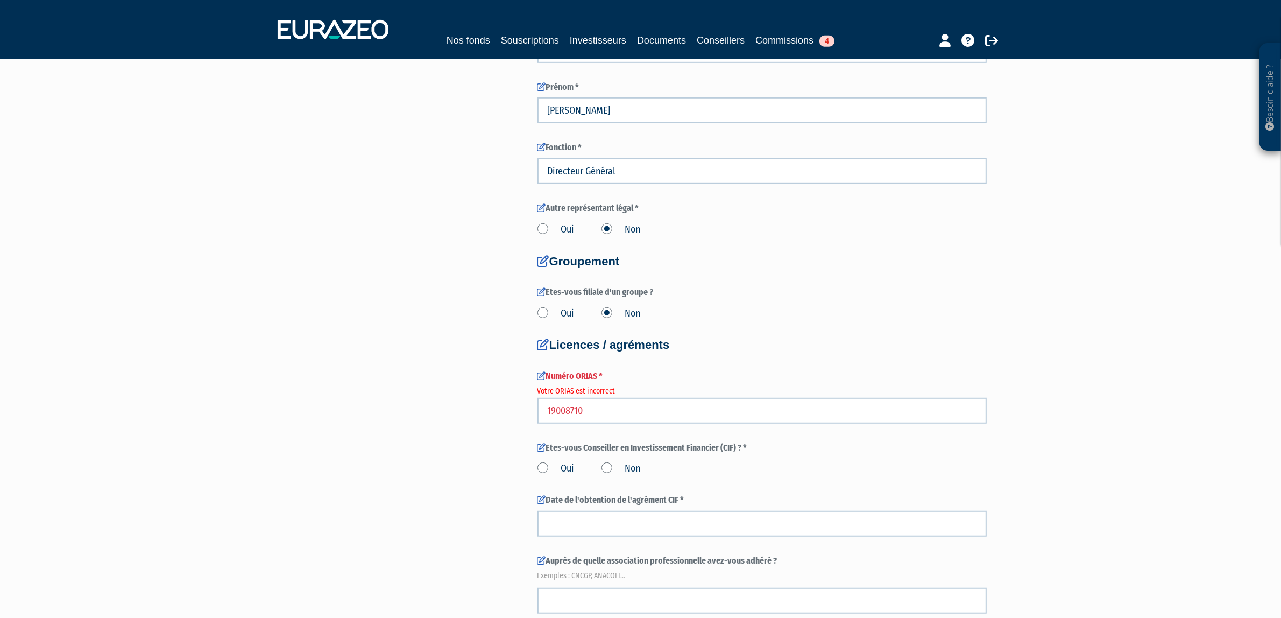
click at [20, 435] on div "Besoin d'aide ? × J'ai besoin d'aide Si vous avez une question à propos du fonc…" at bounding box center [640, 140] width 1281 height 1760
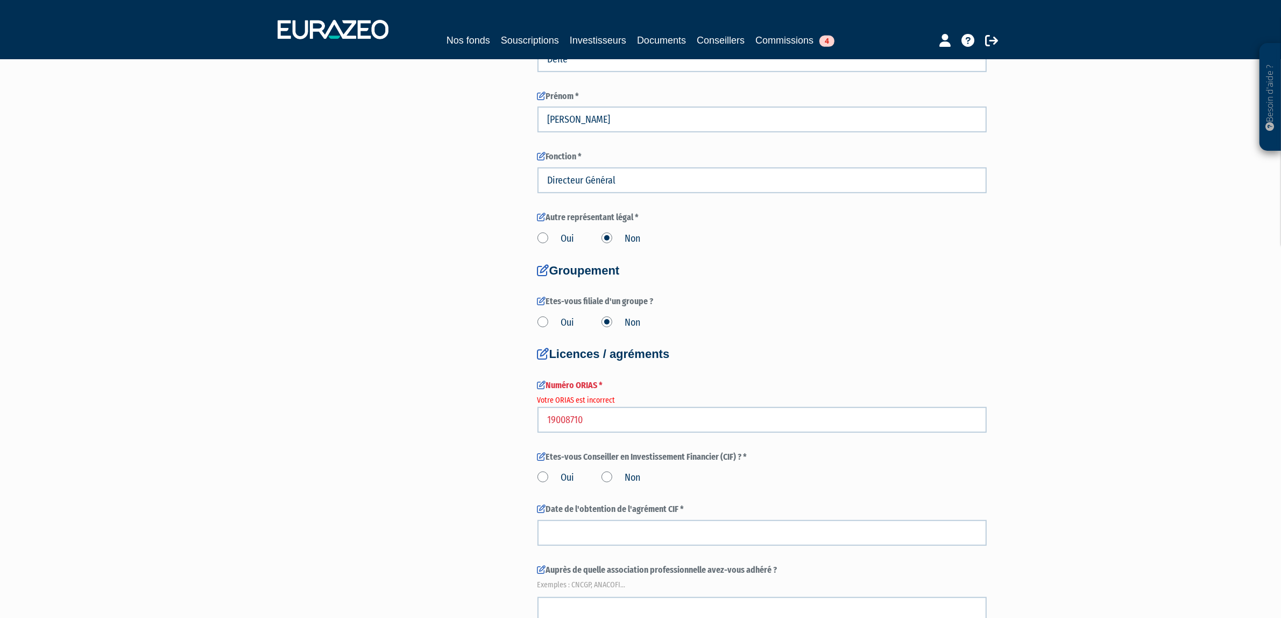
scroll to position [673, 0]
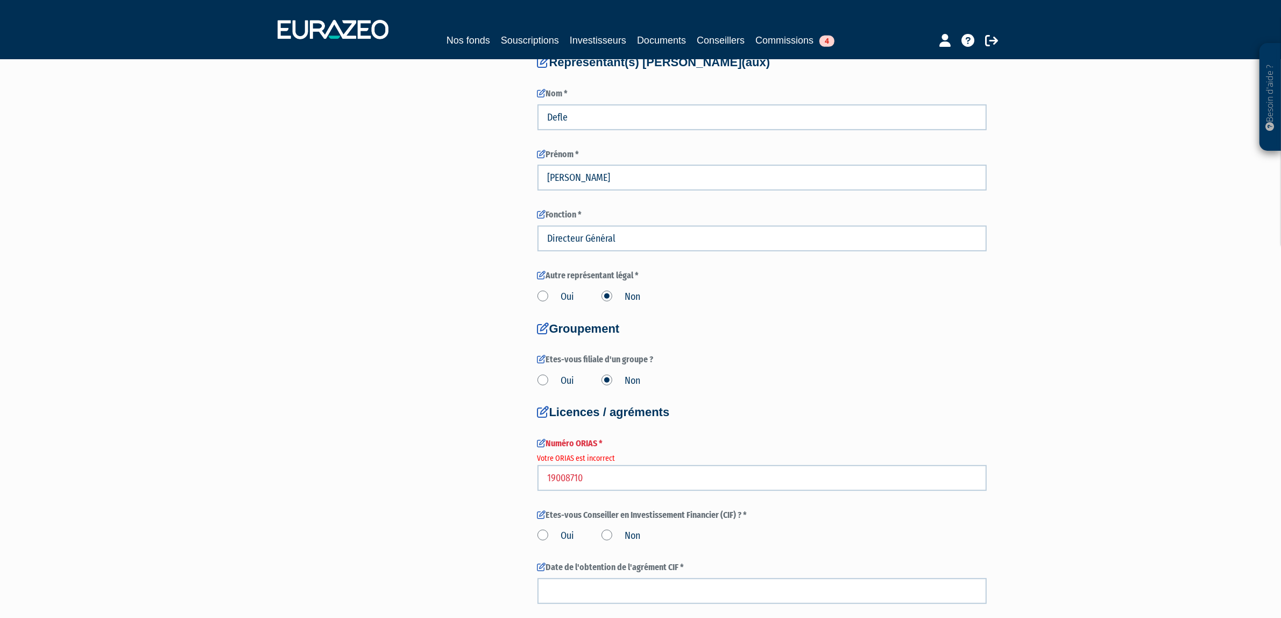
click at [539, 535] on label "Oui" at bounding box center [556, 536] width 37 height 14
click at [0, 0] on input "Oui" at bounding box center [0, 0] width 0 height 0
click at [569, 589] on input at bounding box center [762, 591] width 449 height 26
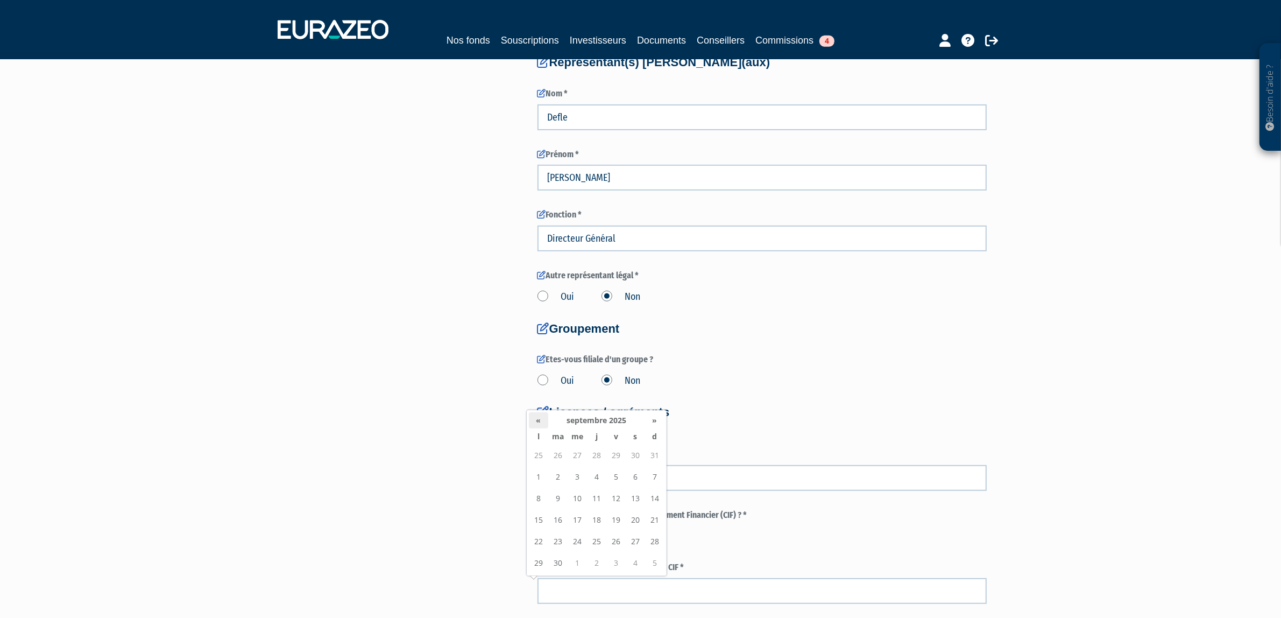
click at [541, 421] on th "«" at bounding box center [538, 420] width 19 height 16
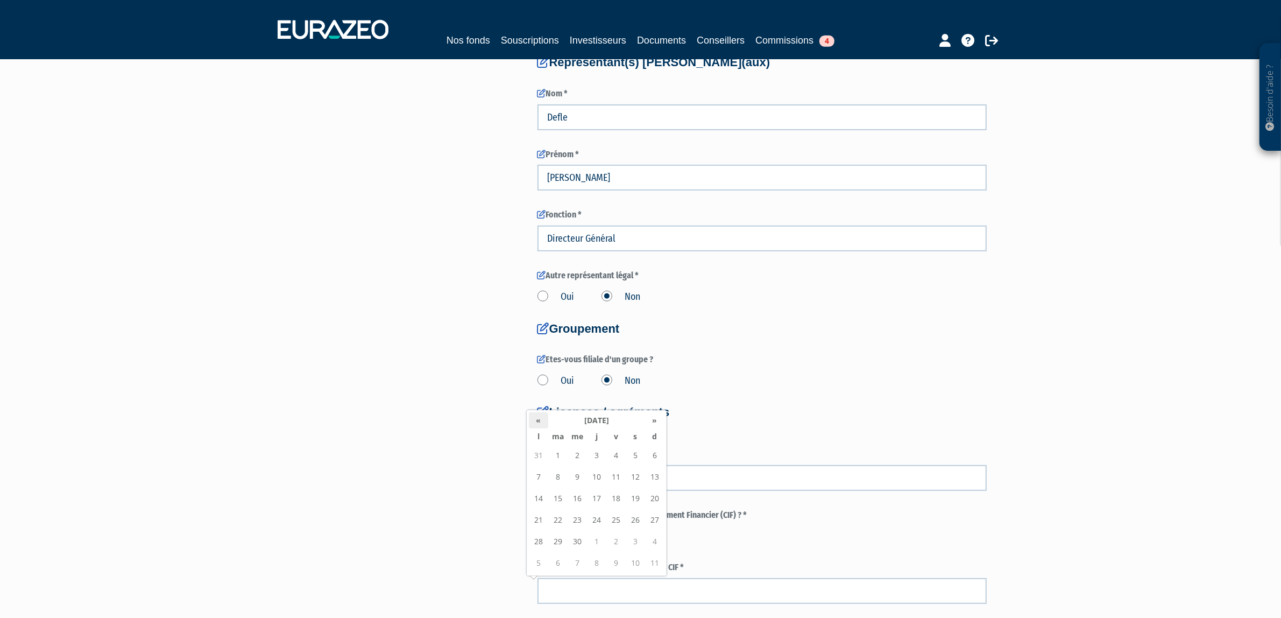
click at [536, 421] on th "«" at bounding box center [538, 420] width 19 height 16
click at [540, 424] on th "«" at bounding box center [538, 420] width 19 height 16
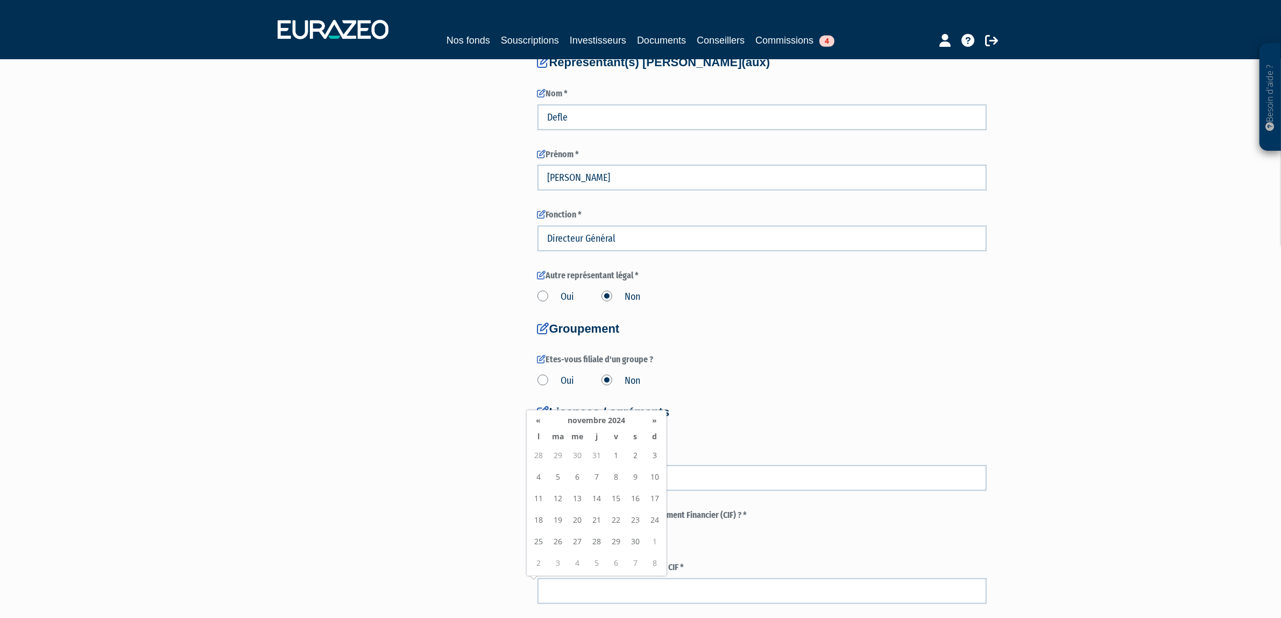
click at [540, 424] on th "«" at bounding box center [538, 420] width 19 height 16
click at [642, 421] on th "octobre 2024" at bounding box center [596, 420] width 97 height 16
click at [591, 526] on span "juil." at bounding box center [590, 521] width 20 height 29
click at [577, 542] on td "24" at bounding box center [577, 542] width 19 height 22
type input "24/07/2024"
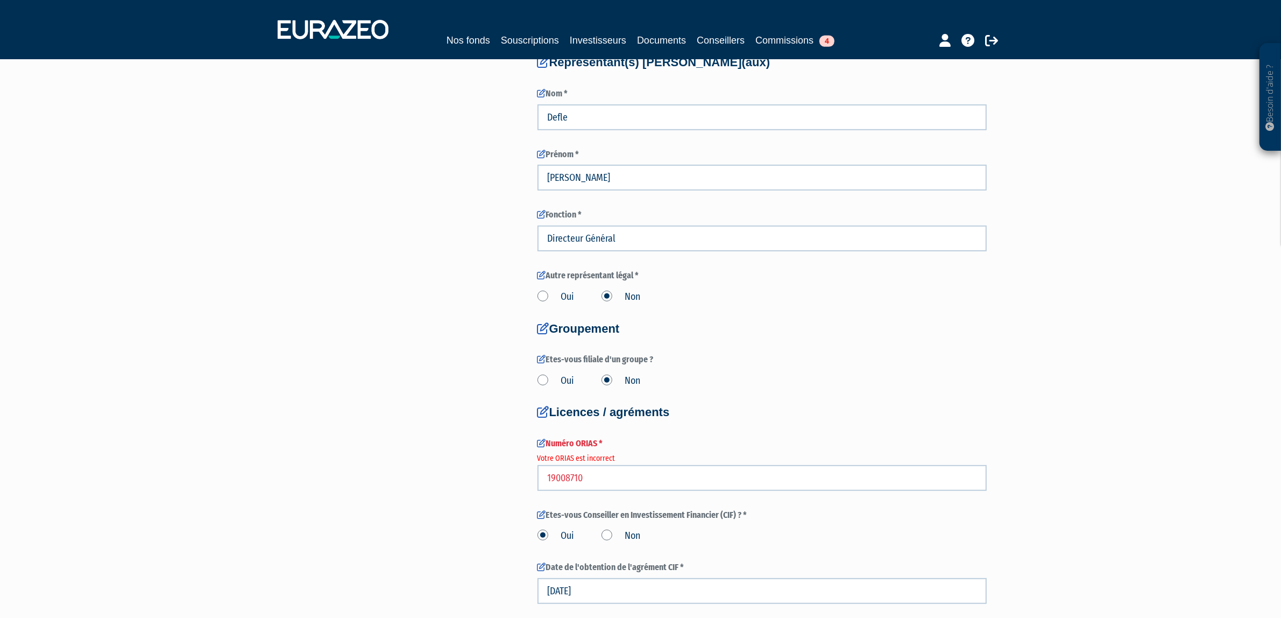
click at [472, 520] on div "3 Informations générales 4 Habilitation dans le cadre de votre activité 5 Conta…" at bounding box center [641, 236] width 676 height 1647
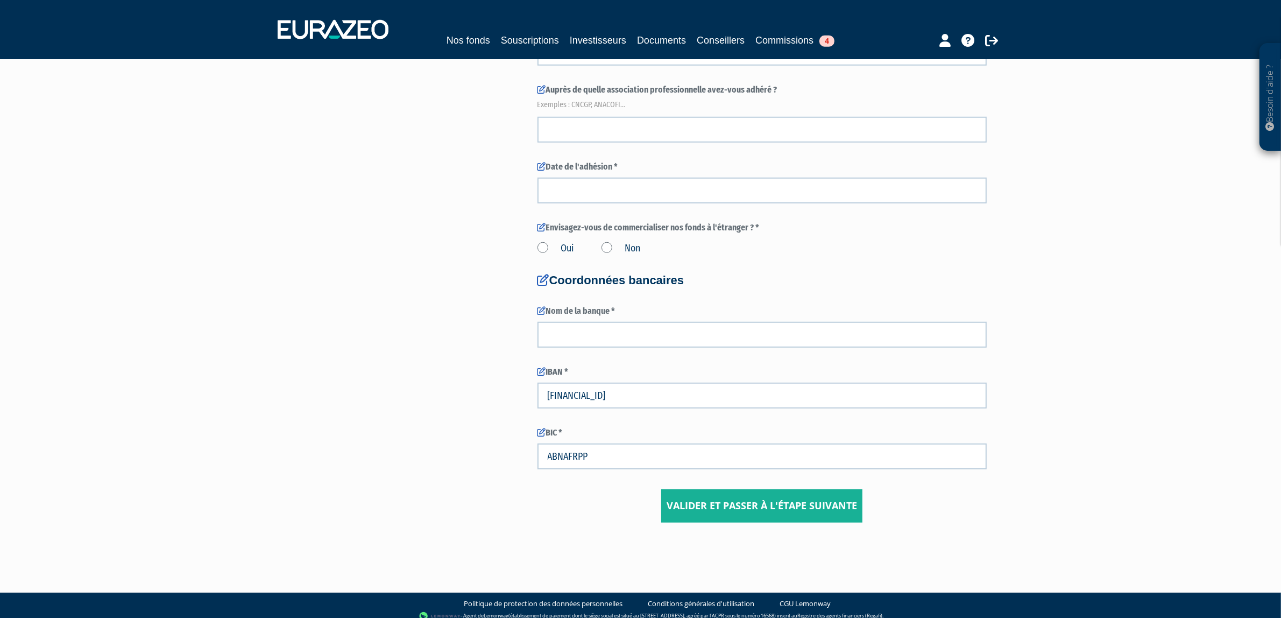
scroll to position [1076, 0]
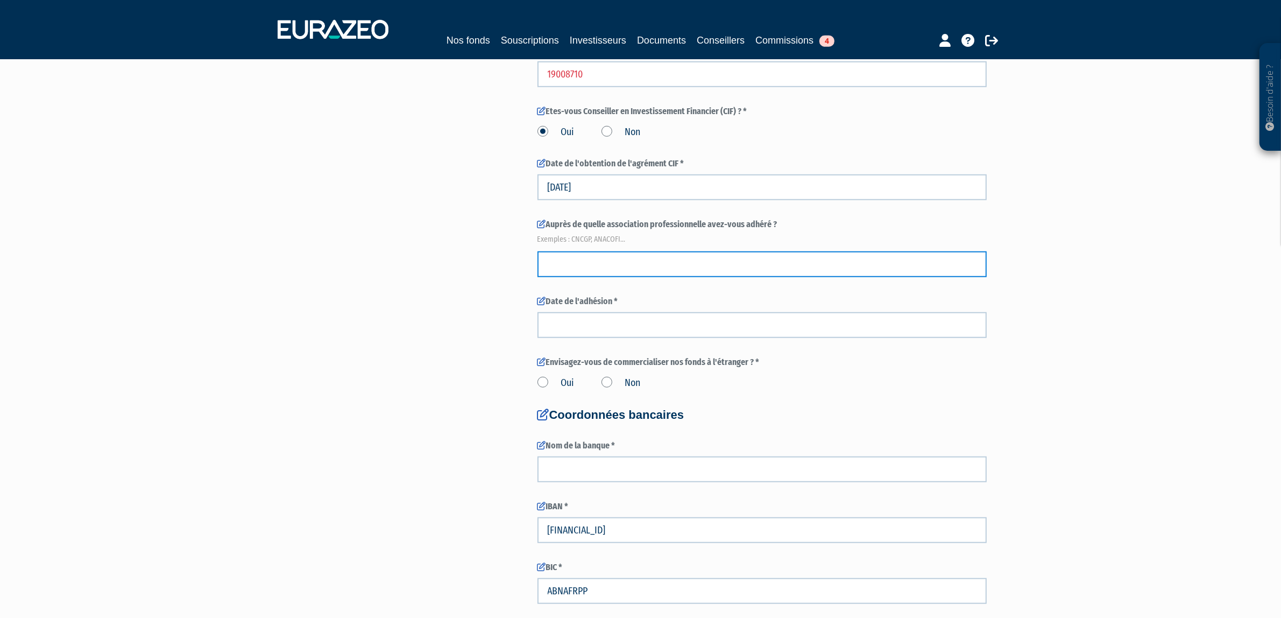
click at [565, 272] on input "text" at bounding box center [762, 264] width 449 height 26
type input "CNCGP"
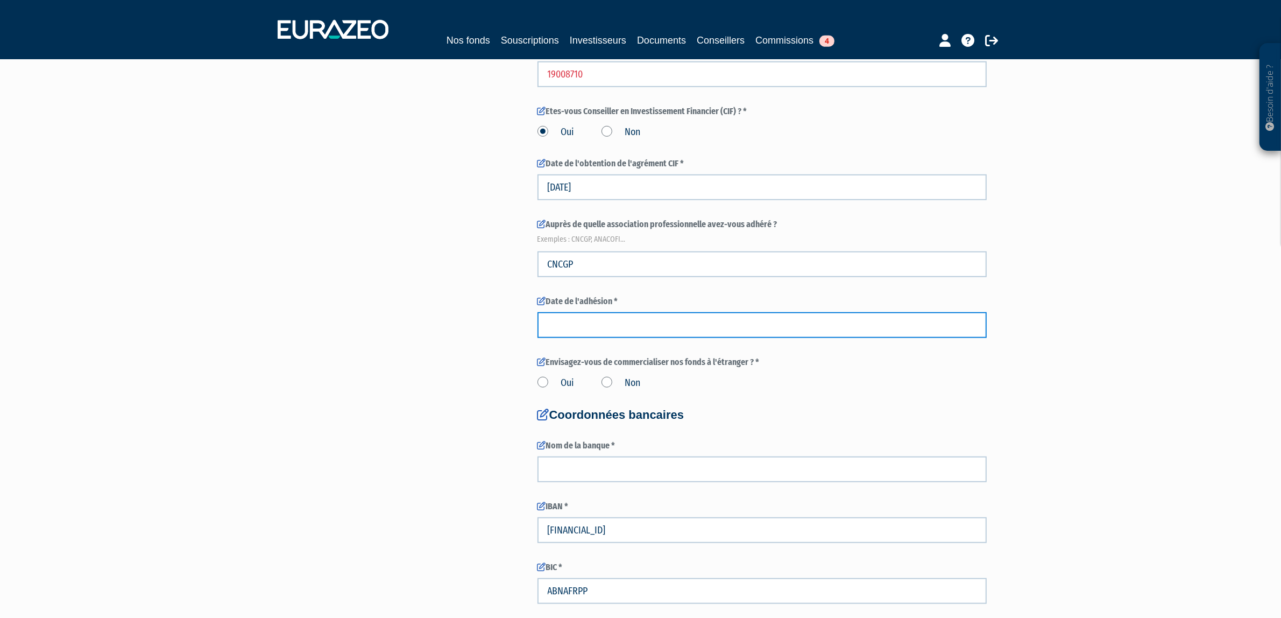
click at [606, 319] on input at bounding box center [762, 325] width 449 height 26
type input "04/10/2024"
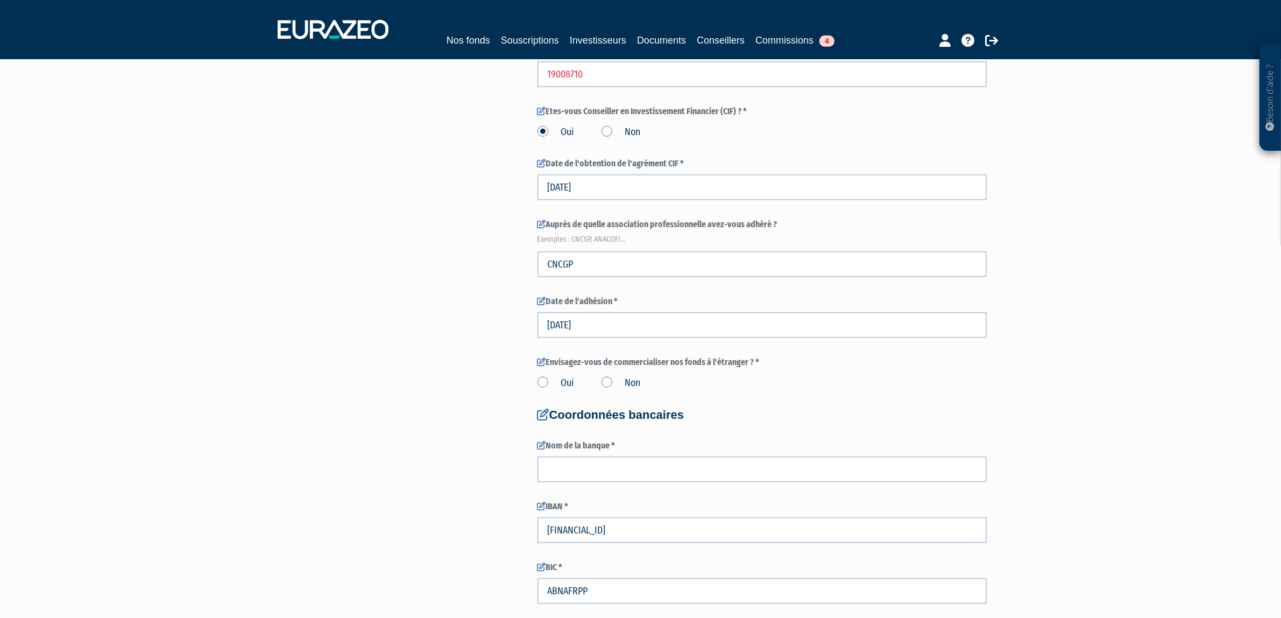
click at [609, 381] on label "Non" at bounding box center [621, 383] width 39 height 14
click at [0, 0] on input "Non" at bounding box center [0, 0] width 0 height 0
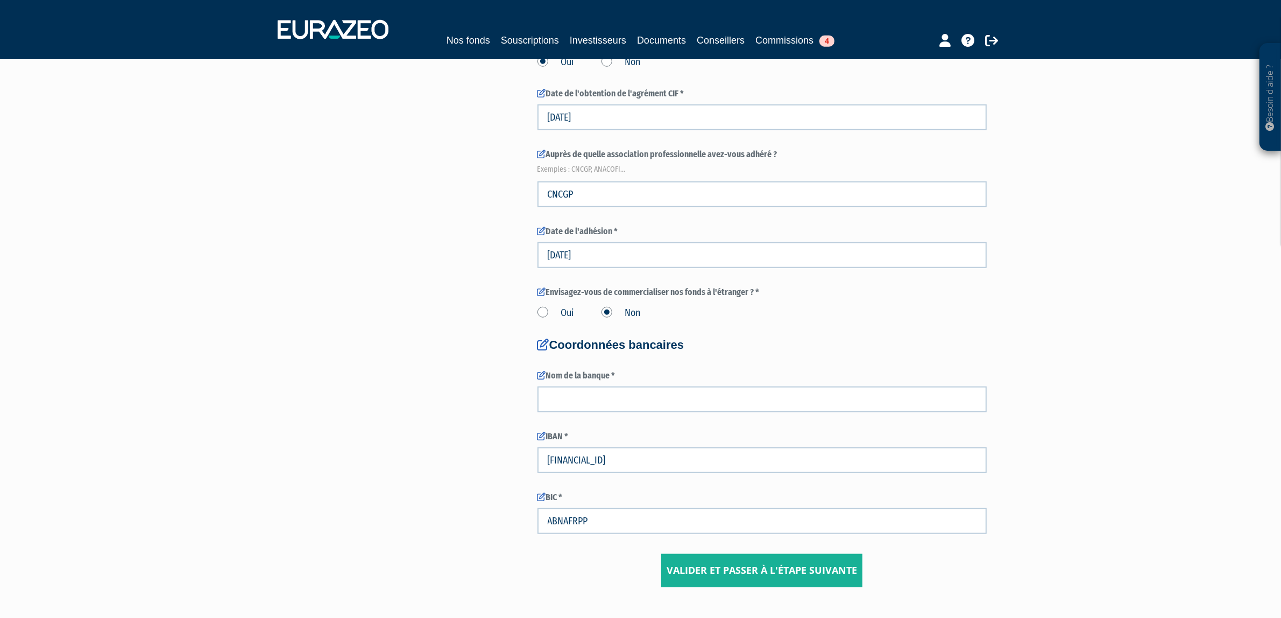
scroll to position [1211, 0]
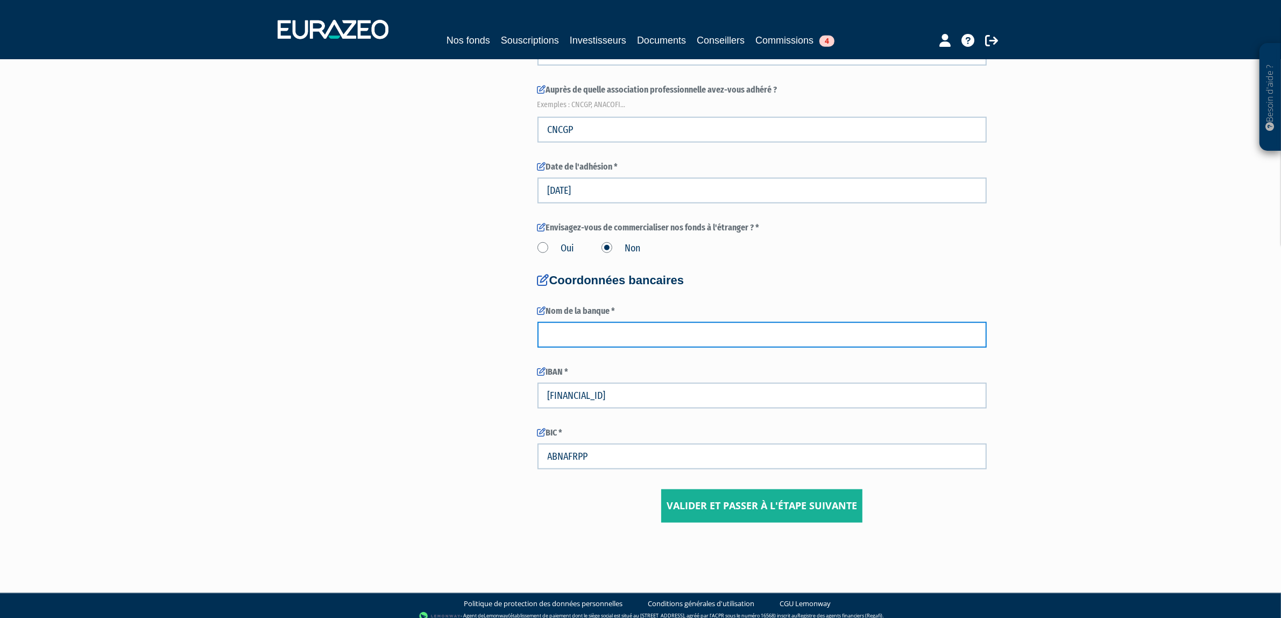
click at [569, 342] on input "text" at bounding box center [762, 335] width 449 height 26
type input "Société Générale"
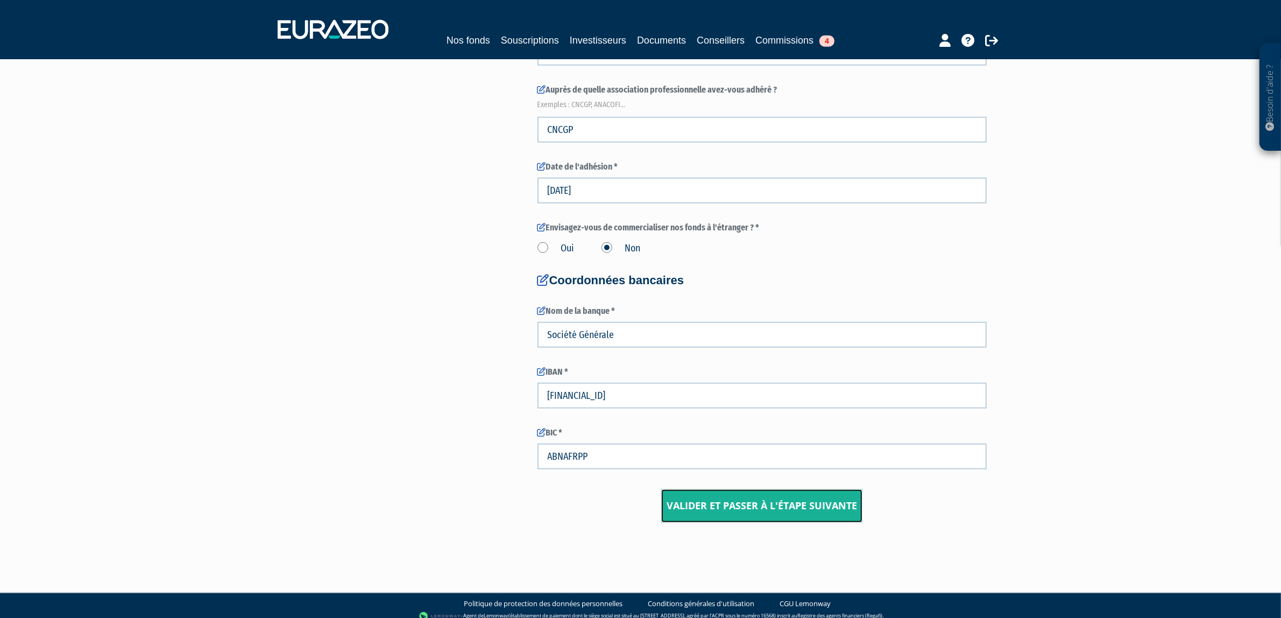
click at [722, 517] on input "Valider et passer à l'étape suivante" at bounding box center [761, 505] width 201 height 33
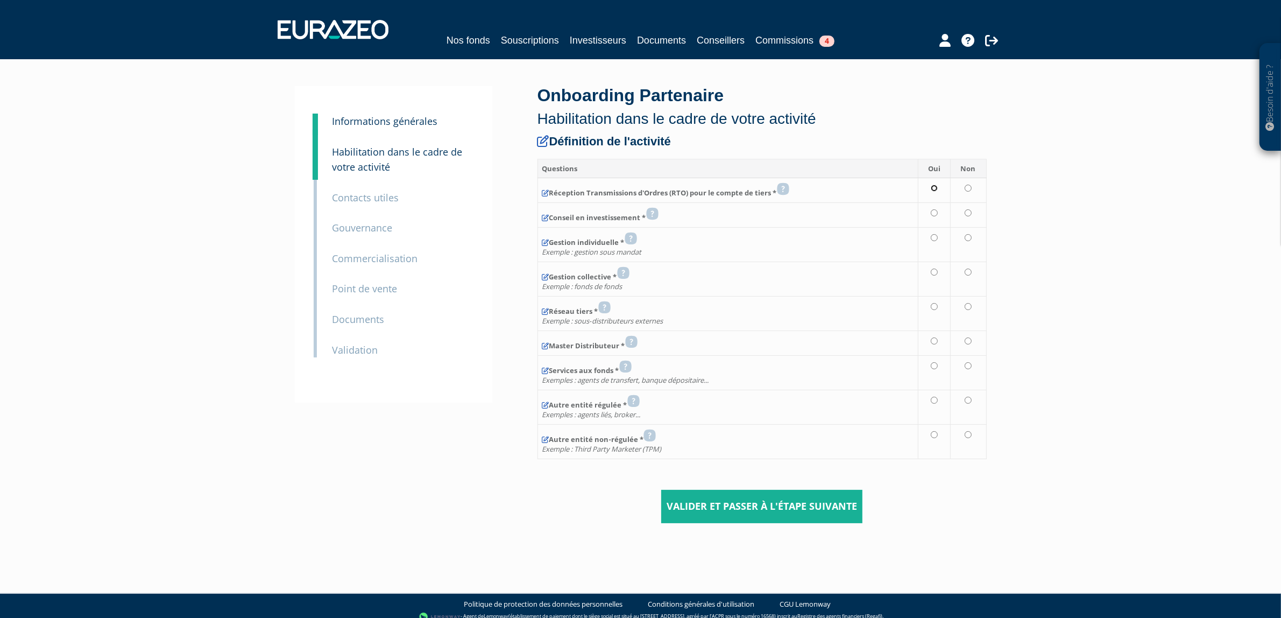
click at [935, 191] on input "radio" at bounding box center [934, 188] width 7 height 7
radio input "true"
click at [941, 210] on td at bounding box center [935, 215] width 32 height 25
radio input "true"
click at [938, 235] on input "radio" at bounding box center [934, 237] width 7 height 7
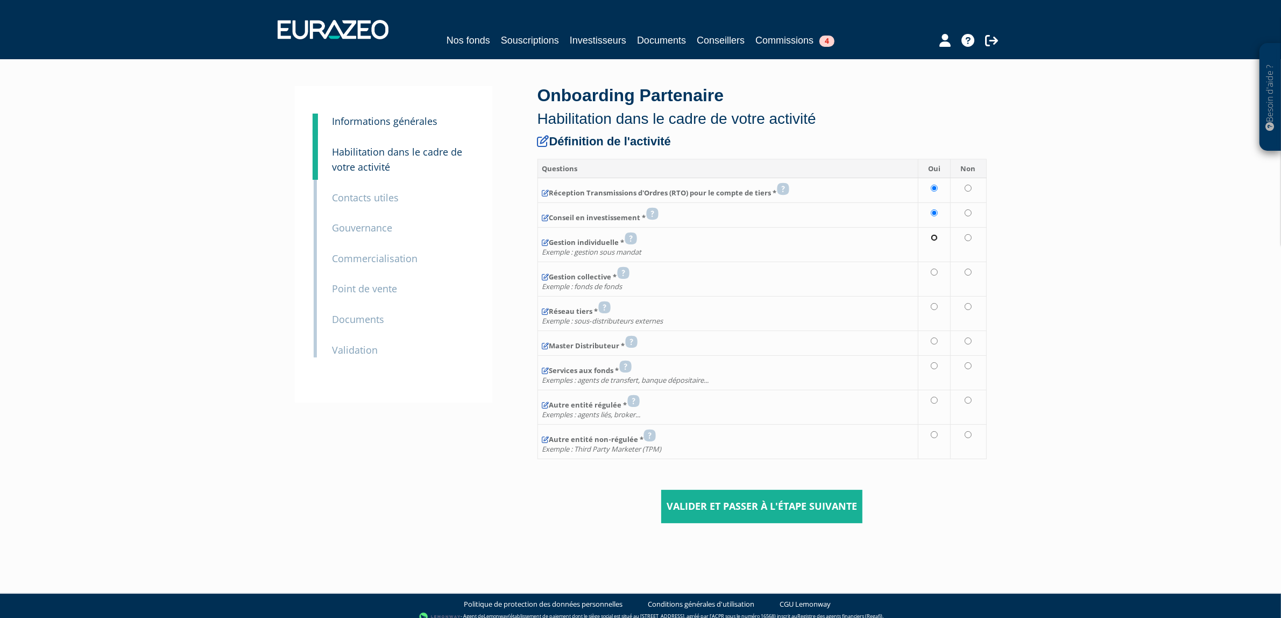
radio input "true"
click at [935, 262] on td at bounding box center [935, 244] width 32 height 34
click at [934, 279] on td at bounding box center [935, 279] width 32 height 34
radio input "true"
click at [943, 312] on td at bounding box center [935, 313] width 32 height 34
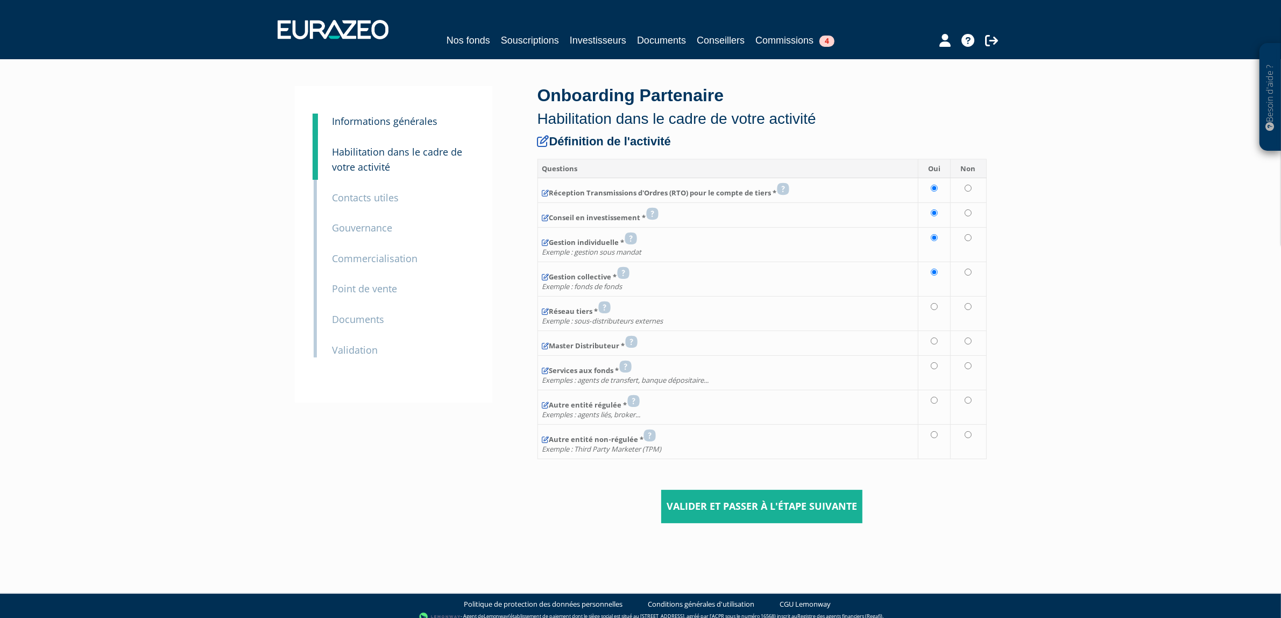
radio input "true"
click at [952, 349] on td at bounding box center [968, 342] width 36 height 25
radio input "true"
click at [925, 342] on td at bounding box center [935, 342] width 32 height 25
radio input "true"
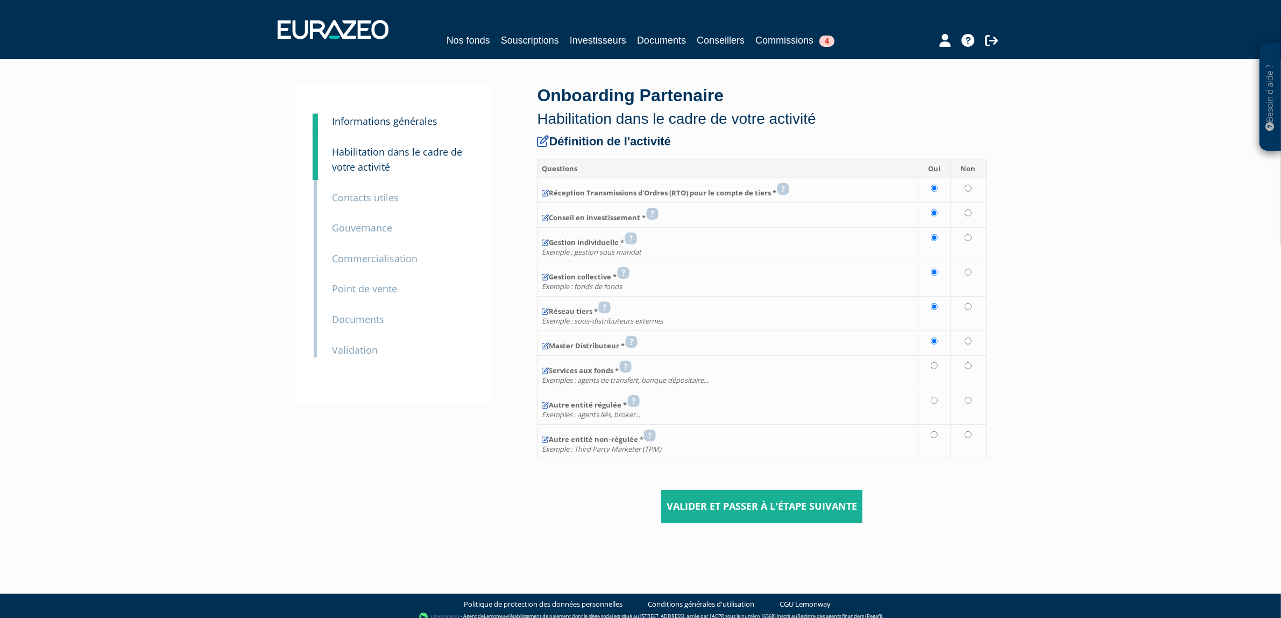
click at [942, 362] on td at bounding box center [935, 372] width 32 height 34
radio input "true"
drag, startPoint x: 943, startPoint y: 380, endPoint x: 934, endPoint y: 397, distance: 19.0
click at [937, 394] on tbody "Réception Transmissions d'Ordres (RTO) pour le compte de tiers * Conseil en inv…" at bounding box center [762, 318] width 449 height 280
click at [936, 400] on input "radio" at bounding box center [934, 400] width 7 height 7
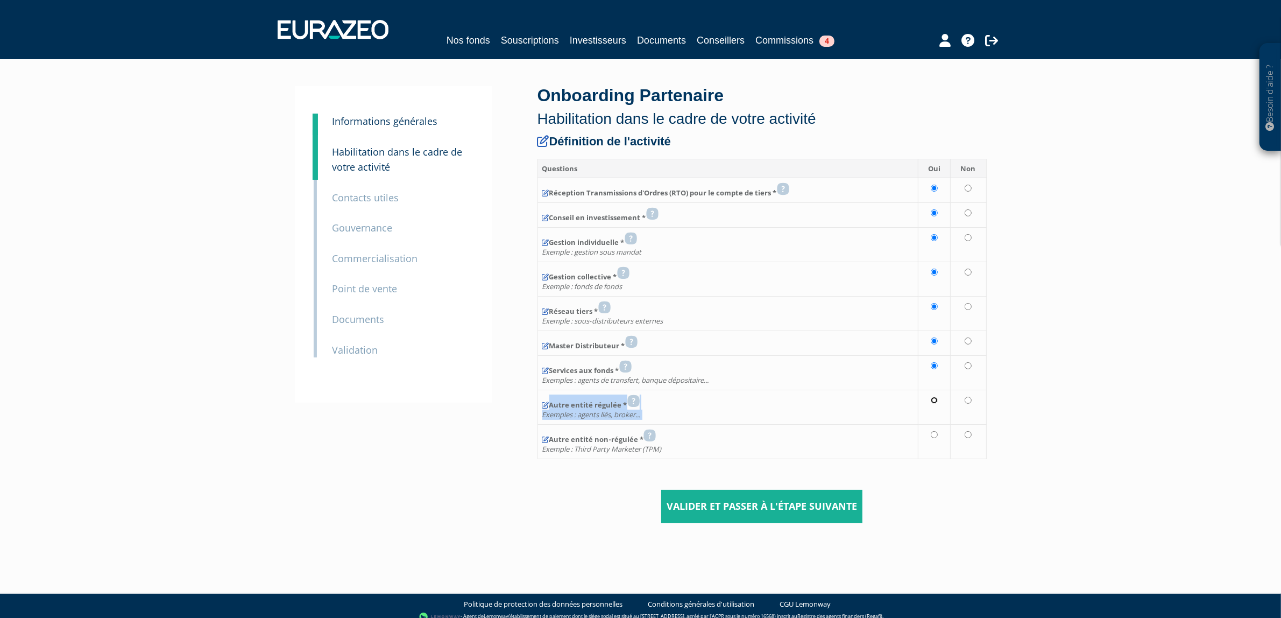
radio input "true"
click at [940, 421] on td at bounding box center [935, 407] width 32 height 34
drag, startPoint x: 927, startPoint y: 437, endPoint x: 978, endPoint y: 440, distance: 50.7
click at [927, 438] on td at bounding box center [935, 441] width 32 height 34
radio input "true"
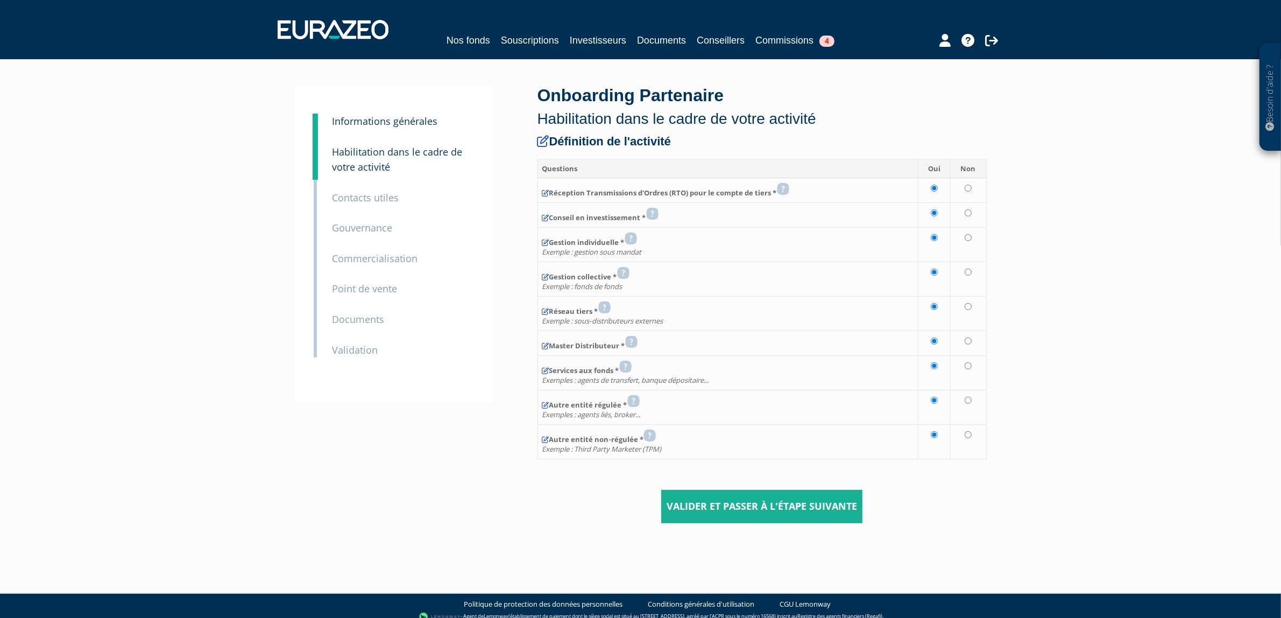
click at [1062, 421] on div "Besoin d'aide ? × J'ai besoin d'aide Si vous avez une question à propos du fonc…" at bounding box center [640, 275] width 1281 height 550
click at [726, 491] on form "Définition de l'activité Questions Oui Non" at bounding box center [762, 329] width 449 height 388
click at [725, 502] on input "Valider et passer à l'étape suivante" at bounding box center [761, 506] width 201 height 33
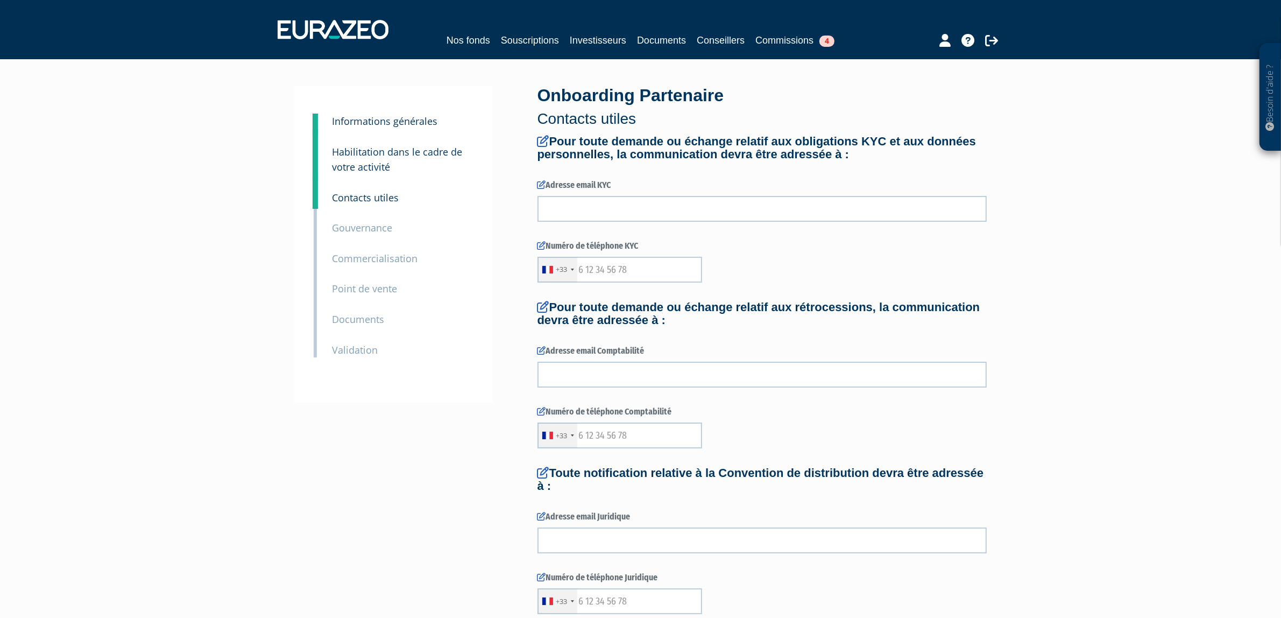
click at [358, 162] on small "Habilitation dans le cadre de votre activité" at bounding box center [398, 159] width 130 height 29
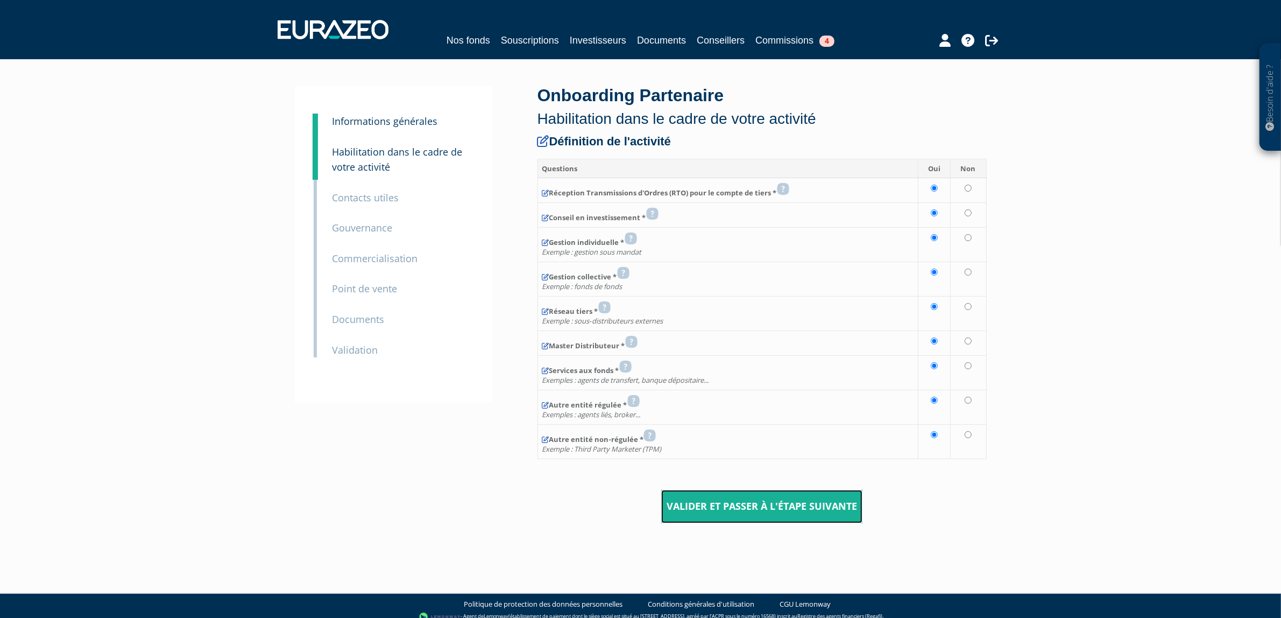
click at [698, 500] on input "Valider et passer à l'étape suivante" at bounding box center [761, 506] width 201 height 33
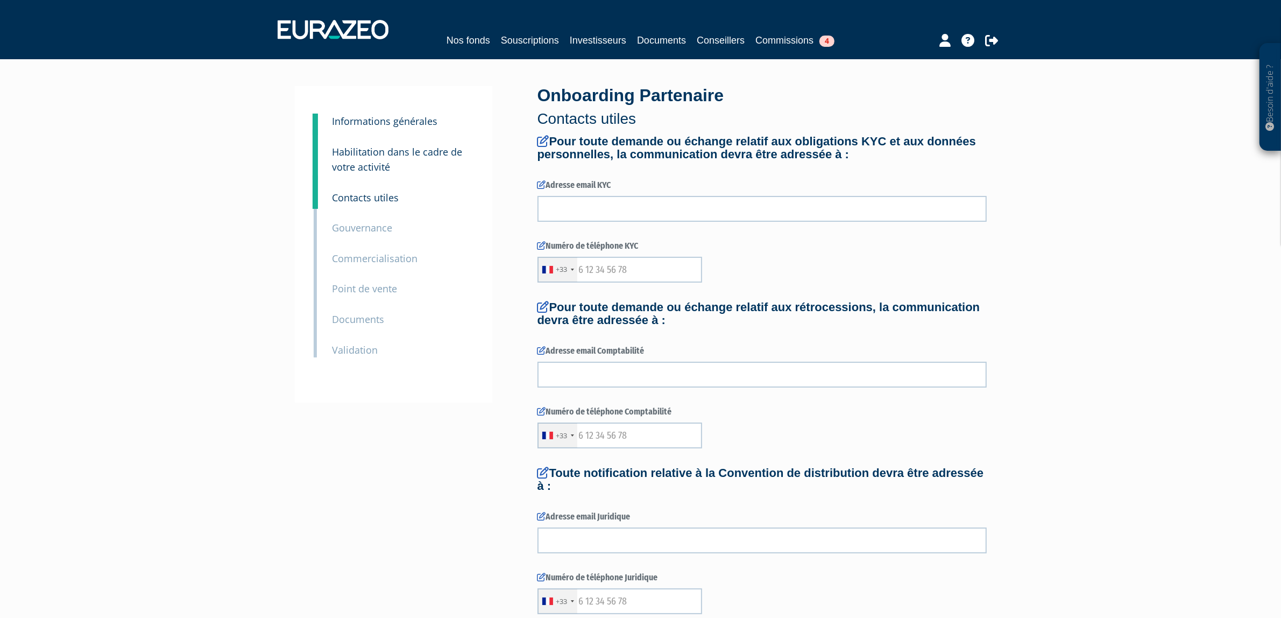
click at [589, 226] on form "Pour toute demande ou échange relatif aux obligations KYC et aux données person…" at bounding box center [762, 522] width 449 height 775
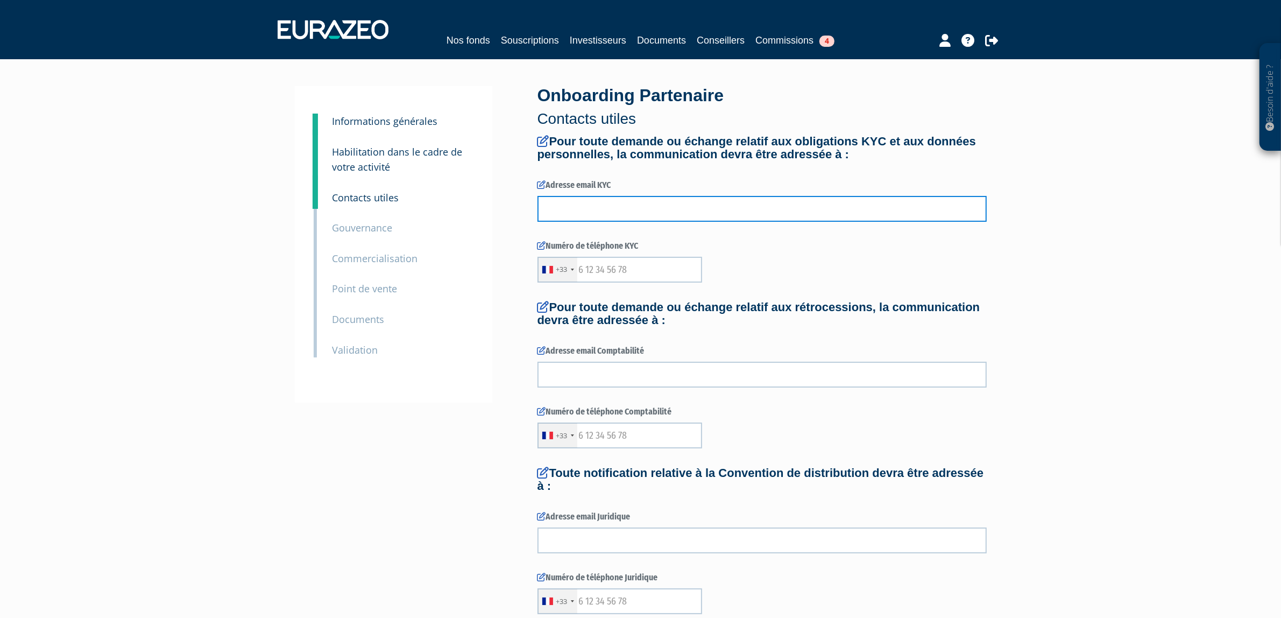
click at [595, 215] on input "text" at bounding box center [762, 209] width 449 height 26
type input "gdeflesselles@eurazeo.com"
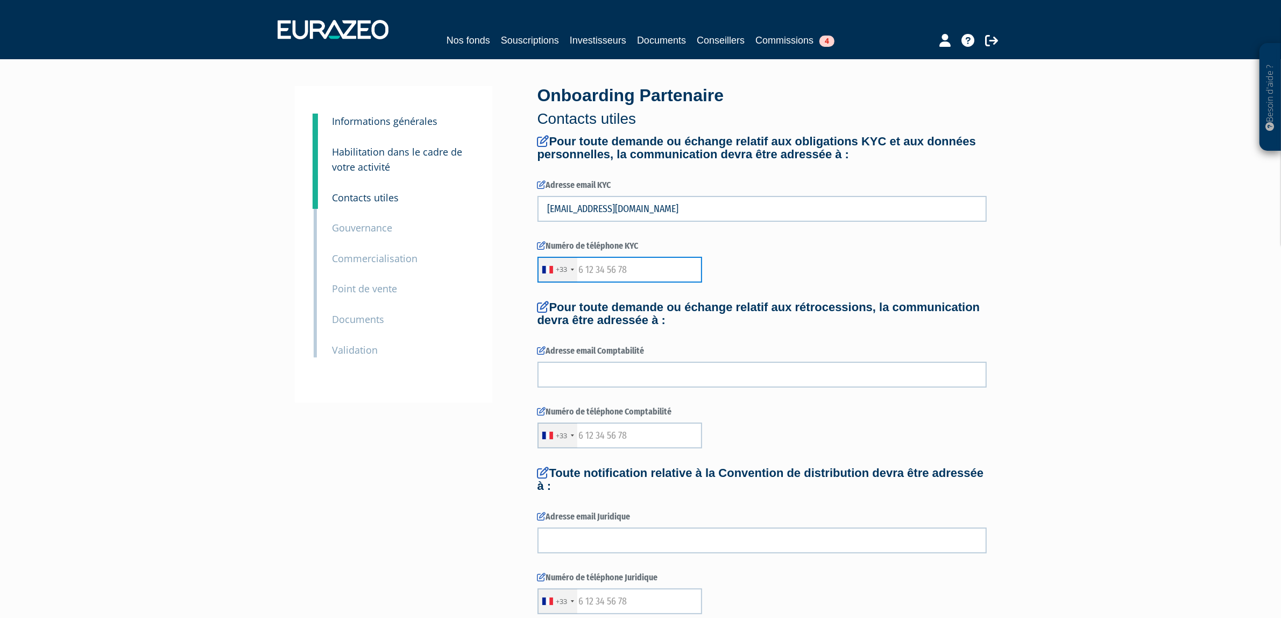
click at [622, 278] on input "text" at bounding box center [620, 270] width 165 height 26
type input "6"
type input "12345678"
drag, startPoint x: 850, startPoint y: 314, endPoint x: 860, endPoint y: 316, distance: 9.9
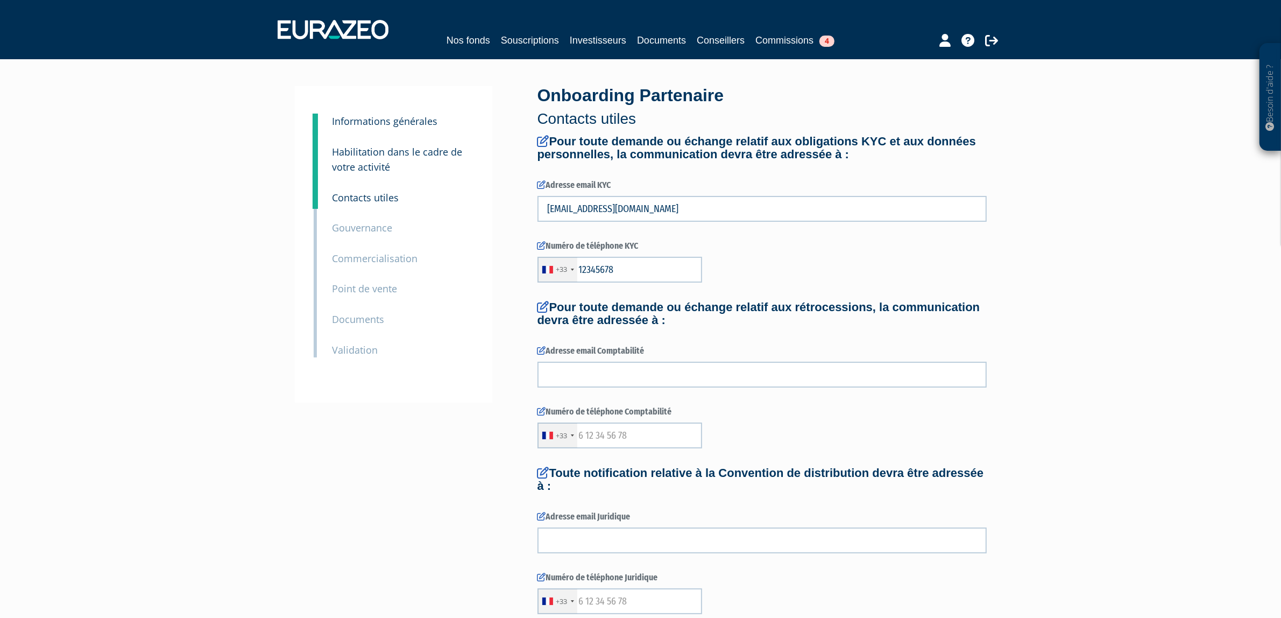
click at [851, 314] on h4 "Pour toute demande ou échange relatif aux rétrocessions, la communication devra…" at bounding box center [762, 314] width 449 height 26
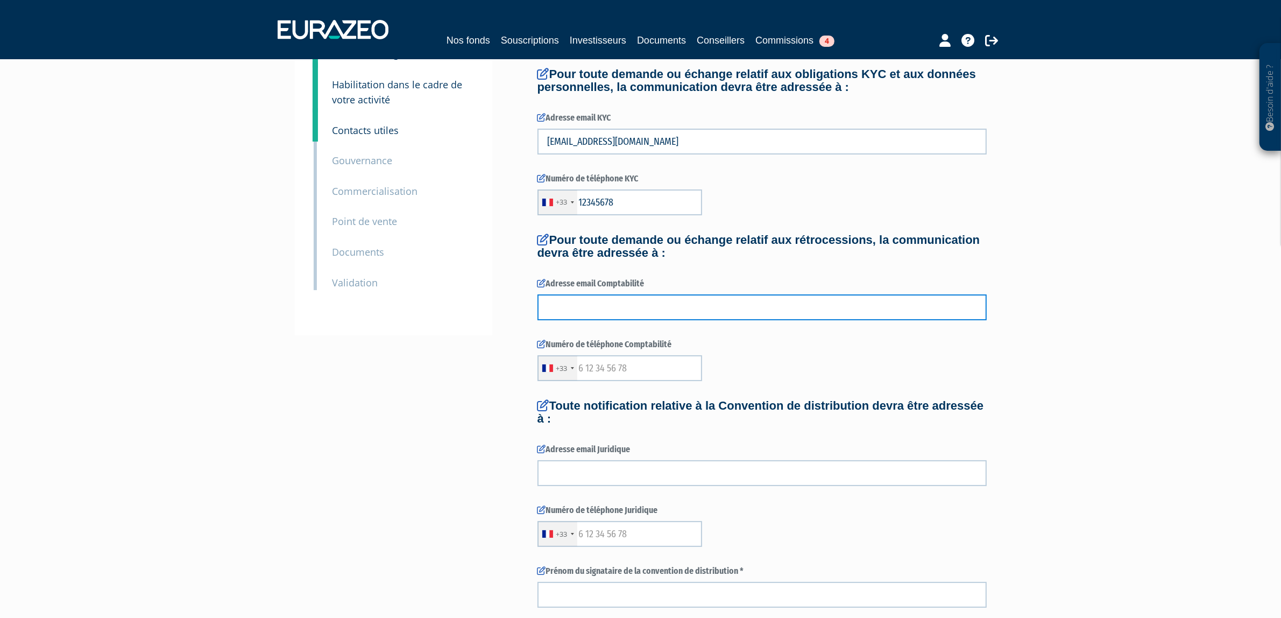
click at [767, 310] on input "text" at bounding box center [762, 307] width 449 height 26
type input "gdeflesselles@eurazeo.com"
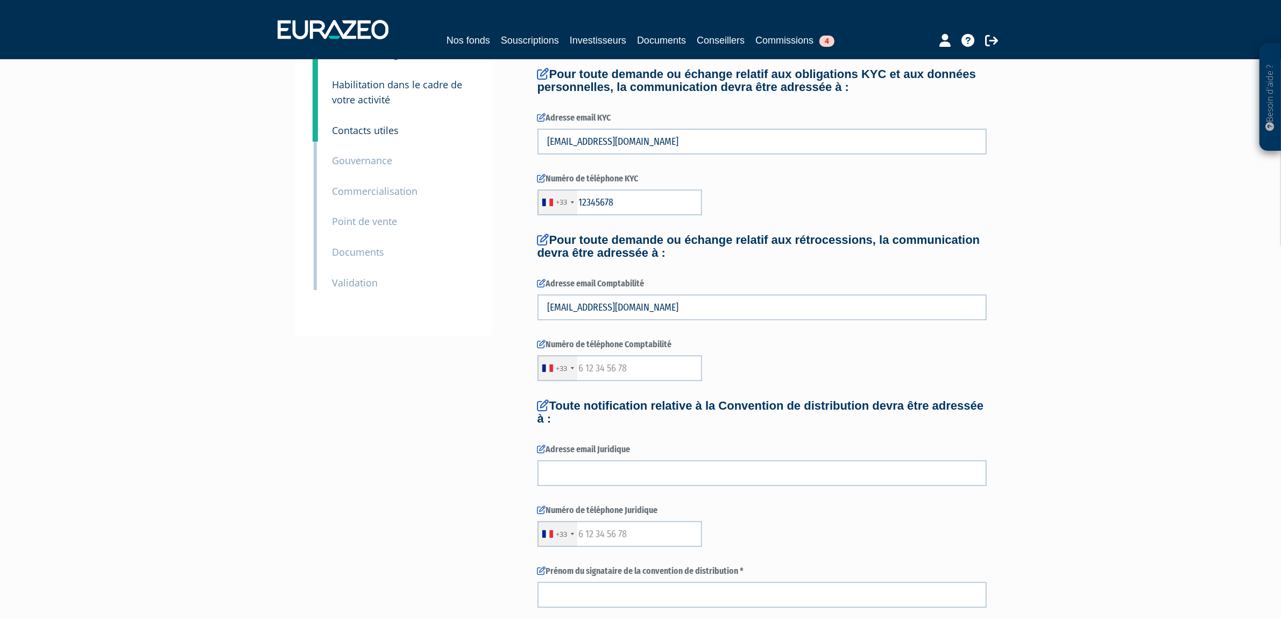
click at [613, 381] on form "Pour toute demande ou échange relatif aux obligations KYC et aux données person…" at bounding box center [762, 455] width 449 height 775
click at [623, 373] on input "text" at bounding box center [620, 368] width 165 height 26
type input "-"
type input "612345678"
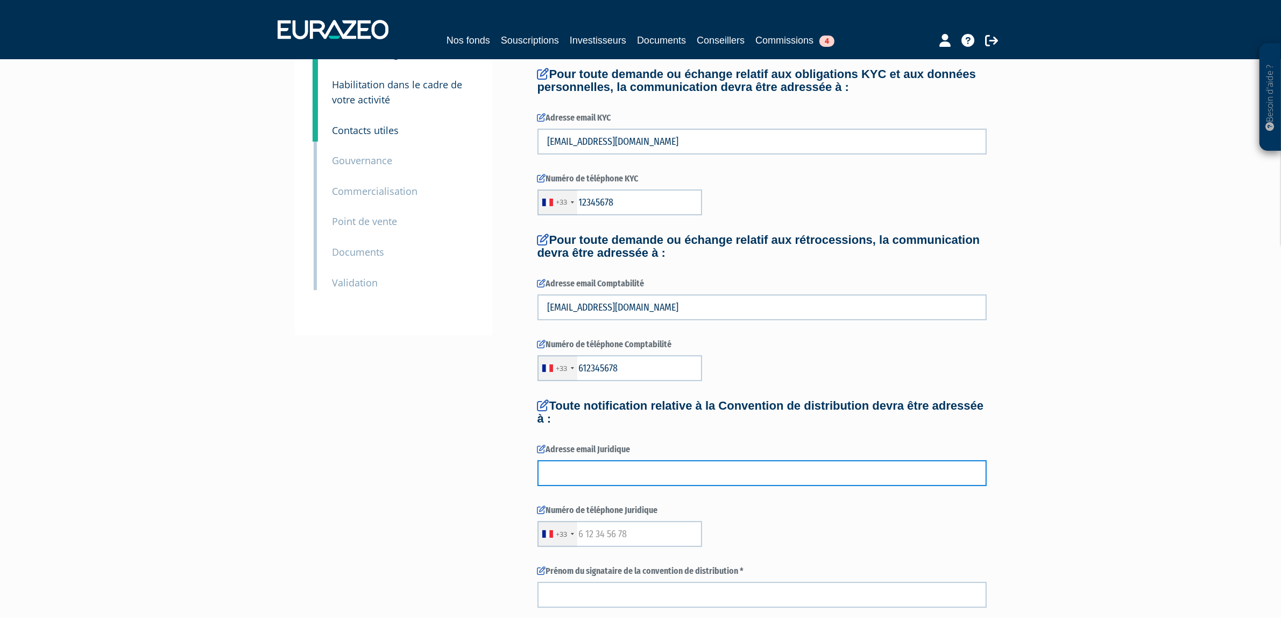
click at [626, 479] on input "text" at bounding box center [762, 473] width 449 height 26
type input "gdeflesselles@eurazeo.com"
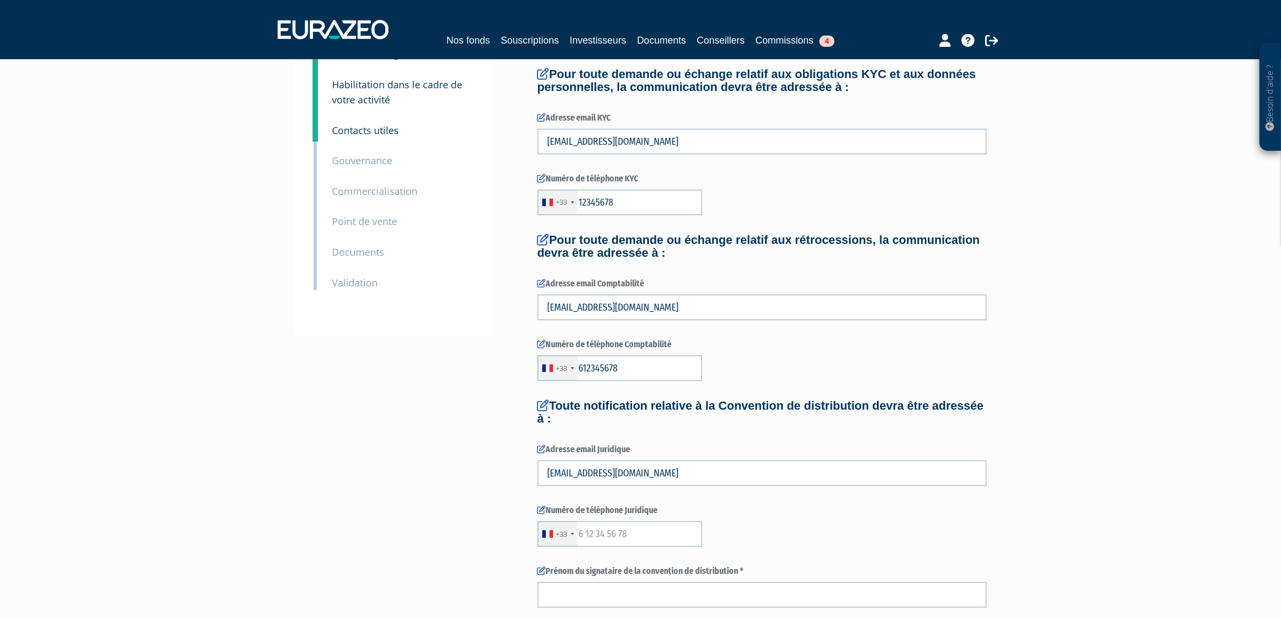
click at [268, 468] on div "Besoin d'aide ? × J'ai besoin d'aide Si vous avez une question à propos du fonc…" at bounding box center [640, 401] width 1281 height 937
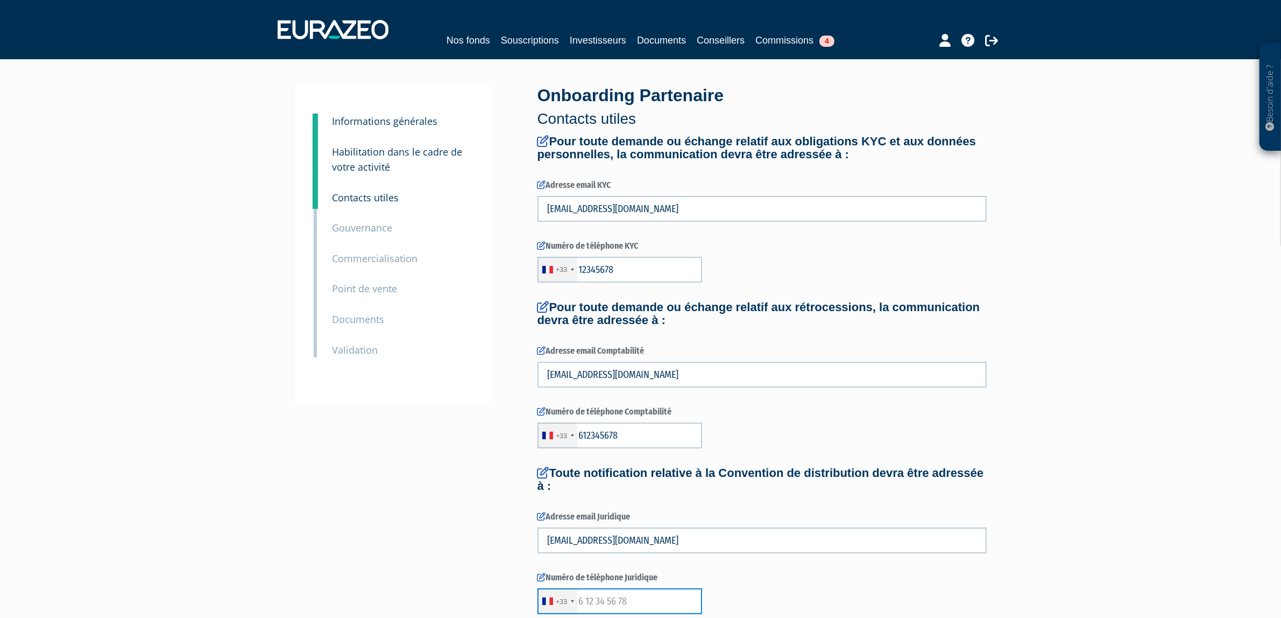
click at [601, 602] on input "text" at bounding box center [620, 601] width 165 height 26
type input "612345678"
click at [400, 551] on div "3 Informations générales 4 Habilitation dans le cadre de votre activité 5 Conta…" at bounding box center [641, 498] width 676 height 824
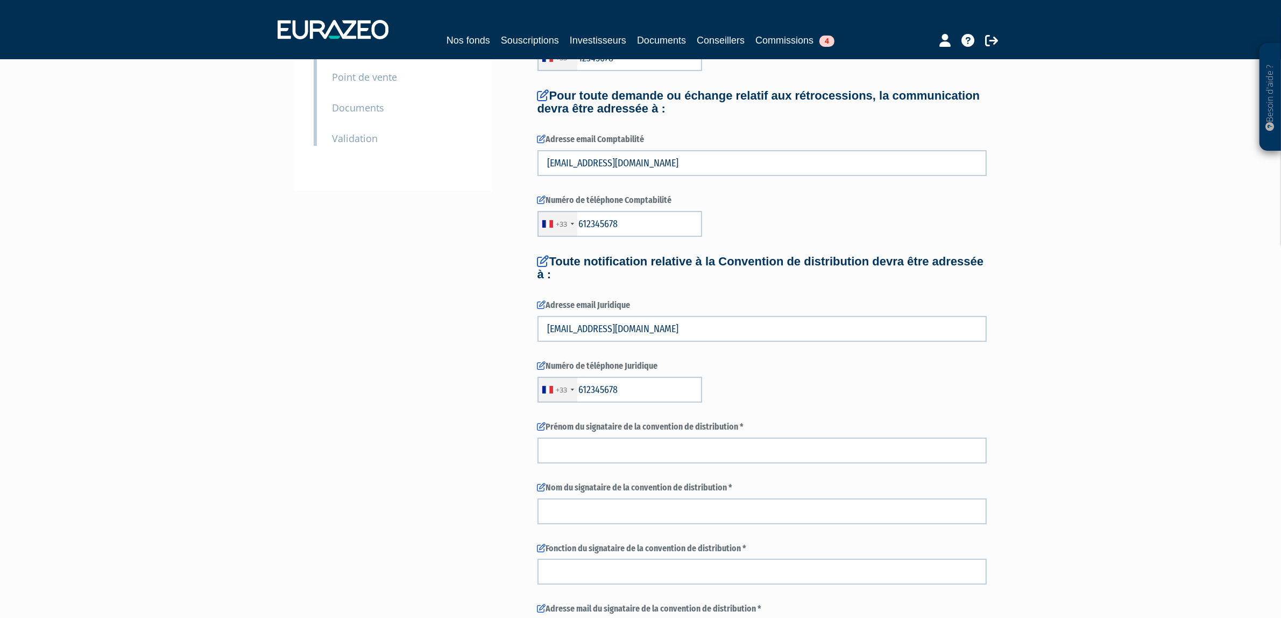
scroll to position [336, 0]
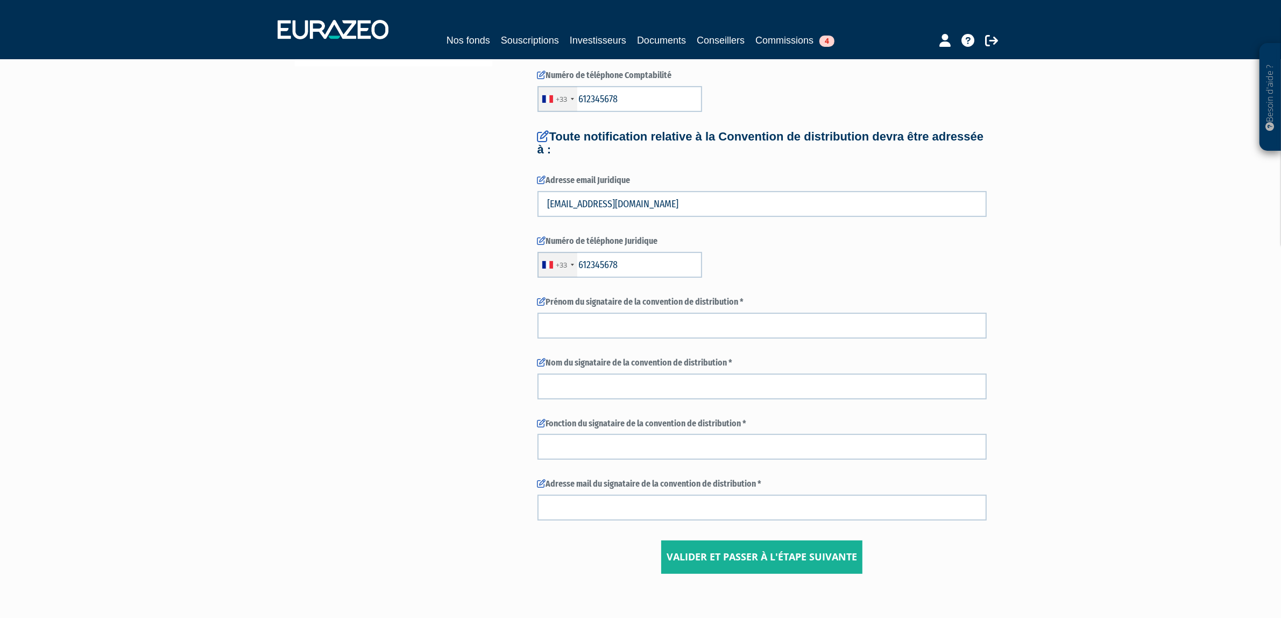
drag, startPoint x: 518, startPoint y: 321, endPoint x: 532, endPoint y: 321, distance: 13.5
click at [518, 321] on div "3 Informations générales 4 Habilitation dans le cadre de votre activité 5 Conta…" at bounding box center [641, 162] width 676 height 824
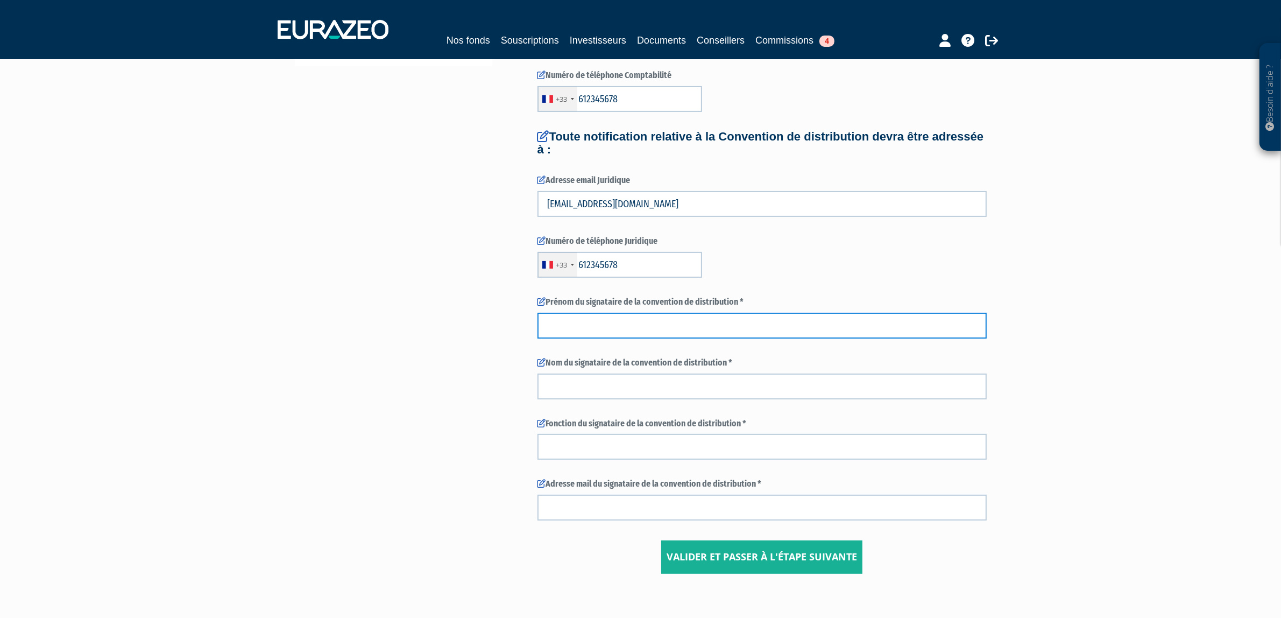
click at [607, 319] on input "text" at bounding box center [762, 326] width 449 height 26
type input "guillaume"
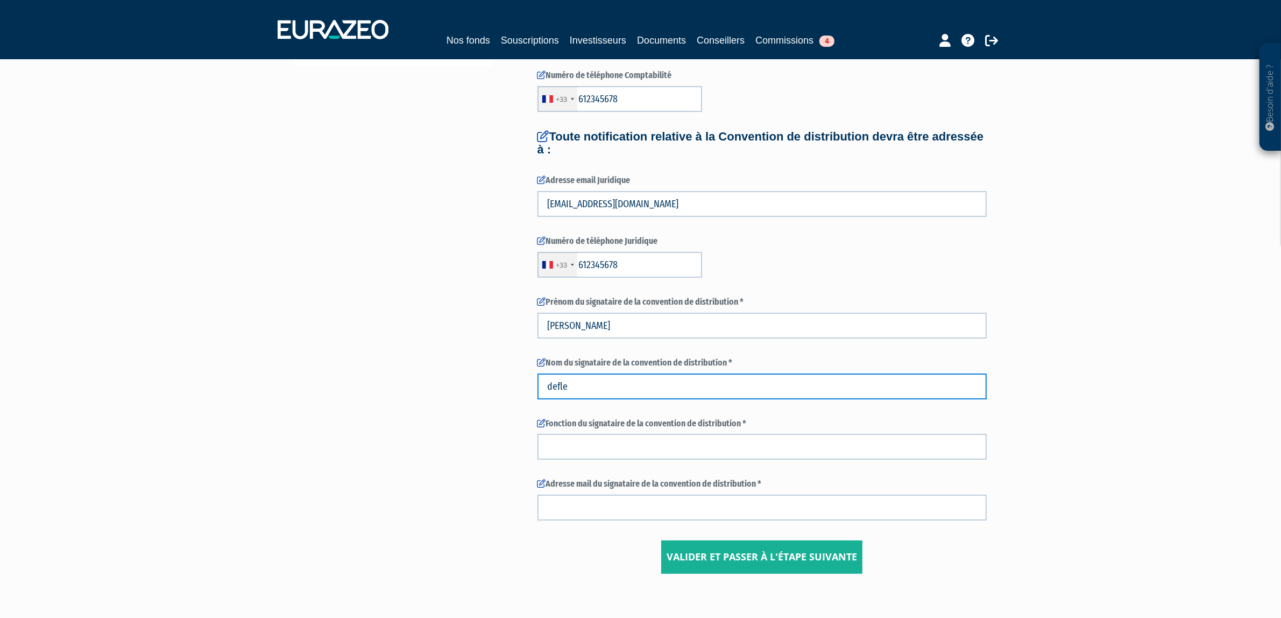
type input "defle"
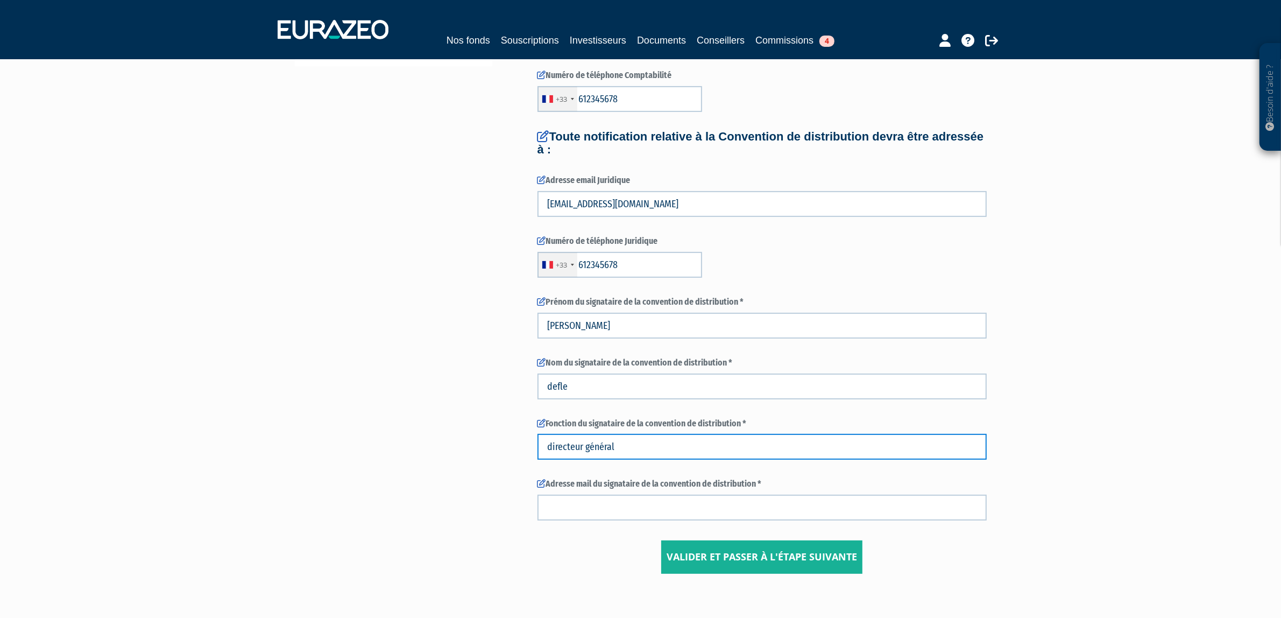
type input "directeur général"
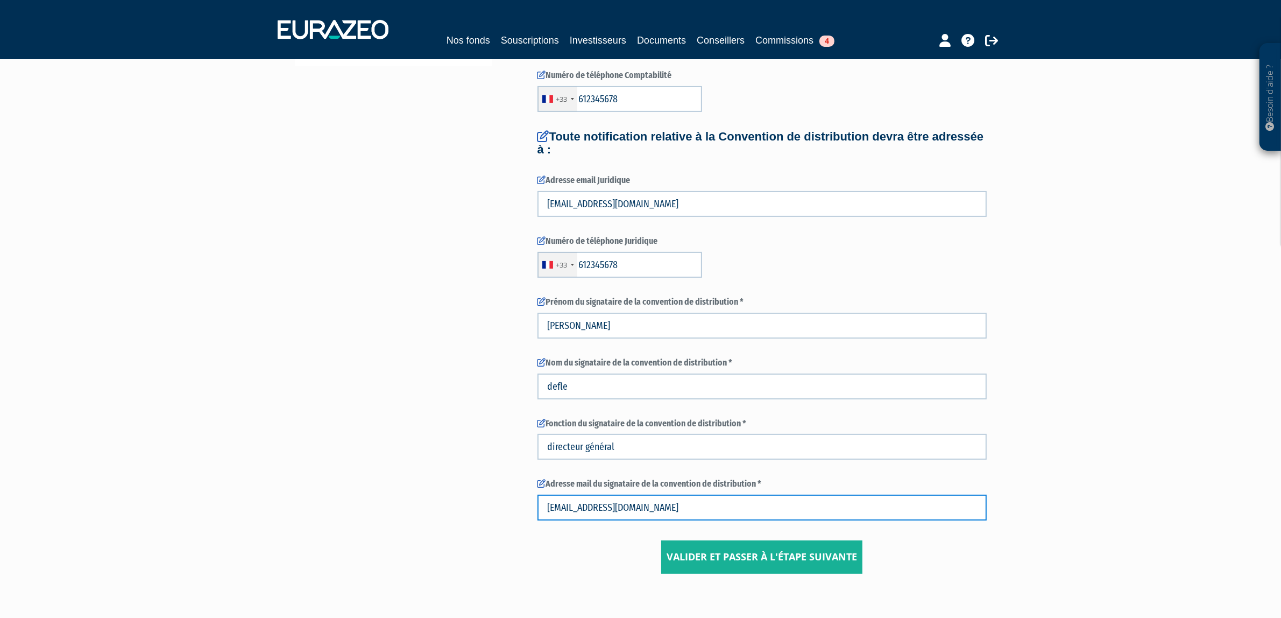
type input "gdeflesselles@eurazeo.com"
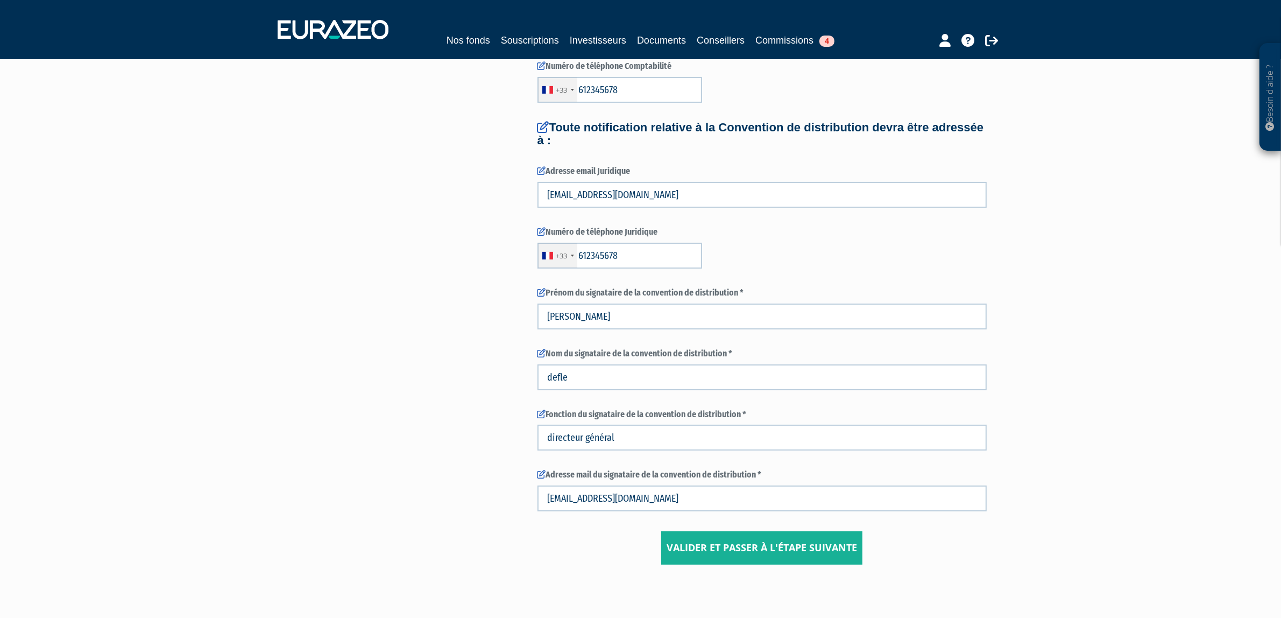
scroll to position [396, 0]
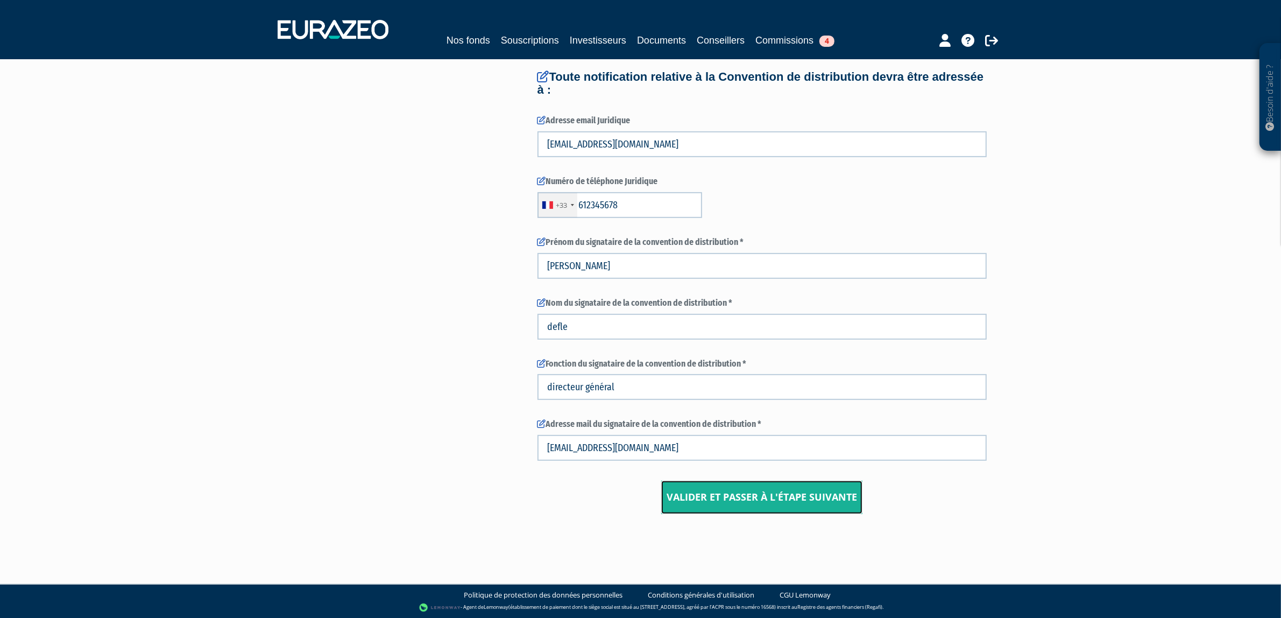
click at [771, 482] on input "Valider et passer à l'étape suivante" at bounding box center [761, 497] width 201 height 33
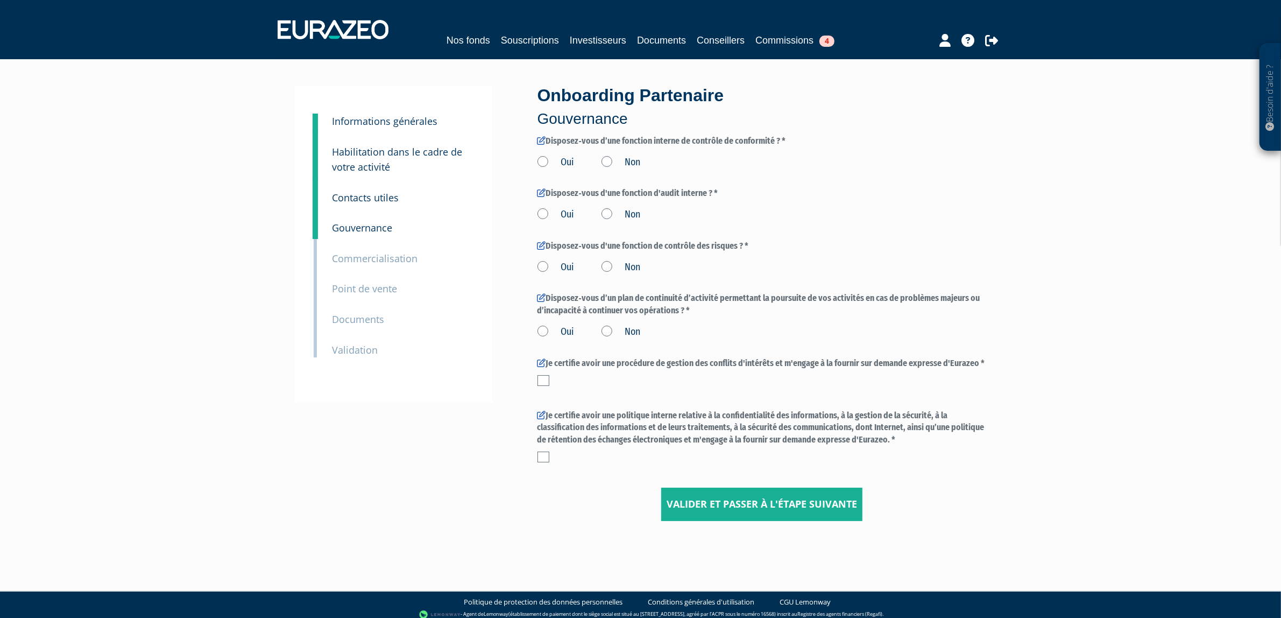
click at [358, 123] on small "Informations générales" at bounding box center [385, 121] width 105 height 13
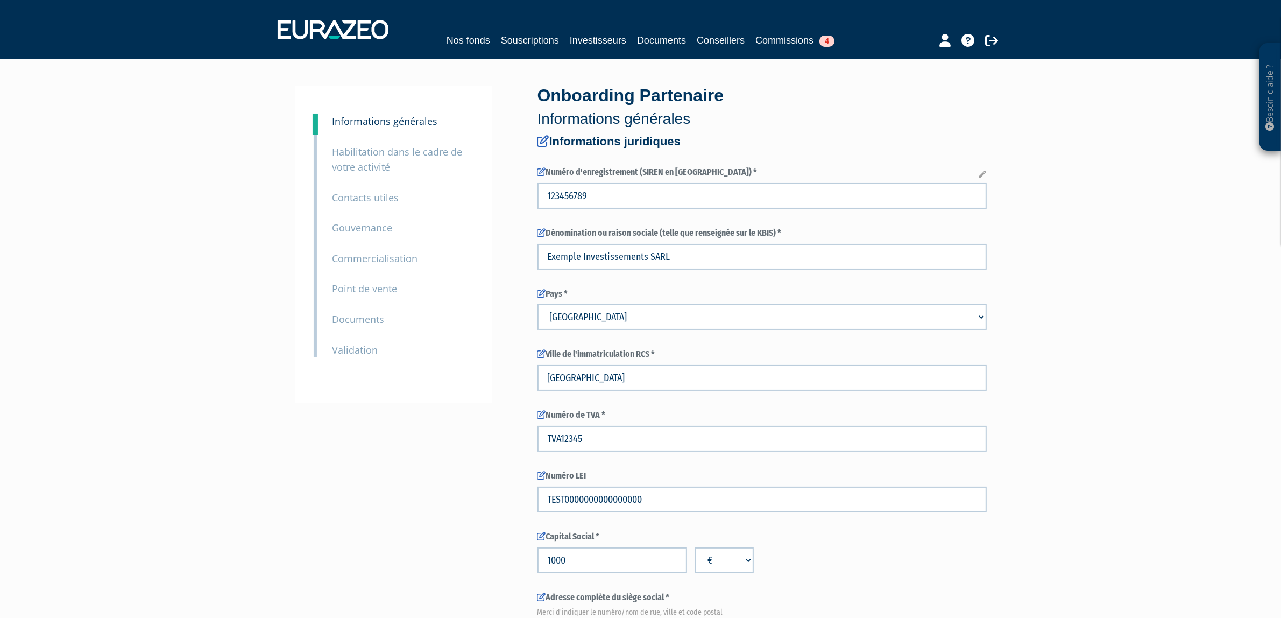
click at [348, 230] on small "Gouvernance" at bounding box center [363, 227] width 60 height 13
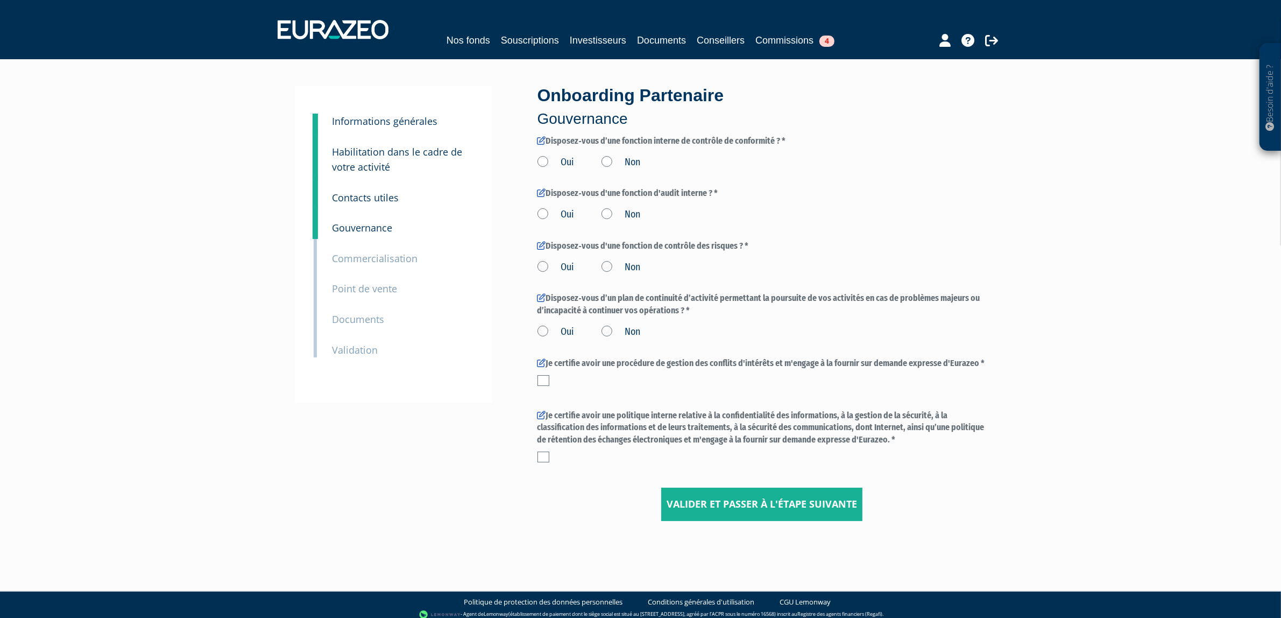
click at [554, 165] on label "Oui" at bounding box center [556, 163] width 37 height 14
click at [0, 0] on input "Oui" at bounding box center [0, 0] width 0 height 0
click at [544, 203] on div "Disposez‐vous d'une fonction d'audit interne ? * Oui Non" at bounding box center [762, 204] width 449 height 34
click at [545, 214] on label "Oui" at bounding box center [556, 215] width 37 height 14
click at [0, 0] on input "Oui" at bounding box center [0, 0] width 0 height 0
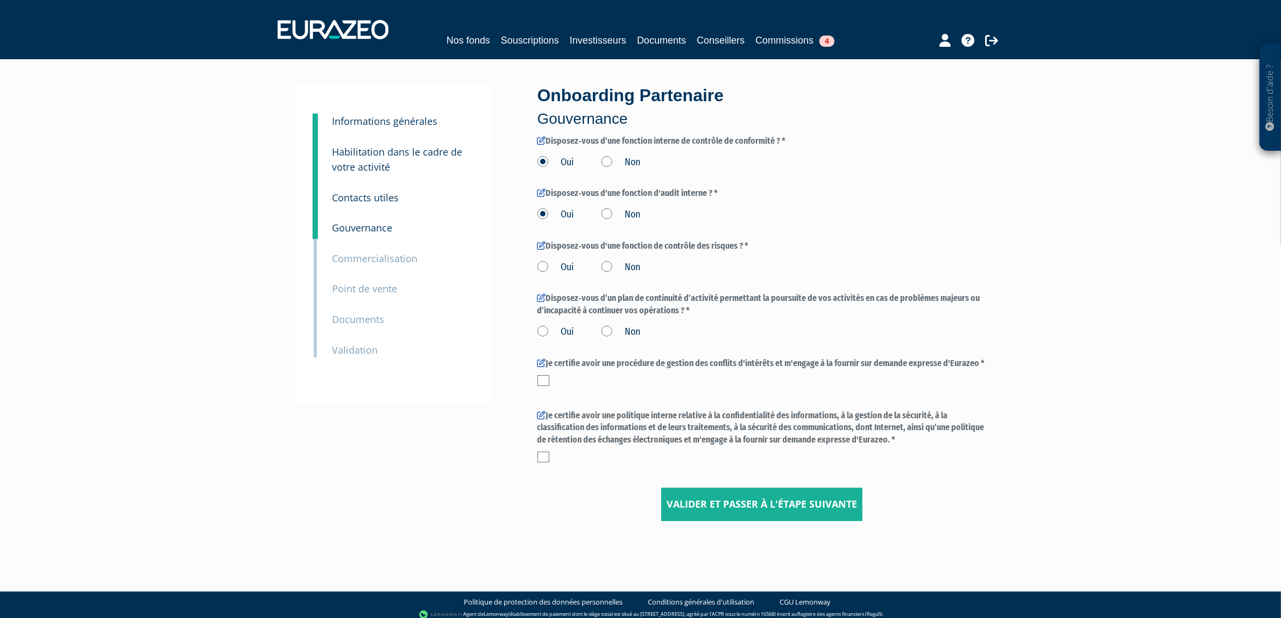
click at [533, 264] on div "Onboarding Partenaire Gouvernance Disposez‐vous d’une fonction interne de contr…" at bounding box center [762, 303] width 465 height 435
click at [541, 269] on label "Oui" at bounding box center [556, 267] width 37 height 14
click at [0, 0] on input "Oui" at bounding box center [0, 0] width 0 height 0
click at [603, 265] on label "Non" at bounding box center [621, 267] width 39 height 14
click at [0, 0] on input "Non" at bounding box center [0, 0] width 0 height 0
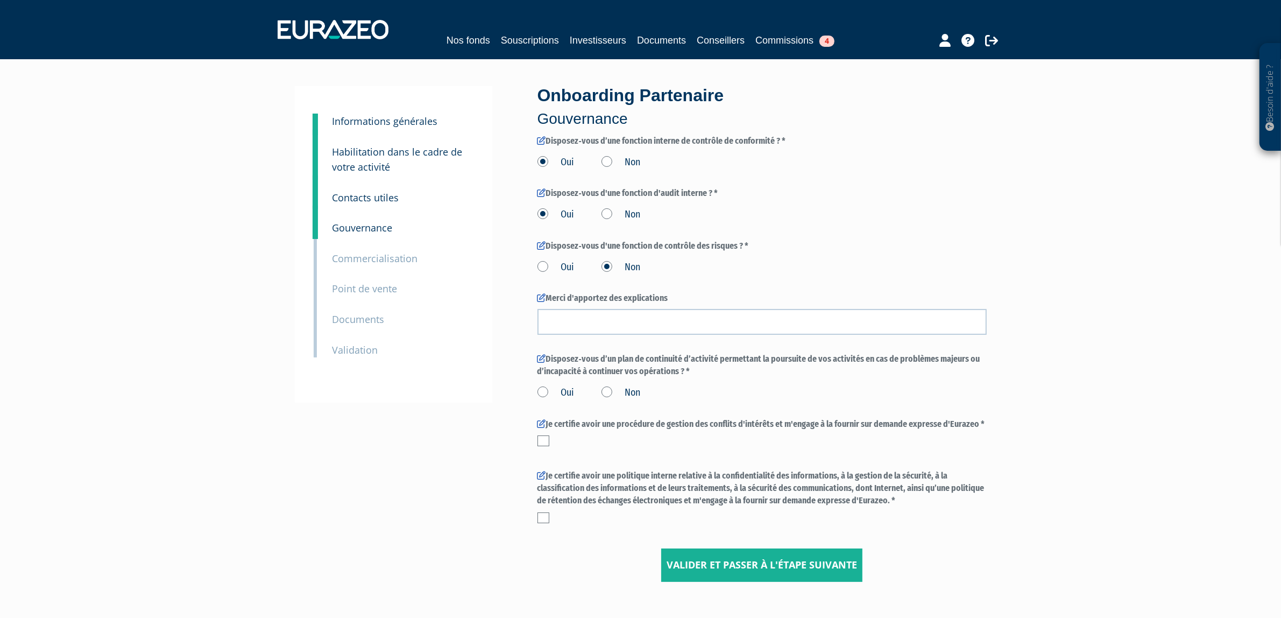
click at [531, 266] on div "Onboarding Partenaire Gouvernance Disposez‐vous d’une fonction interne de contr…" at bounding box center [762, 334] width 465 height 496
click at [539, 266] on label "Oui" at bounding box center [556, 267] width 37 height 14
click at [0, 0] on input "Oui" at bounding box center [0, 0] width 0 height 0
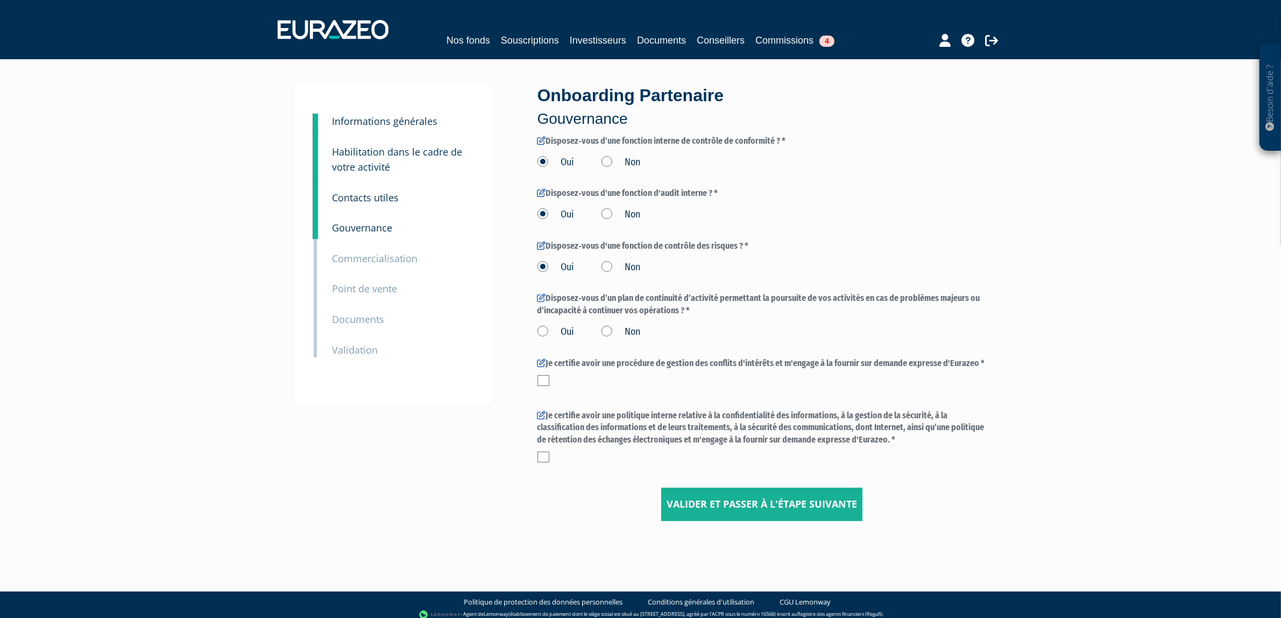
click at [552, 331] on label "Oui" at bounding box center [556, 332] width 37 height 14
click at [0, 0] on input "Oui" at bounding box center [0, 0] width 0 height 0
click at [549, 381] on div at bounding box center [762, 380] width 449 height 11
click at [539, 377] on label at bounding box center [544, 380] width 12 height 11
click at [0, 0] on input "checkbox" at bounding box center [0, 0] width 0 height 0
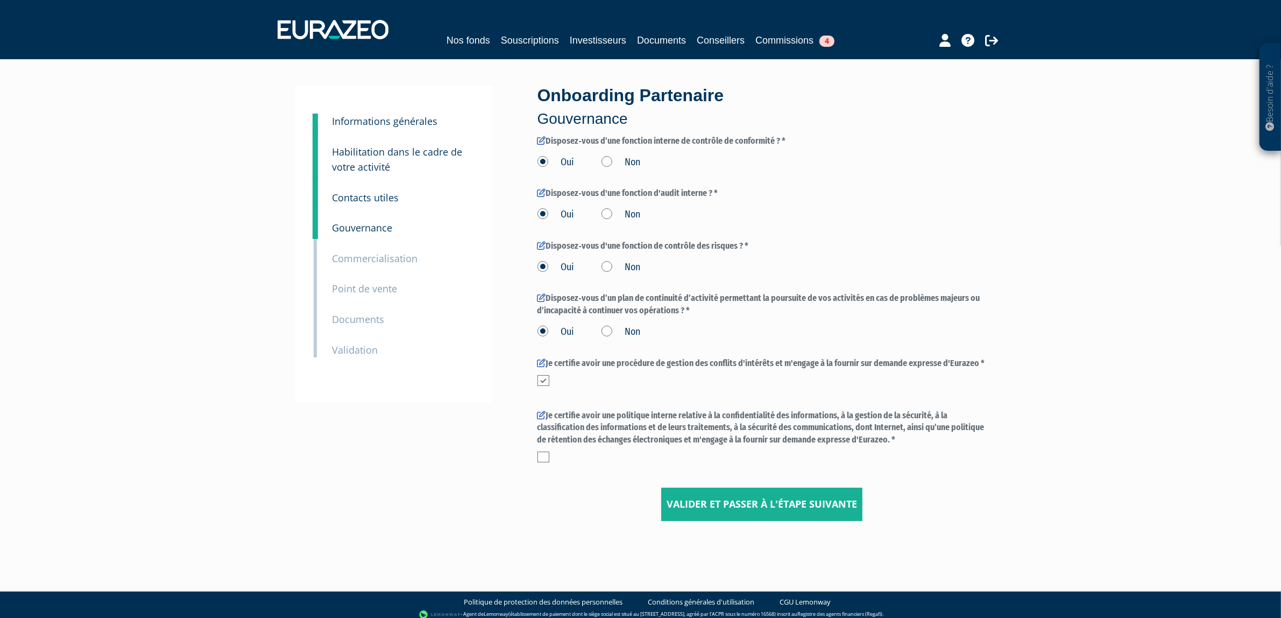
click at [545, 463] on div "Je certifie avoir une politique interne relative à la confidentialité des infor…" at bounding box center [762, 439] width 449 height 59
click at [526, 455] on div "3 Informations générales 4 Habilitation dans le cadre de votre activité 5 Conta…" at bounding box center [641, 303] width 676 height 435
drag, startPoint x: 565, startPoint y: 463, endPoint x: 545, endPoint y: 463, distance: 19.9
click at [558, 464] on div "Je certifie avoir une politique interne relative à la confidentialité des infor…" at bounding box center [762, 439] width 449 height 59
click at [545, 462] on label at bounding box center [544, 456] width 12 height 11
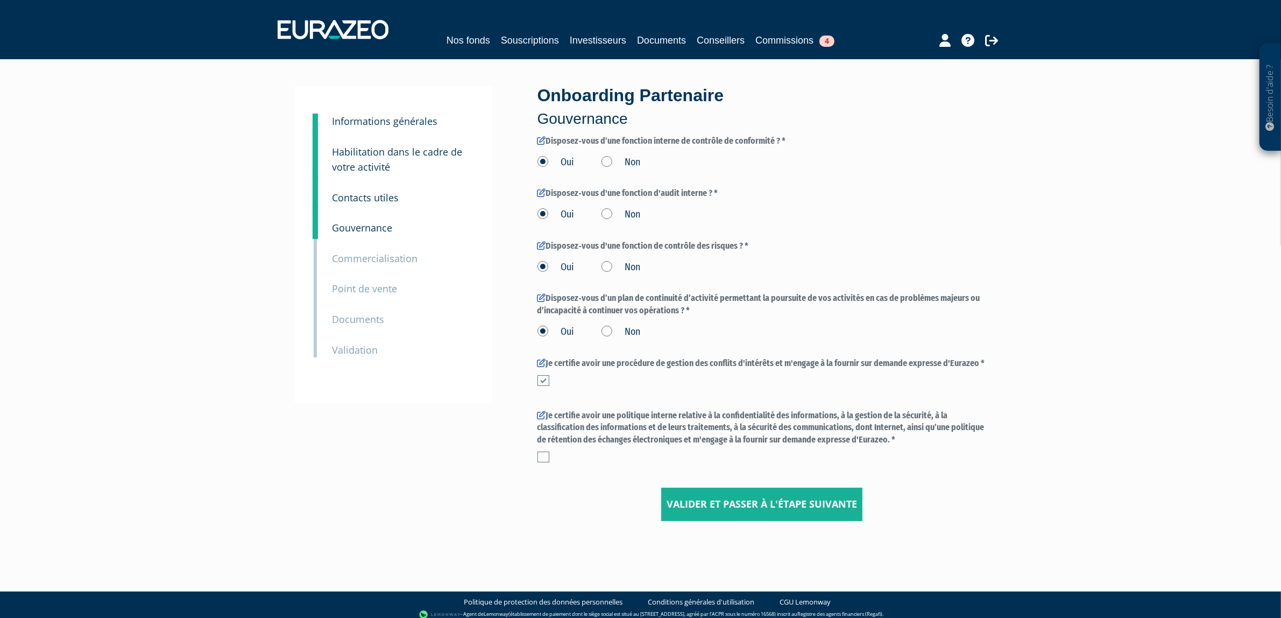
click at [0, 0] on input "checkbox" at bounding box center [0, 0] width 0 height 0
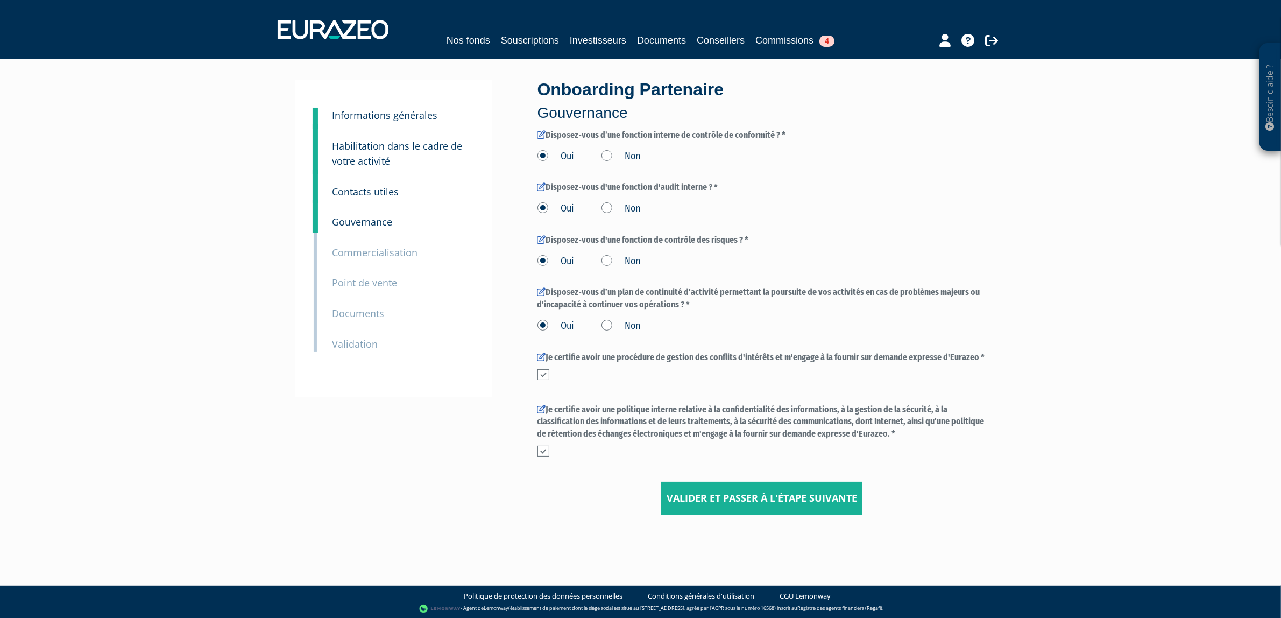
scroll to position [7, 0]
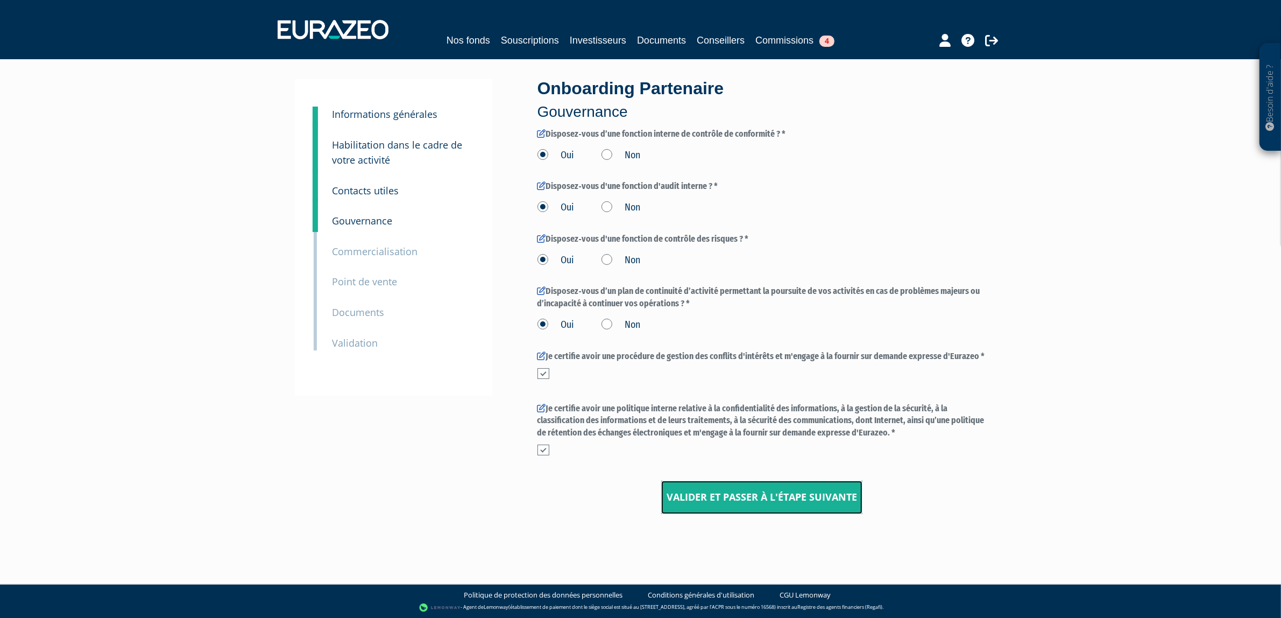
click at [685, 501] on input "Valider et passer à l'étape suivante" at bounding box center [761, 497] width 201 height 33
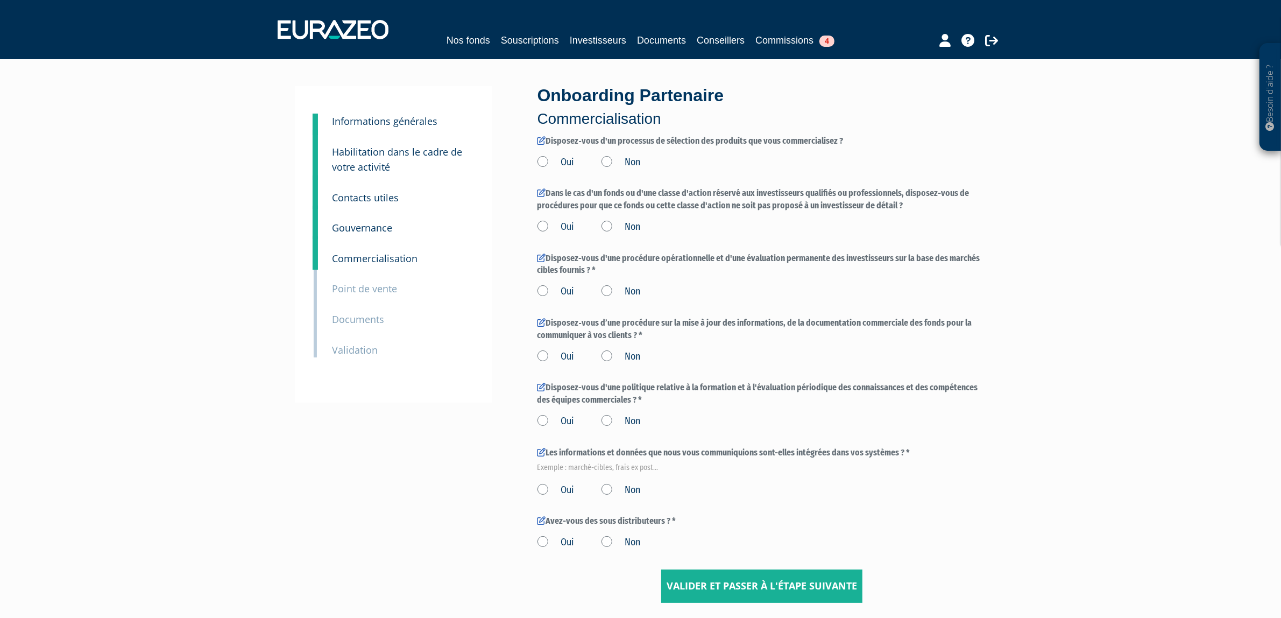
click at [551, 157] on label "Oui" at bounding box center [556, 163] width 37 height 14
click at [0, 0] on input "Oui" at bounding box center [0, 0] width 0 height 0
click at [552, 221] on label "Oui" at bounding box center [556, 227] width 37 height 14
click at [0, 0] on input "Oui" at bounding box center [0, 0] width 0 height 0
click at [548, 273] on label "Disposez-vous d'une procédure opérationnelle et d'une évaluation permanente des…" at bounding box center [762, 264] width 449 height 25
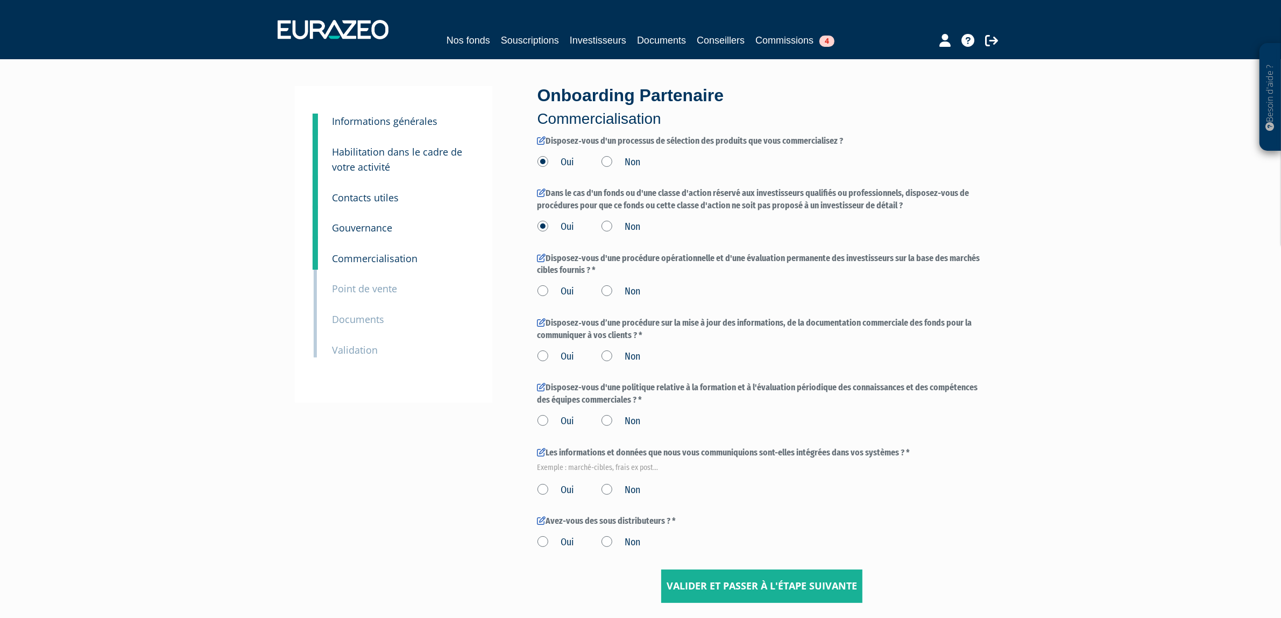
drag, startPoint x: 551, startPoint y: 288, endPoint x: 552, endPoint y: 294, distance: 5.6
click at [551, 290] on label "Oui" at bounding box center [556, 292] width 37 height 14
click at [0, 0] on input "Oui" at bounding box center [0, 0] width 0 height 0
drag, startPoint x: 551, startPoint y: 345, endPoint x: 552, endPoint y: 351, distance: 5.5
click at [551, 348] on div "Oui Non" at bounding box center [762, 355] width 449 height 18
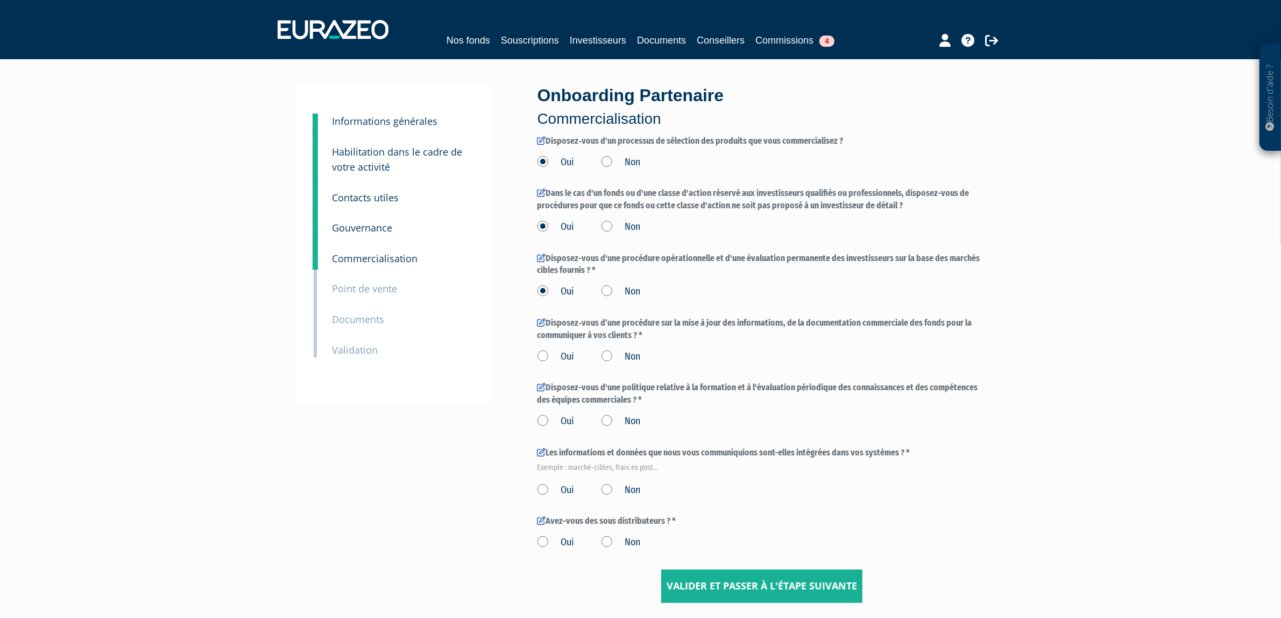
drag, startPoint x: 552, startPoint y: 420, endPoint x: 548, endPoint y: 406, distance: 14.5
click at [552, 421] on label "Oui" at bounding box center [556, 421] width 37 height 14
click at [0, 0] on input "Oui" at bounding box center [0, 0] width 0 height 0
click at [533, 341] on div "Onboarding Partenaire Commercialisation Disposez‐vous d'un processus de sélecti…" at bounding box center [762, 344] width 465 height 517
click at [541, 355] on label "Oui" at bounding box center [556, 357] width 37 height 14
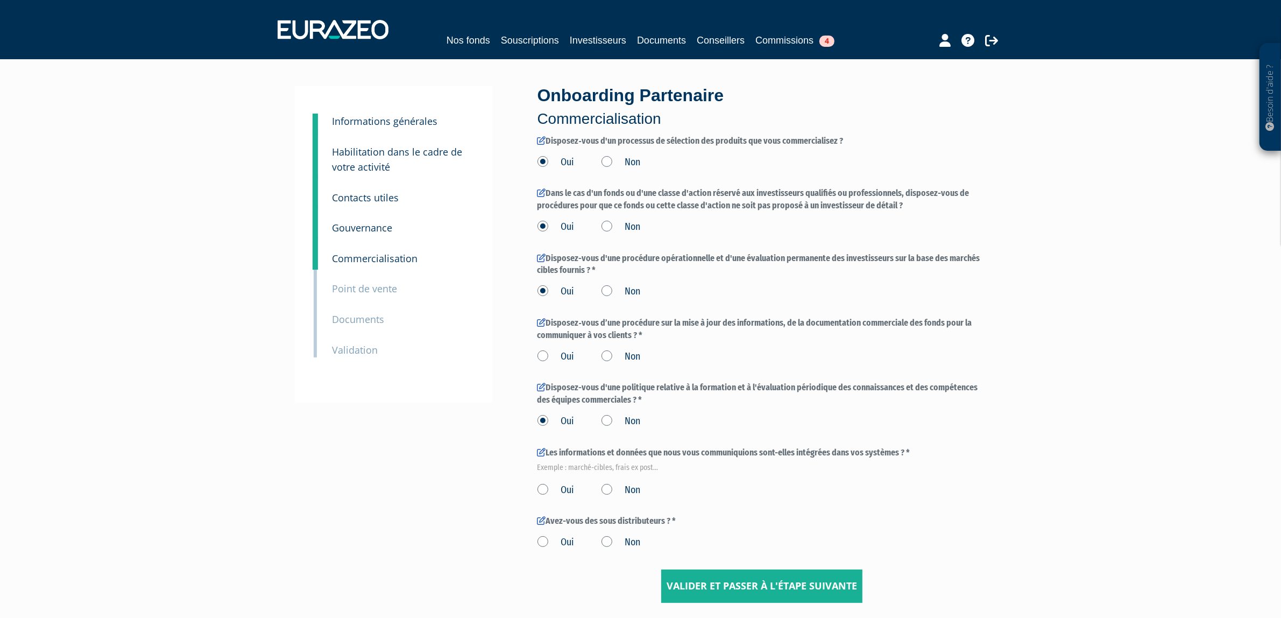
click at [0, 0] on input "Oui" at bounding box center [0, 0] width 0 height 0
click at [545, 487] on label "Oui" at bounding box center [556, 490] width 37 height 14
click at [0, 0] on input "Oui" at bounding box center [0, 0] width 0 height 0
click at [544, 541] on label "Oui" at bounding box center [556, 542] width 37 height 14
click at [0, 0] on input "Oui" at bounding box center [0, 0] width 0 height 0
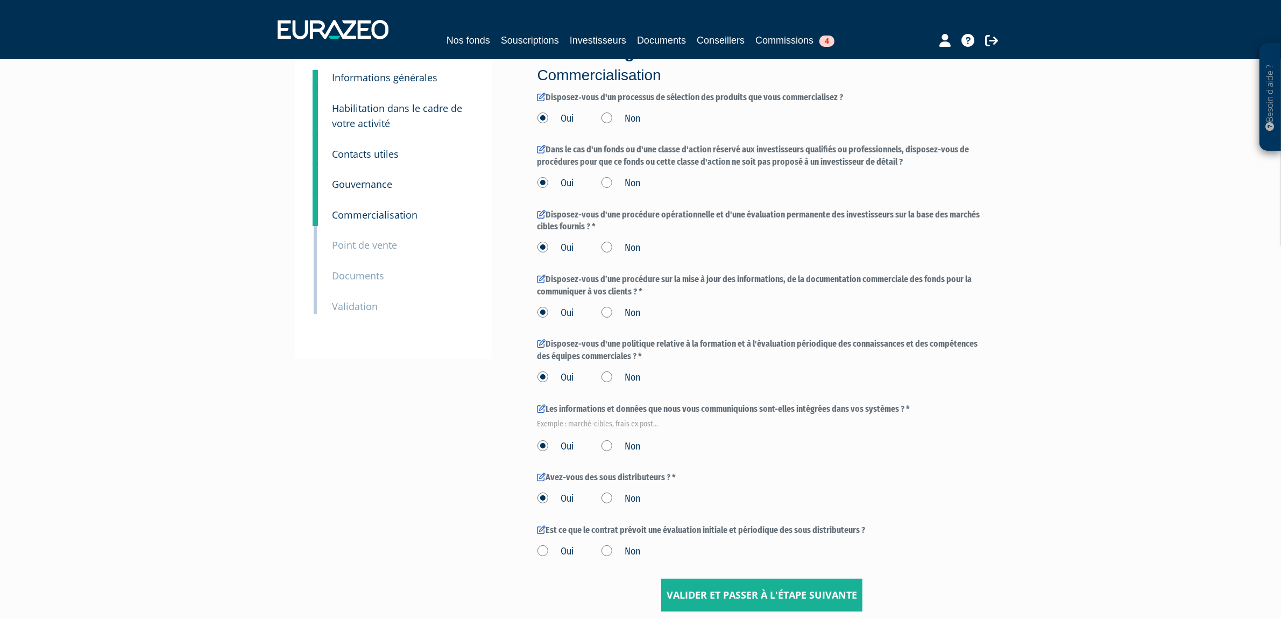
scroll to position [67, 0]
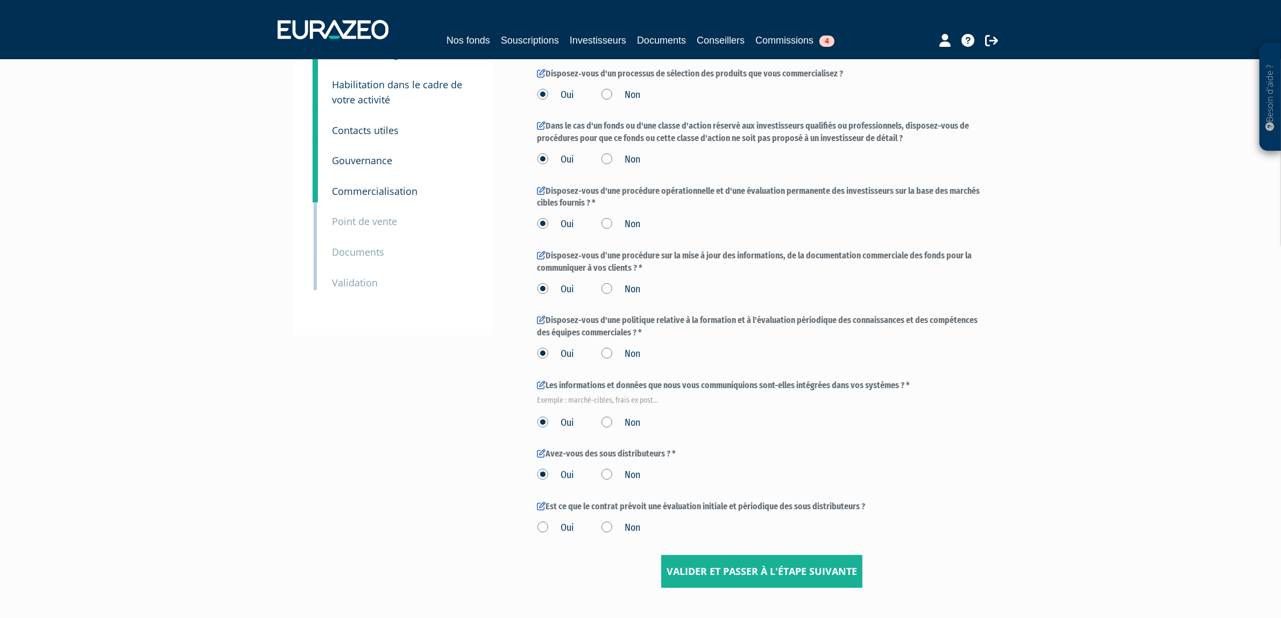
drag, startPoint x: 626, startPoint y: 477, endPoint x: 620, endPoint y: 476, distance: 5.5
click at [620, 476] on label "Non" at bounding box center [621, 475] width 39 height 14
click at [0, 0] on input "Non" at bounding box center [0, 0] width 0 height 0
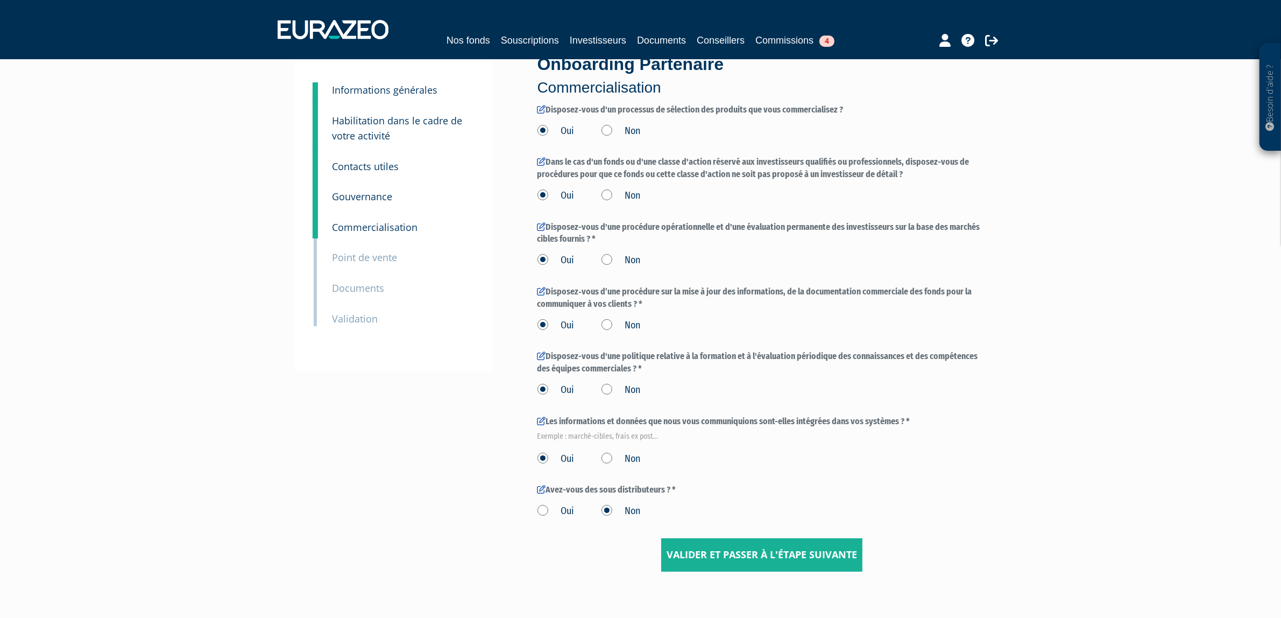
scroll to position [0, 0]
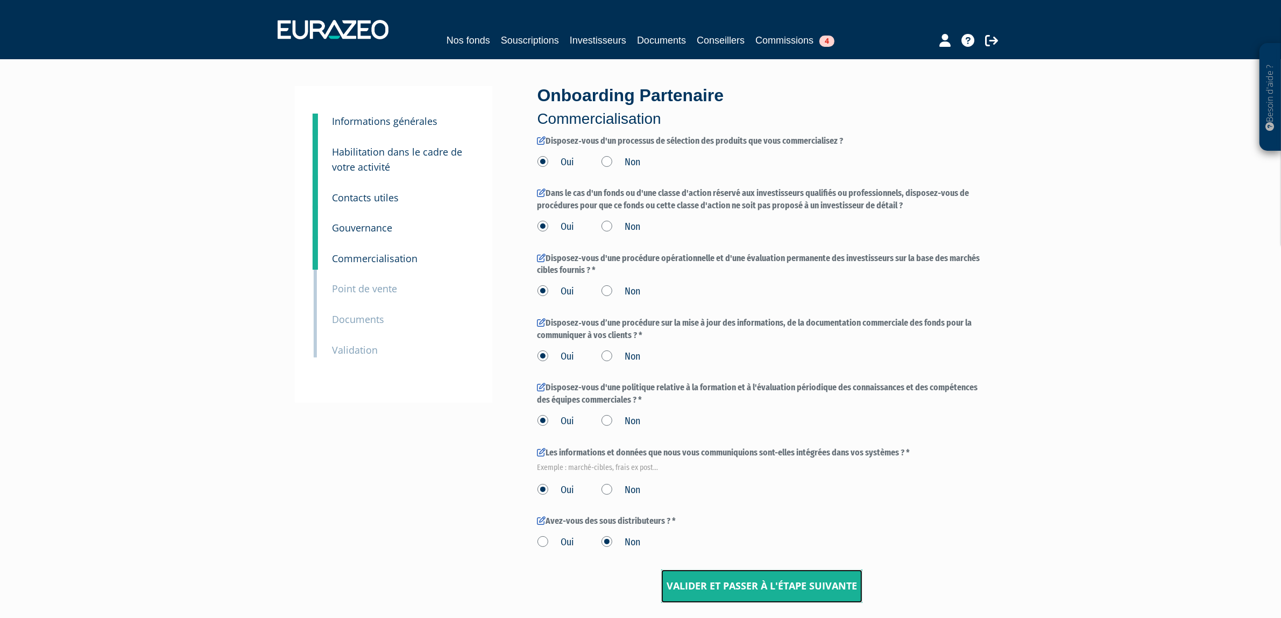
click at [818, 580] on input "Valider et passer à l'étape suivante" at bounding box center [761, 585] width 201 height 33
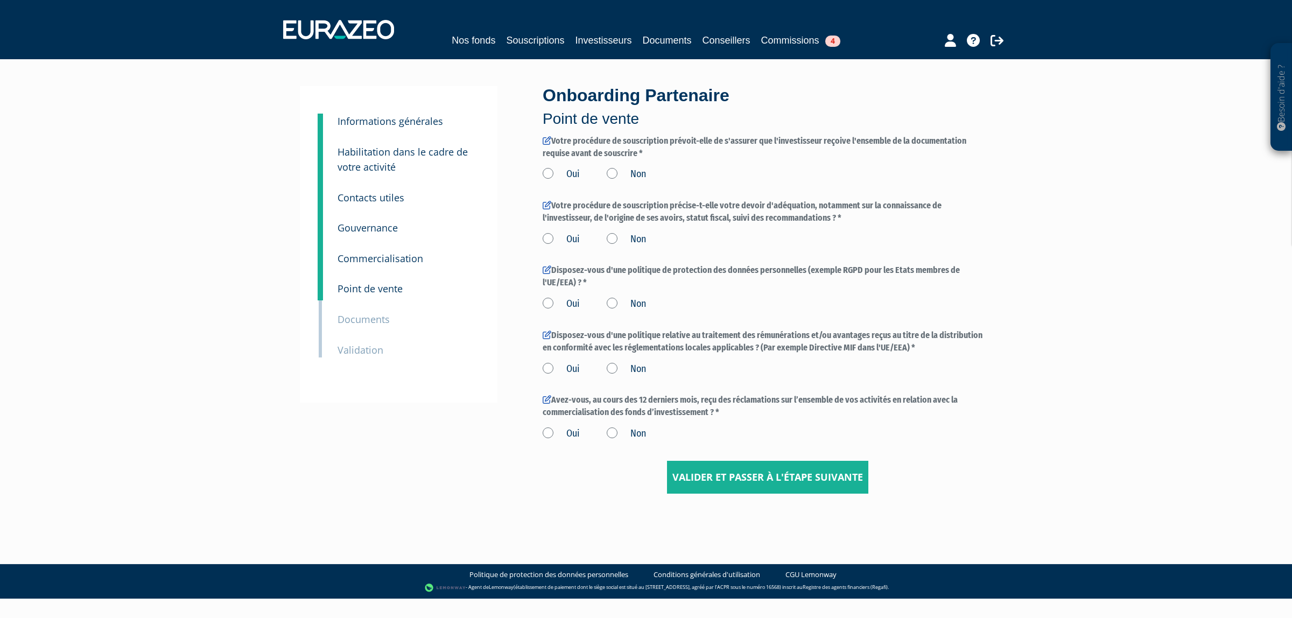
click at [556, 168] on label "Oui" at bounding box center [560, 174] width 37 height 14
click at [0, 0] on input "Oui" at bounding box center [0, 0] width 0 height 0
click at [559, 234] on label "Oui" at bounding box center [560, 239] width 37 height 14
click at [0, 0] on input "Oui" at bounding box center [0, 0] width 0 height 0
click at [559, 311] on label "Oui" at bounding box center [560, 304] width 37 height 14
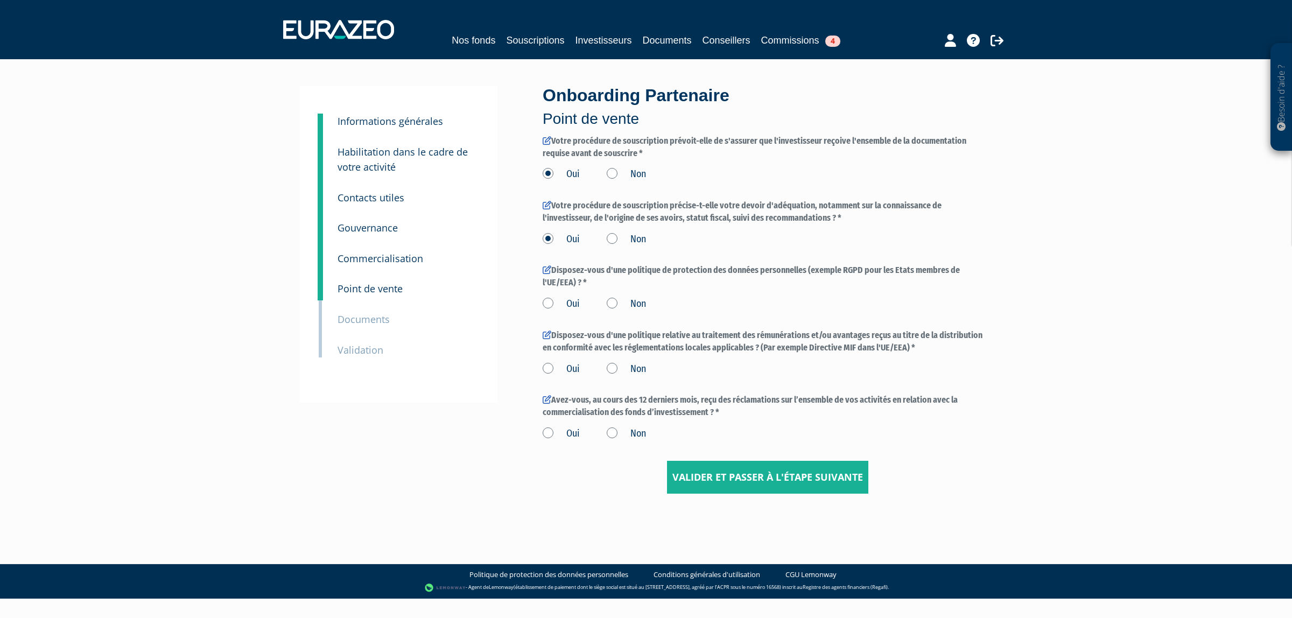
click at [0, 0] on input "Oui" at bounding box center [0, 0] width 0 height 0
click at [560, 351] on label "Disposez-vous d'une politique relative au traitement des rémunérations et/ou av…" at bounding box center [766, 341] width 449 height 25
click at [568, 371] on label "Oui" at bounding box center [560, 369] width 37 height 14
click at [0, 0] on input "Oui" at bounding box center [0, 0] width 0 height 0
click at [569, 419] on div "Avez-vous, au cours des 12 derniers mois, reçu des réclamations sur l’ensemble …" at bounding box center [766, 417] width 449 height 46
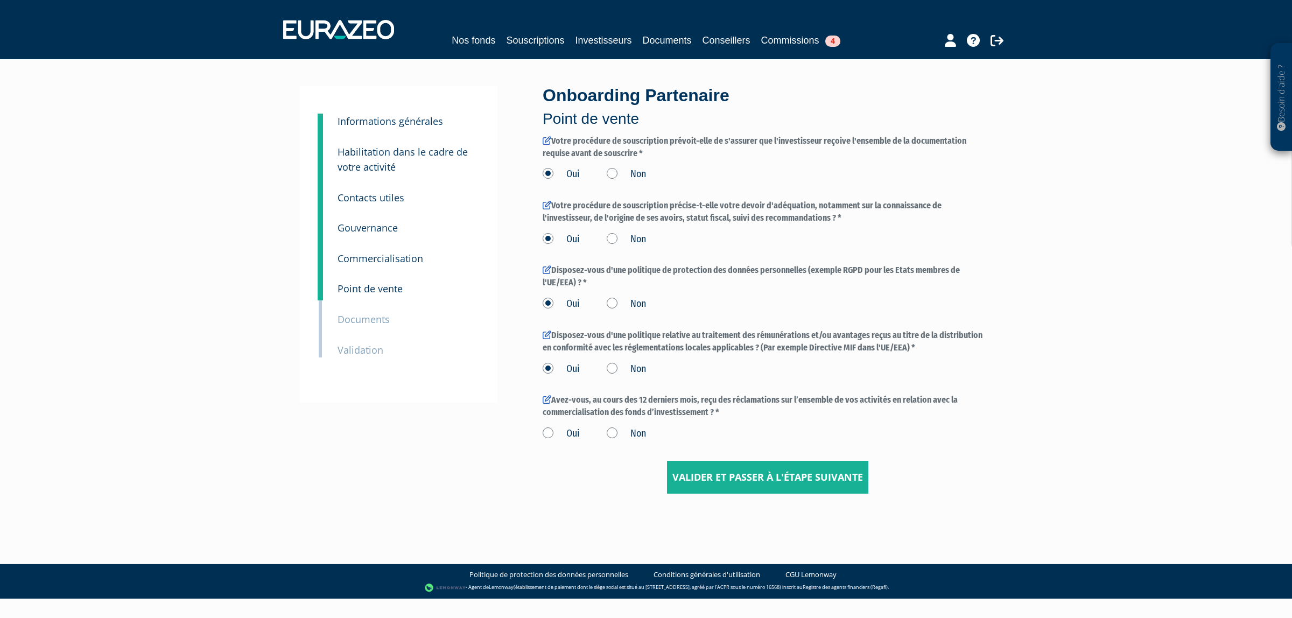
click at [573, 433] on label "Oui" at bounding box center [560, 434] width 37 height 14
click at [0, 0] on input "Oui" at bounding box center [0, 0] width 0 height 0
click at [538, 409] on div "Onboarding Partenaire Point de vente Votre procédure de souscription prévoit-el…" at bounding box center [766, 289] width 465 height 407
click at [702, 481] on input "Valider et passer à l'étape suivante" at bounding box center [767, 477] width 201 height 33
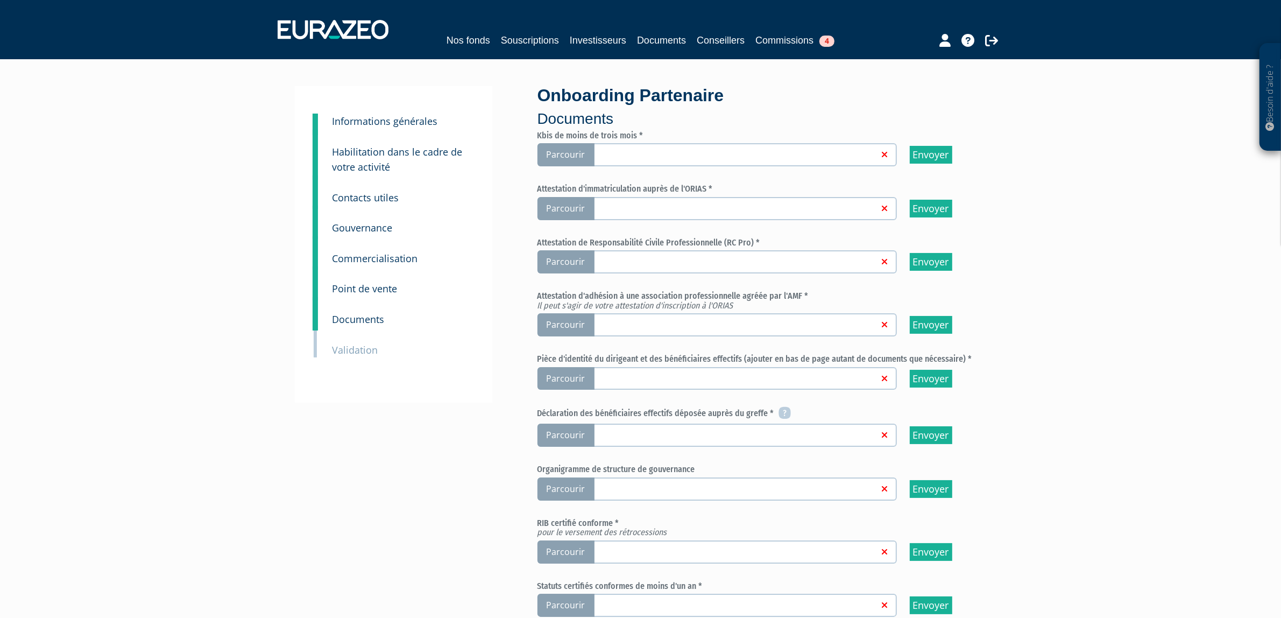
click at [585, 152] on span "Parcourir" at bounding box center [566, 154] width 57 height 23
click at [0, 0] on input "Parcourir" at bounding box center [0, 0] width 0 height 0
click at [580, 203] on span "Parcourir" at bounding box center [566, 208] width 57 height 23
click at [0, 0] on input "Parcourir" at bounding box center [0, 0] width 0 height 0
click at [577, 257] on span "Parcourir" at bounding box center [566, 261] width 57 height 23
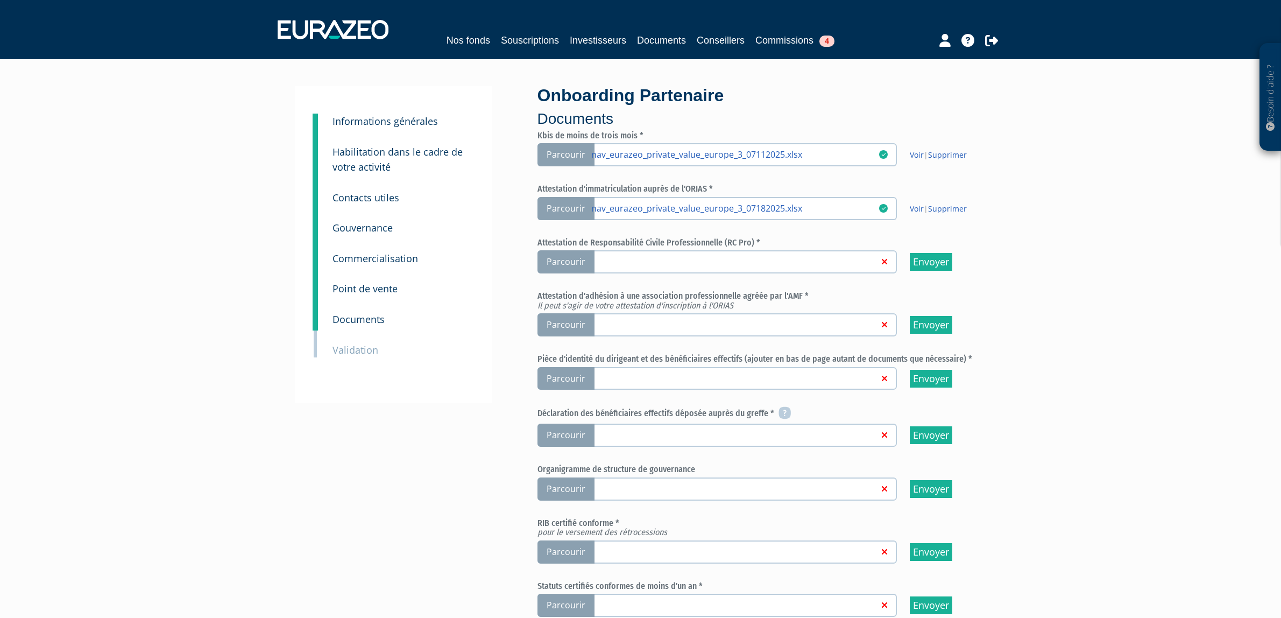
click at [0, 0] on input "Parcourir" at bounding box center [0, 0] width 0 height 0
click at [569, 324] on span "Parcourir" at bounding box center [566, 324] width 57 height 23
click at [0, 0] on input "Parcourir" at bounding box center [0, 0] width 0 height 0
click at [570, 377] on span "Parcourir" at bounding box center [566, 378] width 57 height 23
click at [0, 0] on input "Parcourir" at bounding box center [0, 0] width 0 height 0
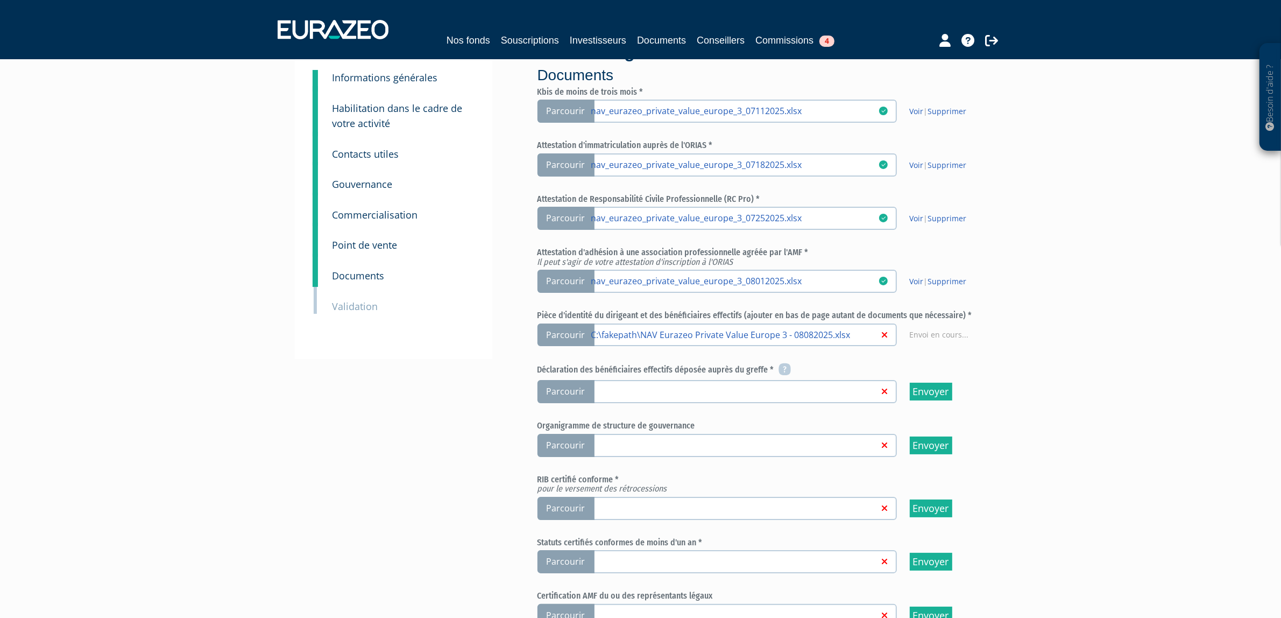
scroll to position [67, 0]
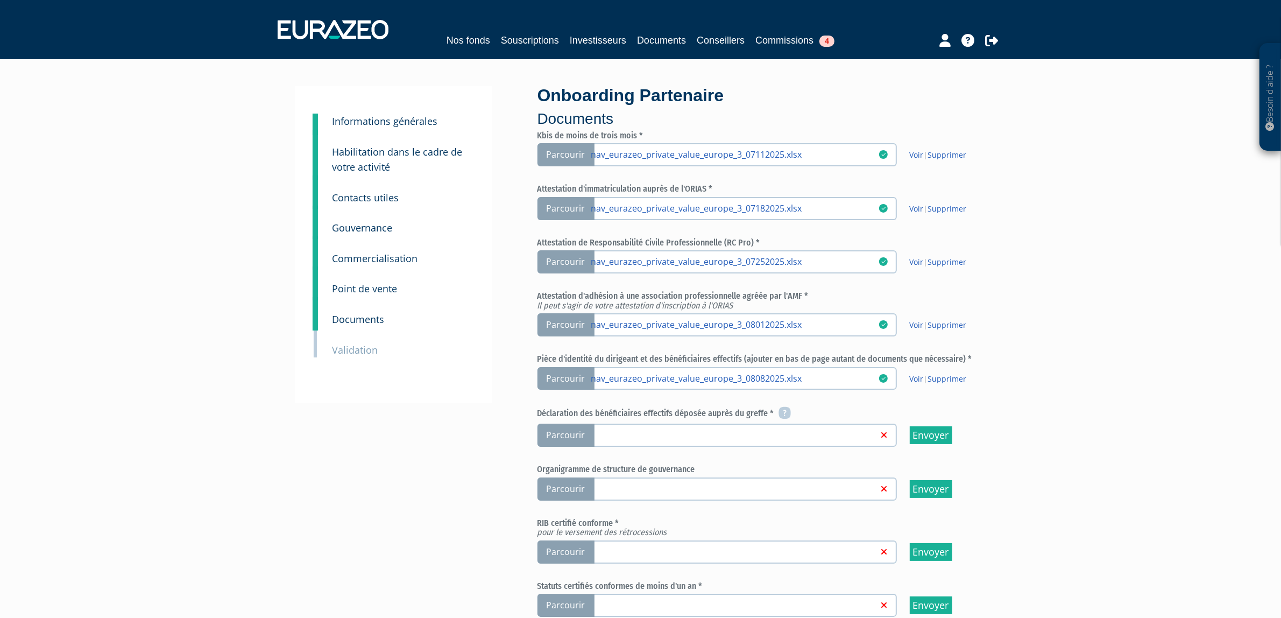
click at [574, 424] on span "Parcourir" at bounding box center [566, 435] width 57 height 23
click at [0, 0] on input "Parcourir" at bounding box center [0, 0] width 0 height 0
click at [574, 488] on span "Parcourir" at bounding box center [566, 488] width 57 height 23
click at [0, 0] on input "Parcourir" at bounding box center [0, 0] width 0 height 0
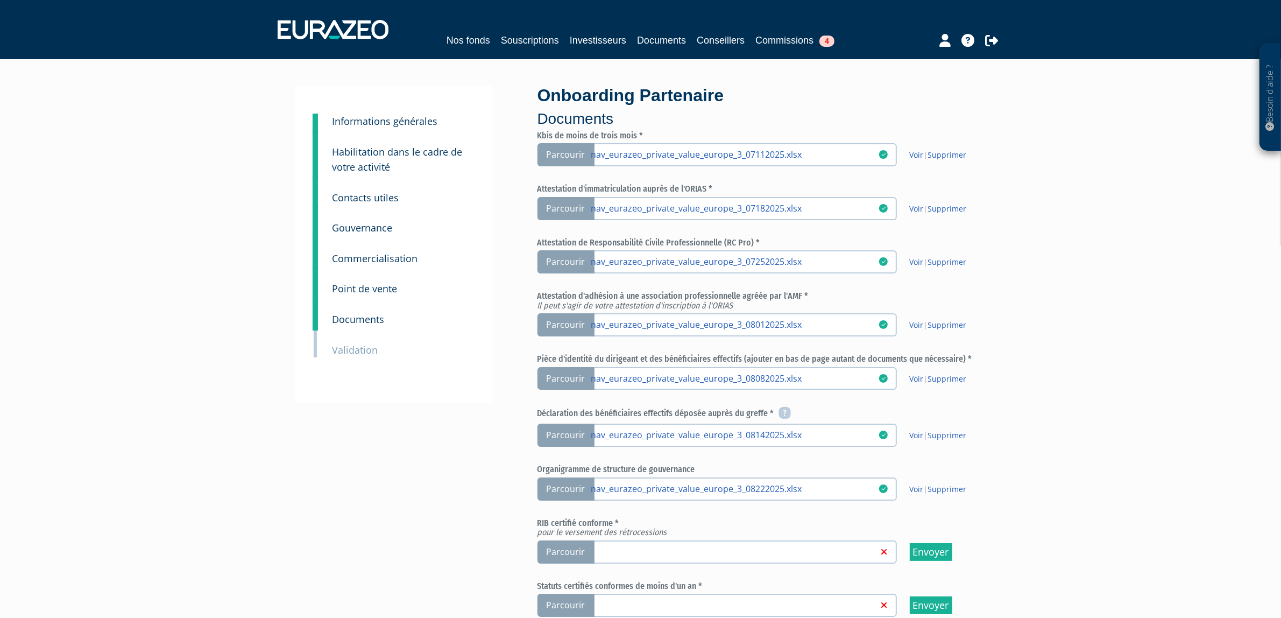
click at [574, 549] on span "Parcourir" at bounding box center [566, 551] width 57 height 23
click at [0, 0] on input "Parcourir" at bounding box center [0, 0] width 0 height 0
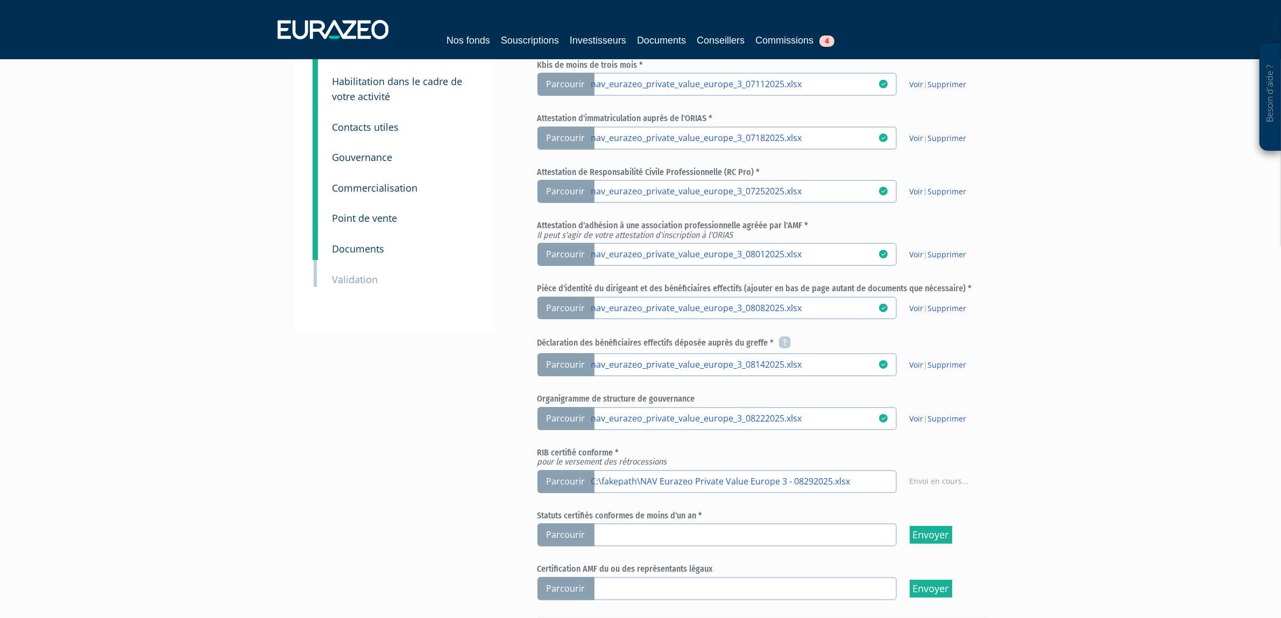
scroll to position [135, 0]
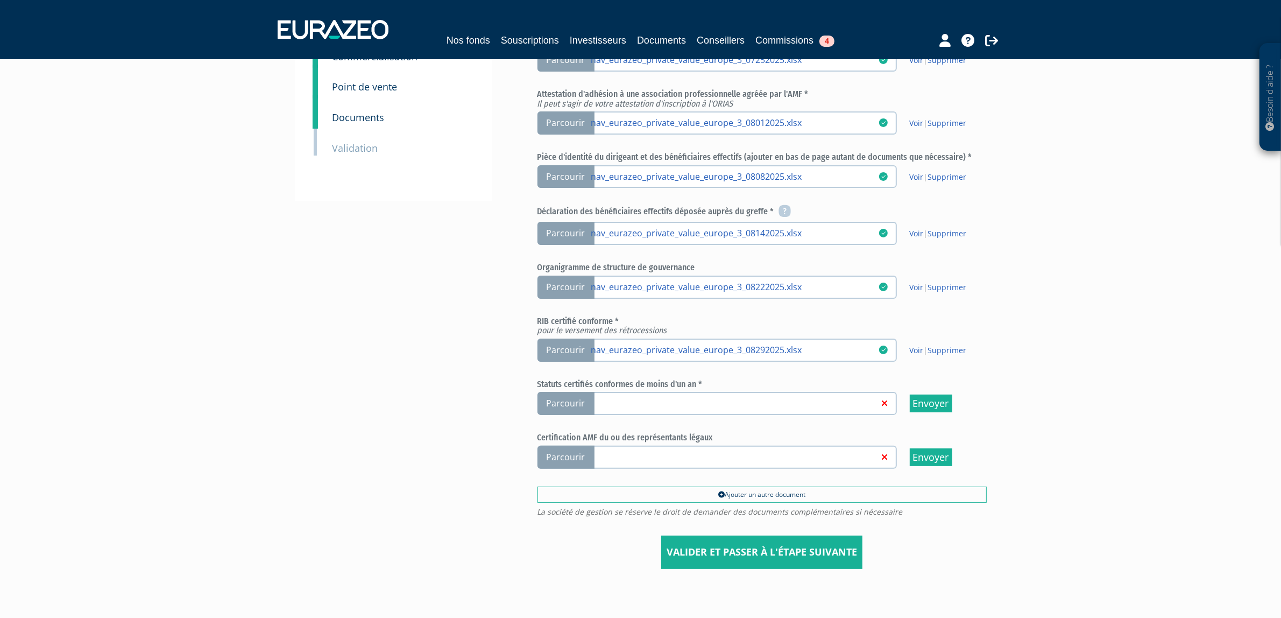
scroll to position [202, 0]
click at [574, 396] on span "Parcourir" at bounding box center [566, 402] width 57 height 23
click at [0, 0] on input "Parcourir" at bounding box center [0, 0] width 0 height 0
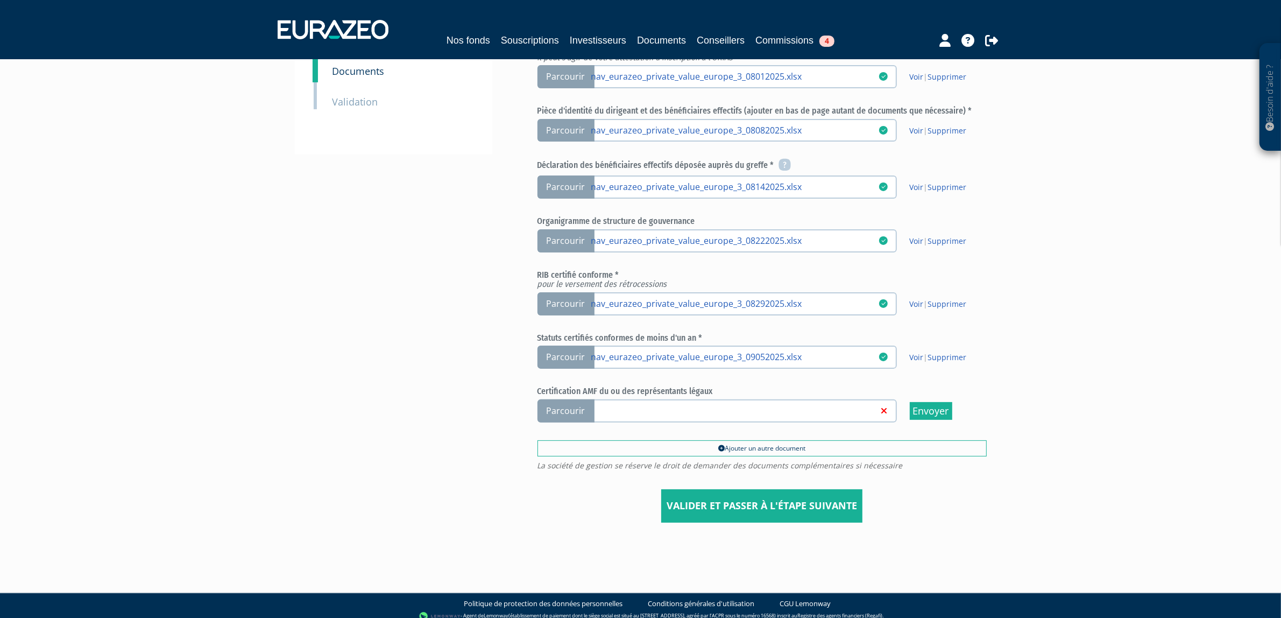
click at [581, 408] on span "Parcourir" at bounding box center [566, 410] width 57 height 23
click at [0, 0] on input "Parcourir" at bounding box center [0, 0] width 0 height 0
click at [754, 496] on input "Valider et passer à l'étape suivante" at bounding box center [761, 505] width 201 height 33
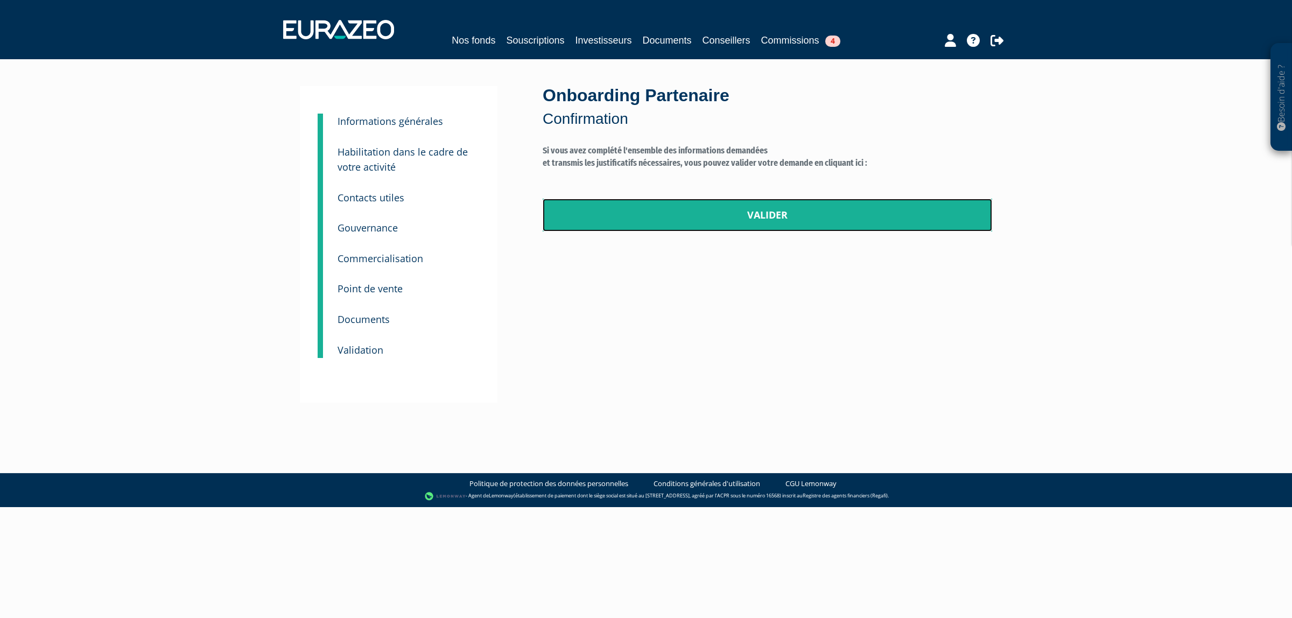
drag, startPoint x: 638, startPoint y: 211, endPoint x: 703, endPoint y: 58, distance: 166.9
click at [639, 211] on link "Valider" at bounding box center [766, 215] width 449 height 33
